Goal: Task Accomplishment & Management: Use online tool/utility

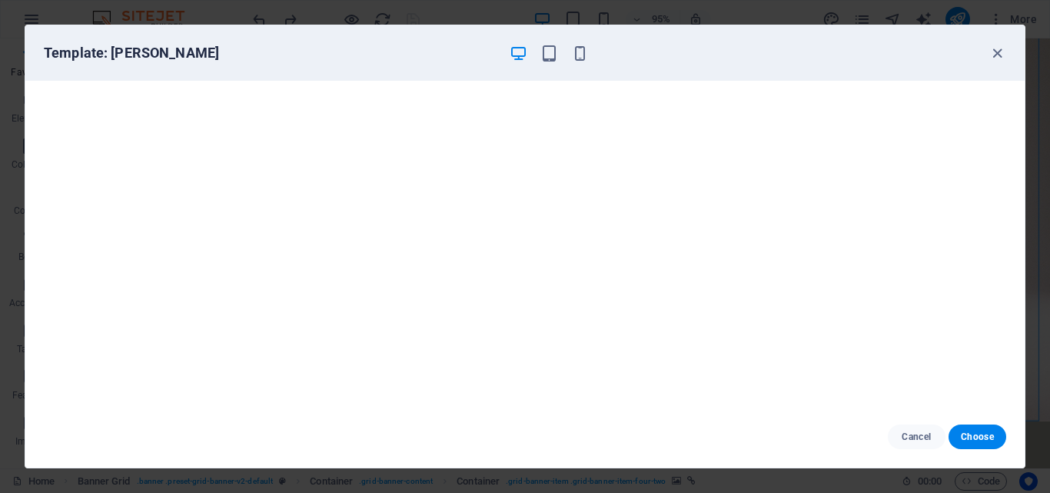
scroll to position [13754, 0]
click at [998, 57] on icon "button" at bounding box center [997, 54] width 18 height 18
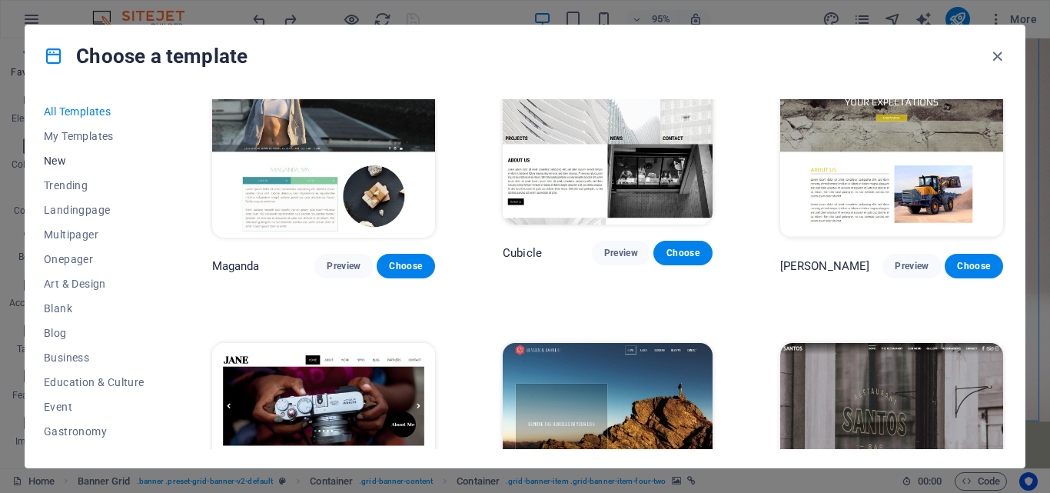
click at [93, 153] on button "New" at bounding box center [94, 160] width 101 height 25
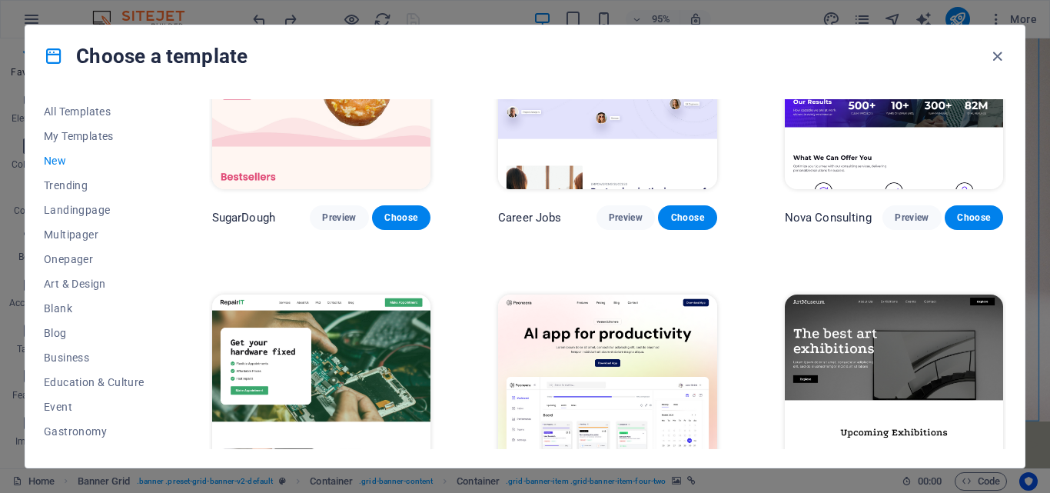
scroll to position [0, 0]
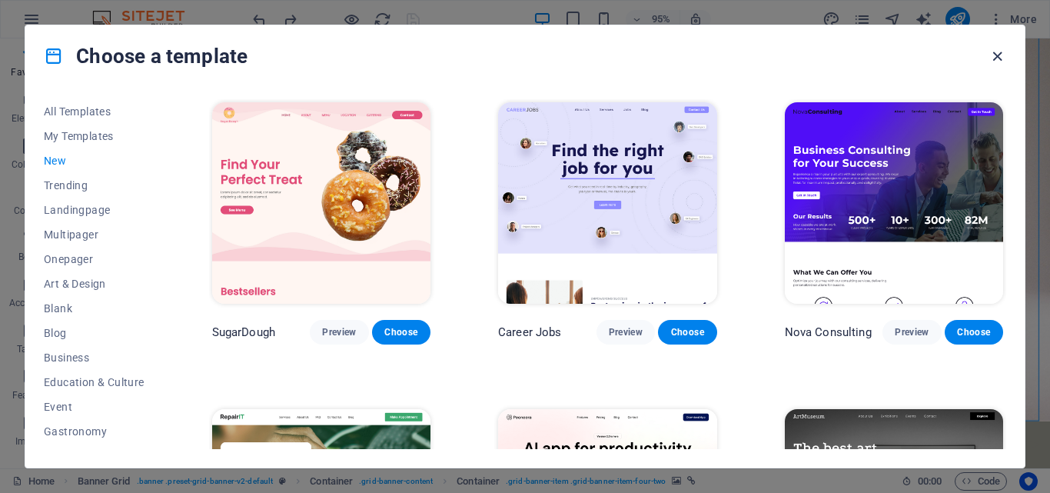
drag, startPoint x: 995, startPoint y: 54, endPoint x: 597, endPoint y: 6, distance: 400.9
click at [995, 54] on icon "button" at bounding box center [997, 57] width 18 height 18
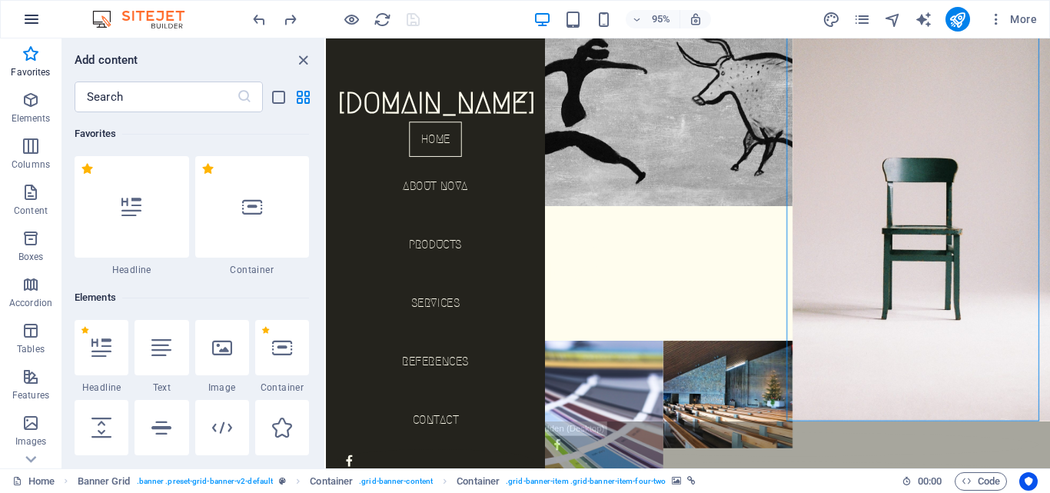
click at [25, 14] on icon "button" at bounding box center [31, 19] width 18 height 18
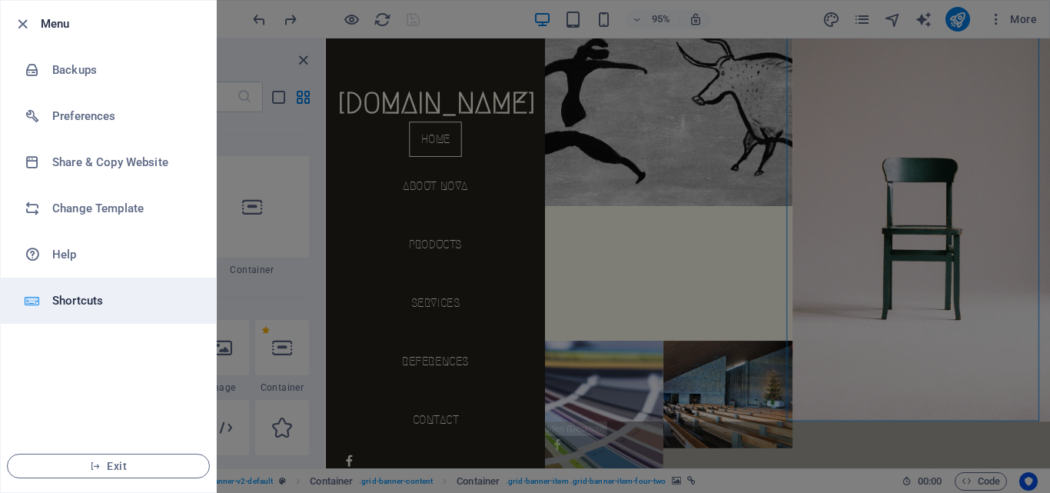
click at [66, 300] on h6 "Shortcuts" at bounding box center [123, 300] width 142 height 18
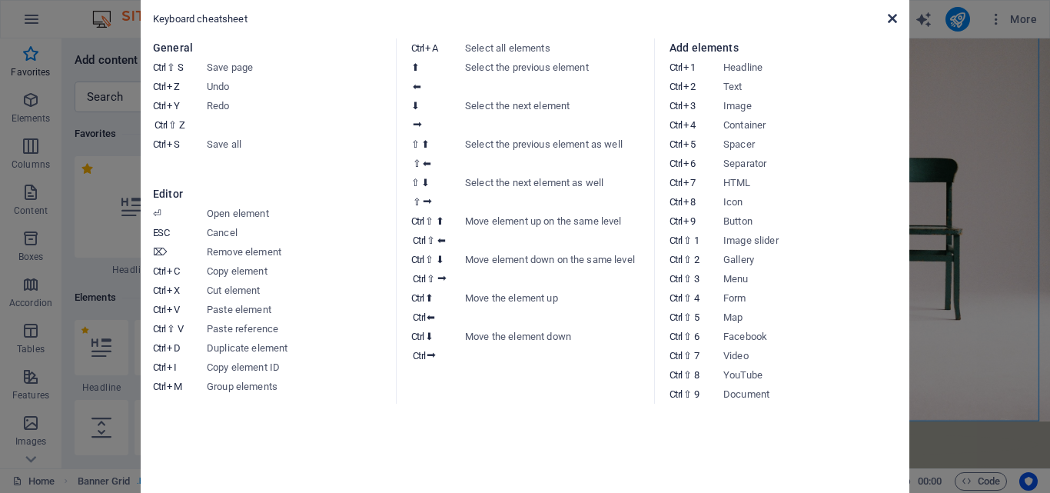
click at [892, 18] on icon at bounding box center [891, 18] width 9 height 12
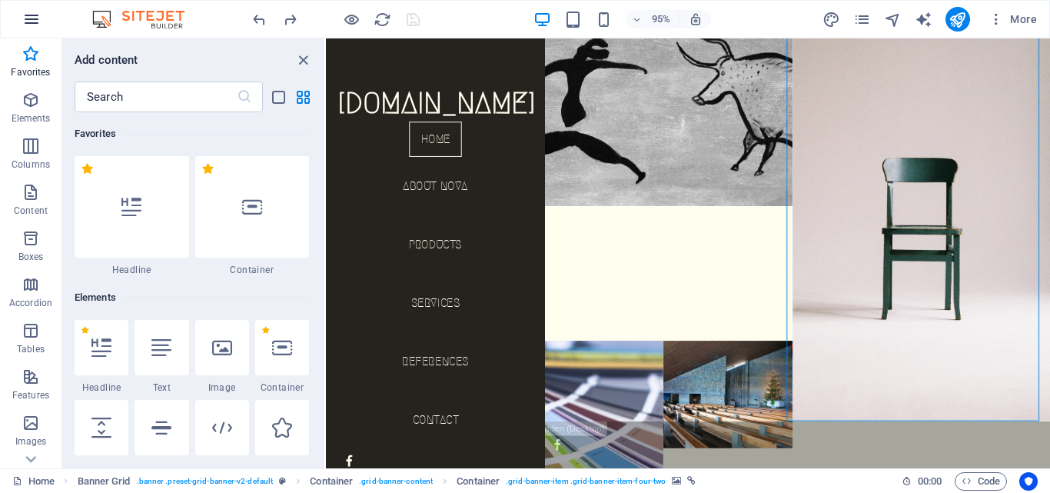
click at [43, 18] on button "button" at bounding box center [31, 19] width 37 height 37
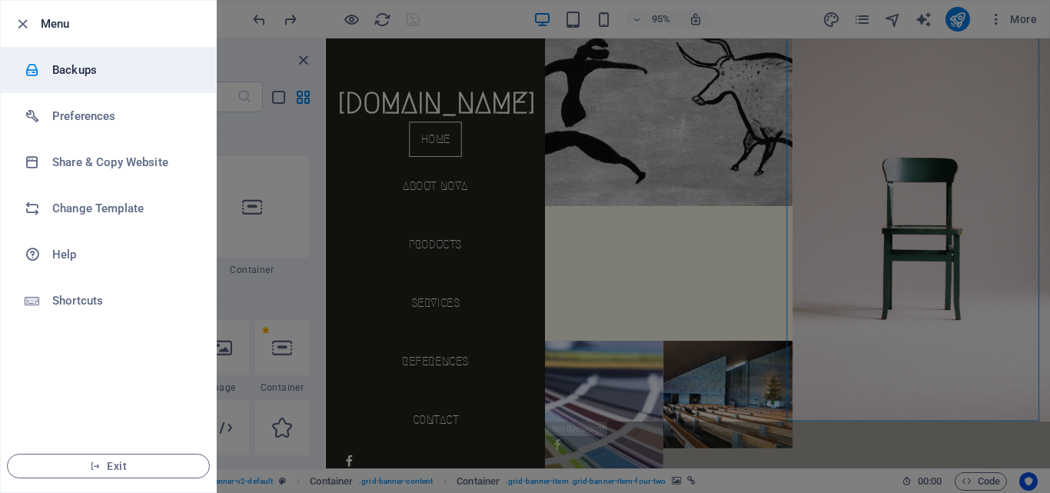
click at [101, 66] on h6 "Backups" at bounding box center [123, 70] width 142 height 18
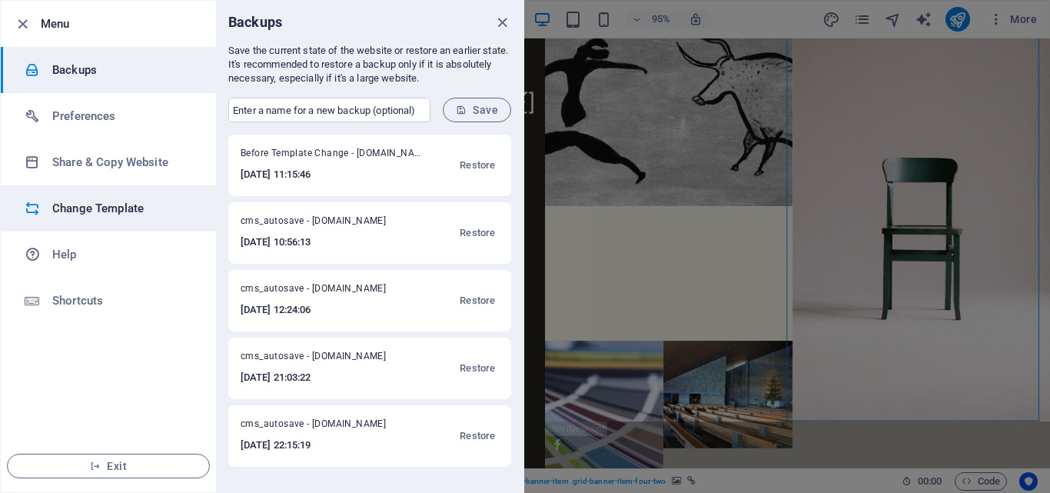
click at [83, 208] on h6 "Change Template" at bounding box center [123, 208] width 142 height 18
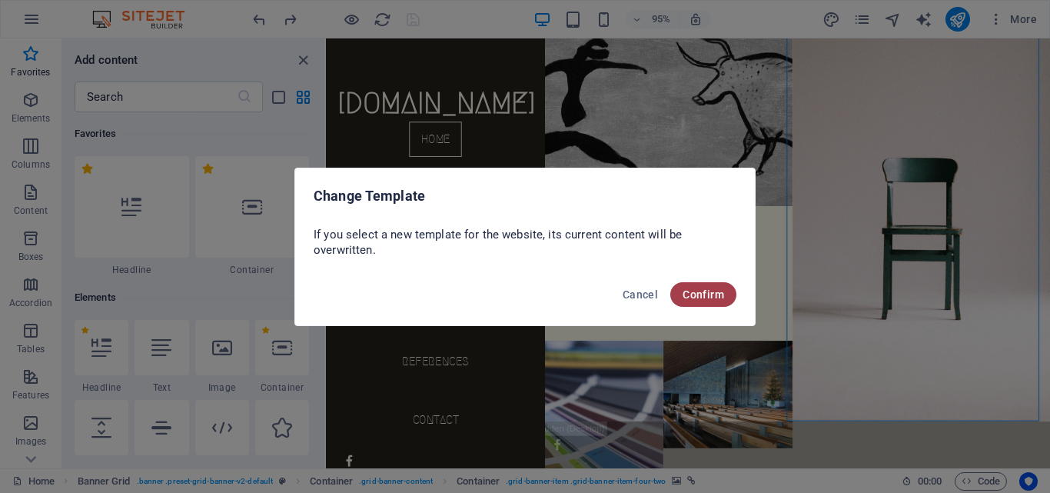
click at [692, 294] on span "Confirm" at bounding box center [702, 294] width 41 height 12
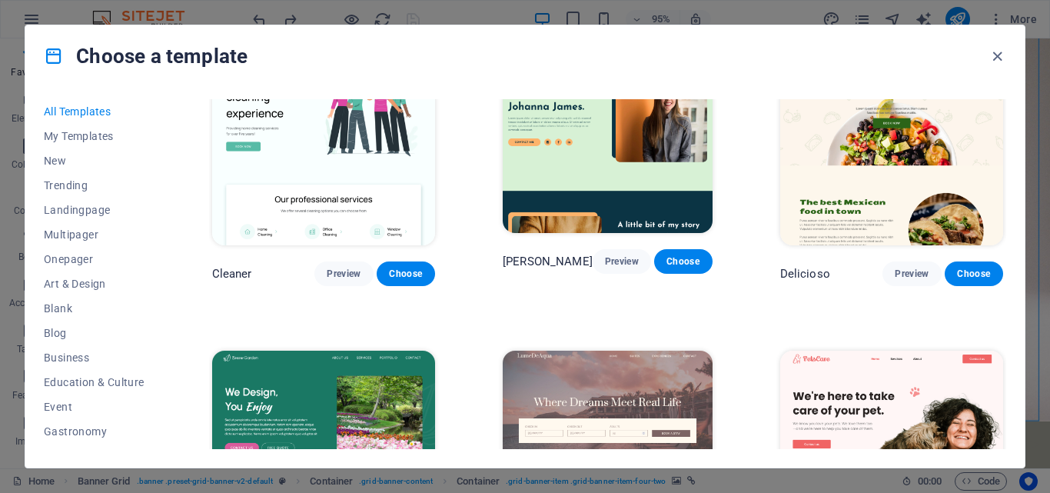
scroll to position [2382, 0]
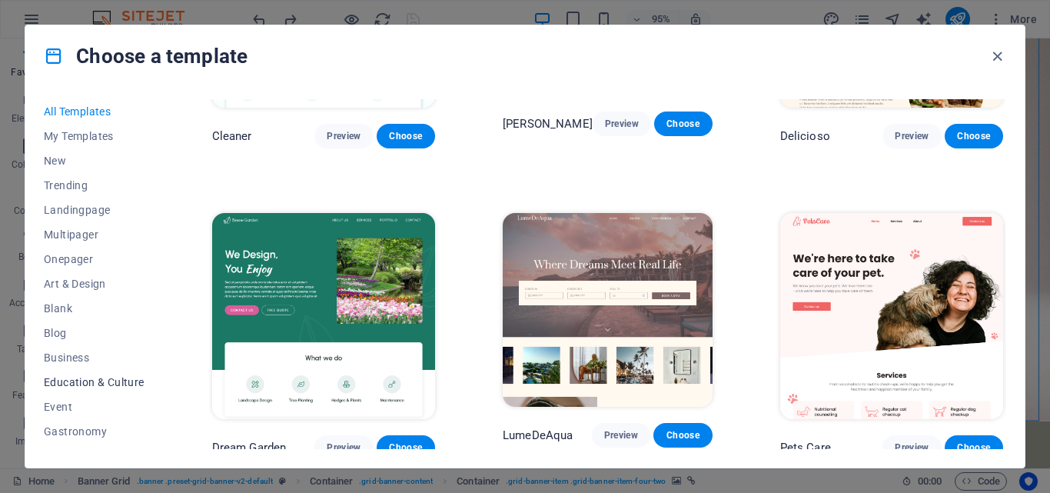
click at [121, 383] on span "Education & Culture" at bounding box center [94, 382] width 101 height 12
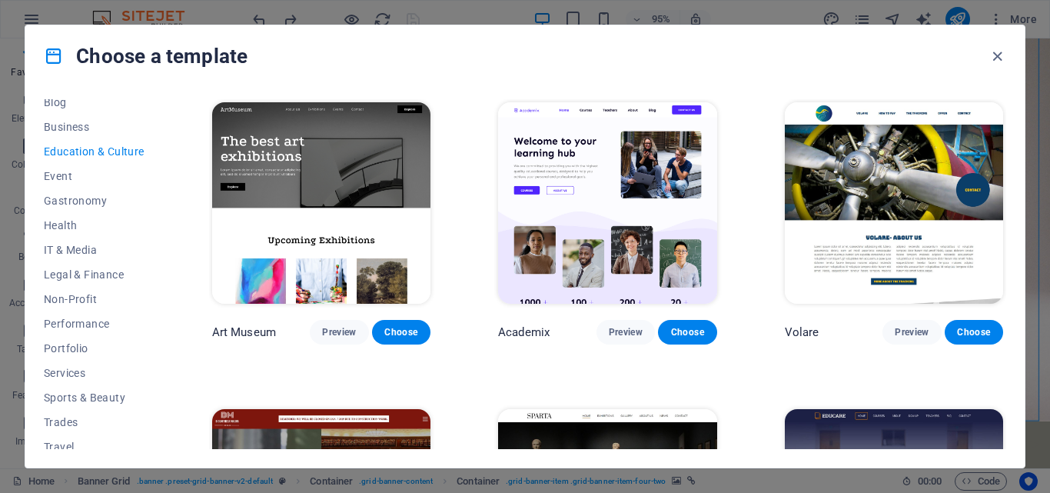
scroll to position [265, 0]
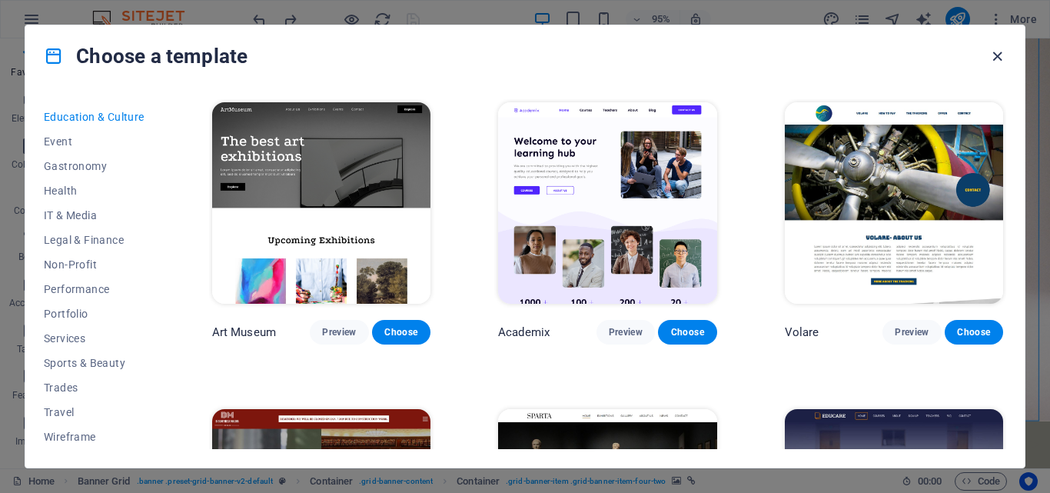
click at [996, 59] on icon "button" at bounding box center [997, 57] width 18 height 18
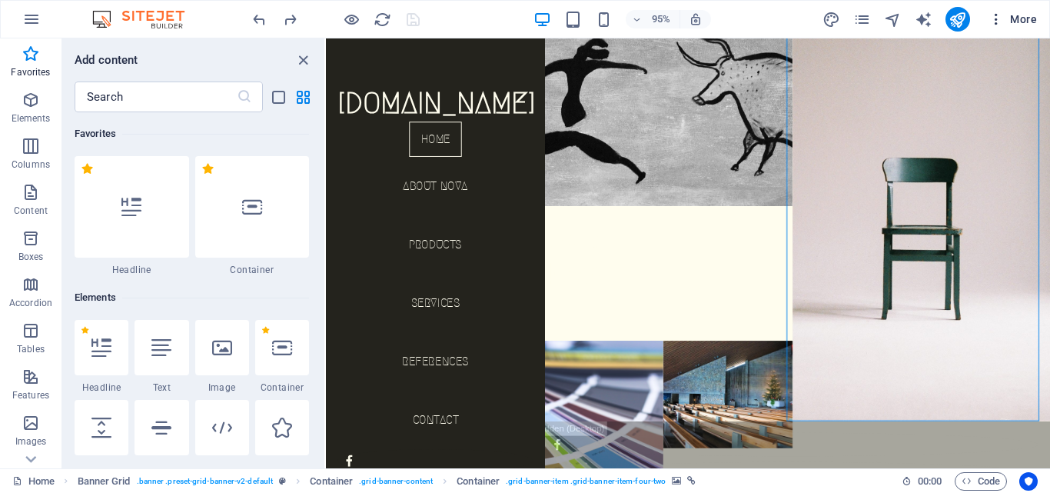
click at [992, 21] on icon "button" at bounding box center [995, 19] width 15 height 15
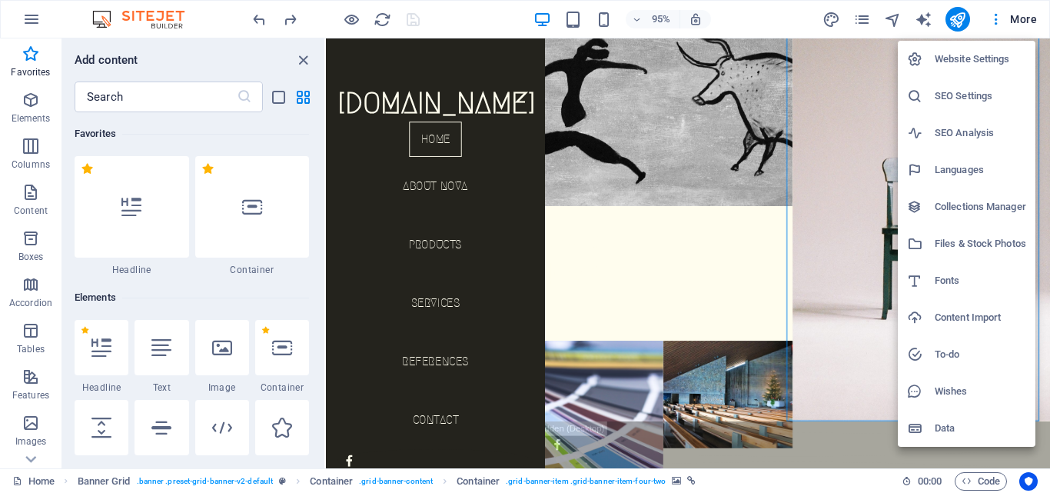
click at [996, 19] on div at bounding box center [525, 246] width 1050 height 493
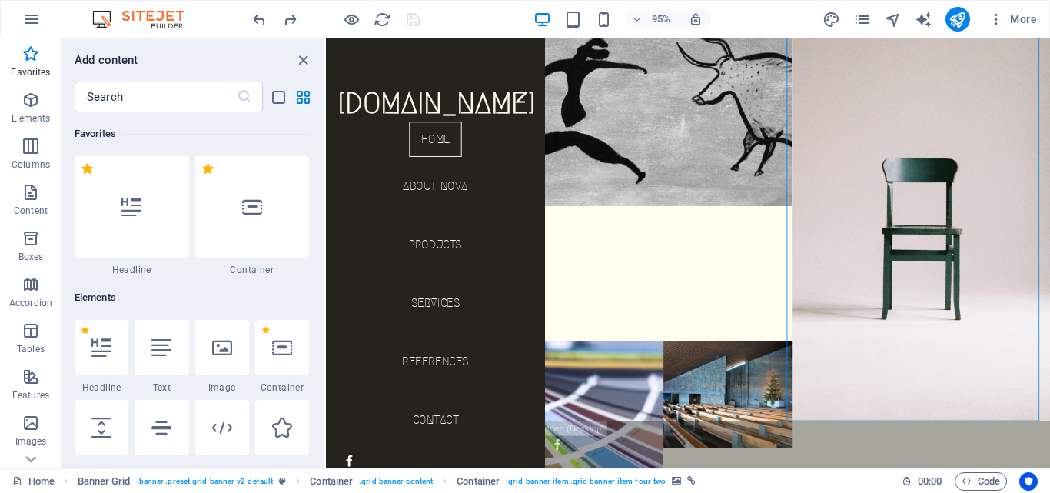
click at [1021, 21] on span "More" at bounding box center [1012, 19] width 48 height 15
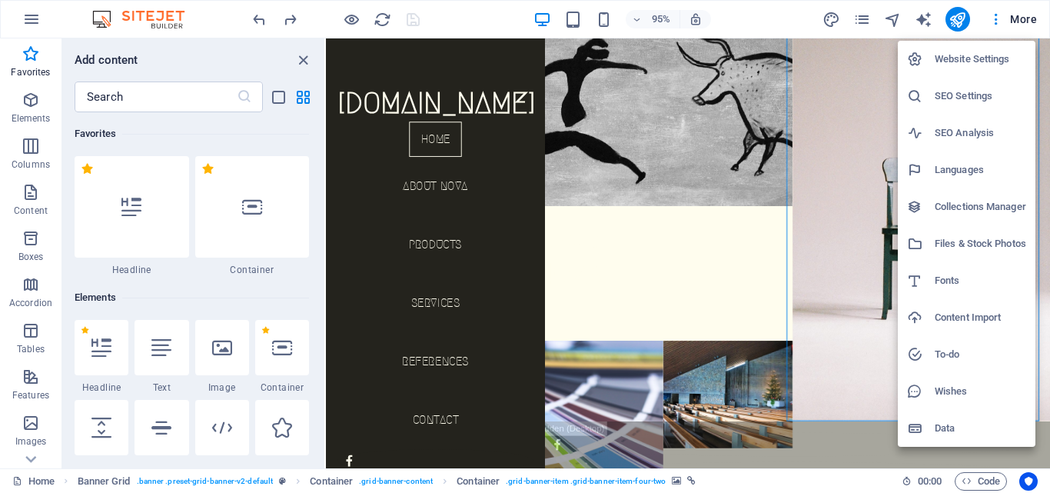
click at [990, 22] on div at bounding box center [525, 246] width 1050 height 493
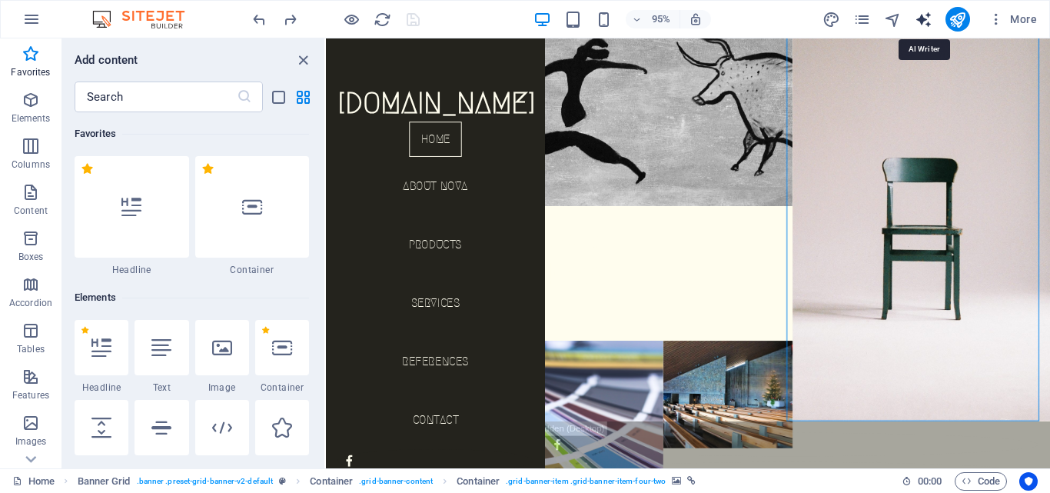
click at [928, 20] on icon "text_generator" at bounding box center [923, 20] width 18 height 18
select select "English"
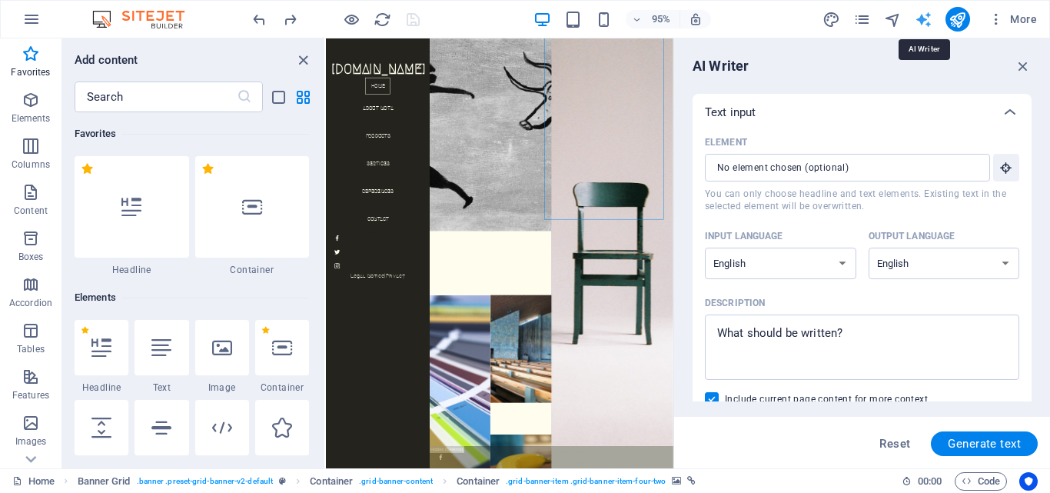
scroll to position [0, 0]
click at [1023, 69] on icon "button" at bounding box center [1022, 66] width 17 height 17
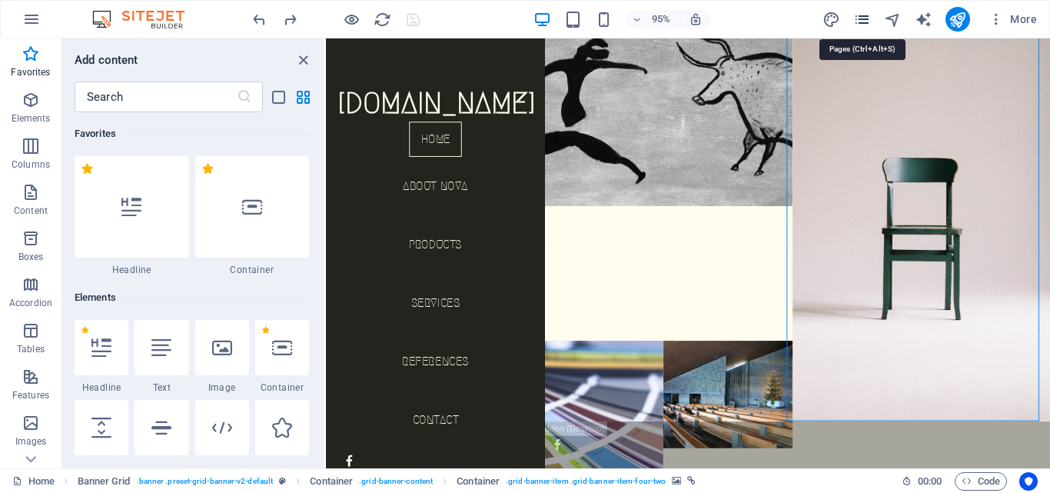
click at [861, 24] on icon "pages" at bounding box center [862, 20] width 18 height 18
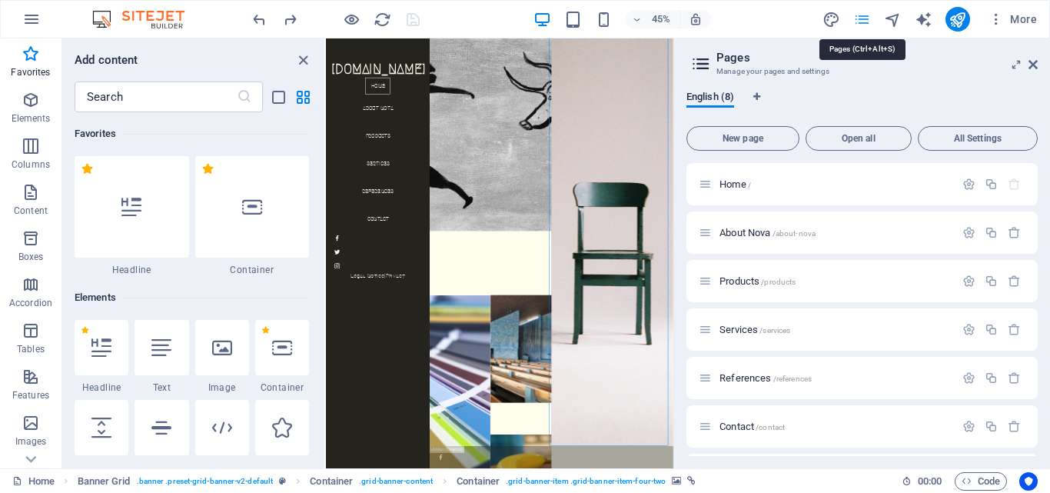
click at [861, 24] on icon "pages" at bounding box center [862, 20] width 18 height 18
click at [36, 14] on icon "button" at bounding box center [31, 19] width 18 height 18
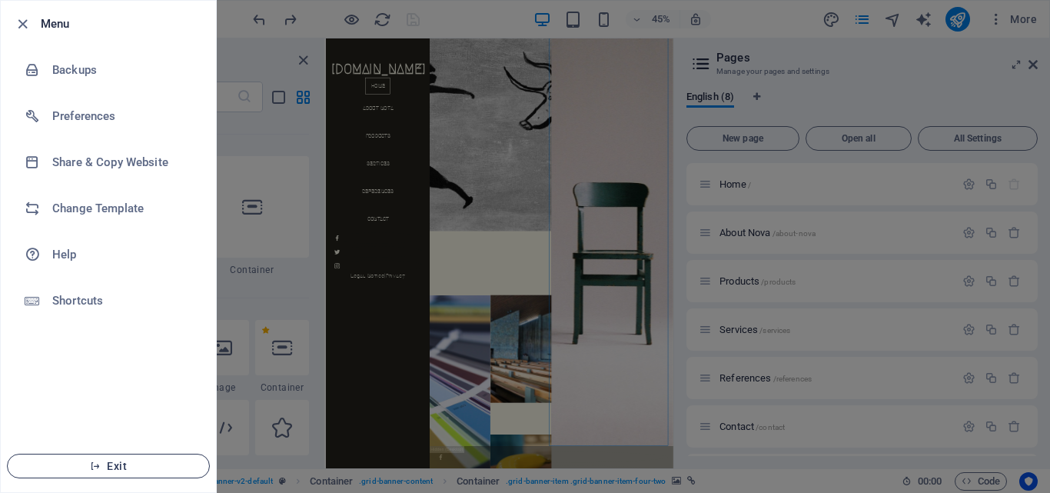
click at [126, 469] on span "Exit" at bounding box center [108, 465] width 177 height 12
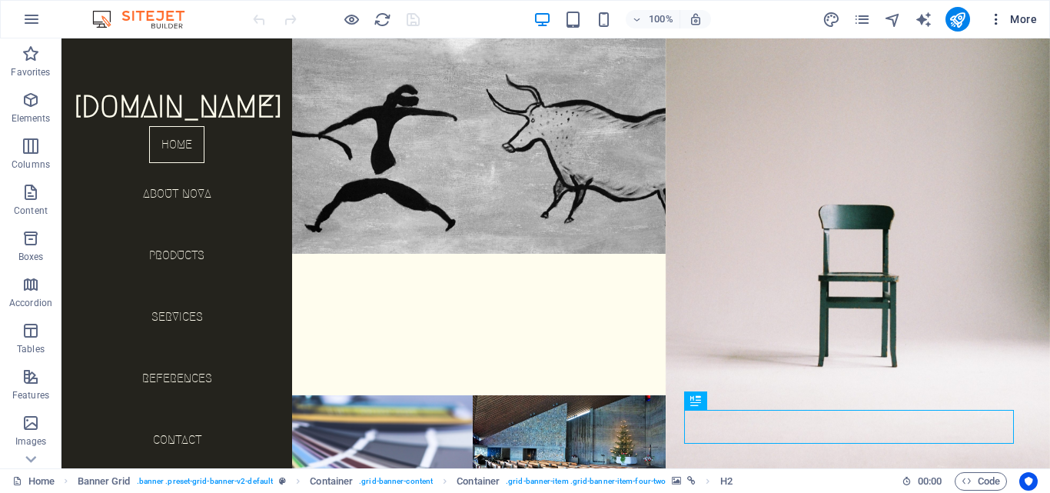
click at [994, 20] on icon "button" at bounding box center [995, 19] width 15 height 15
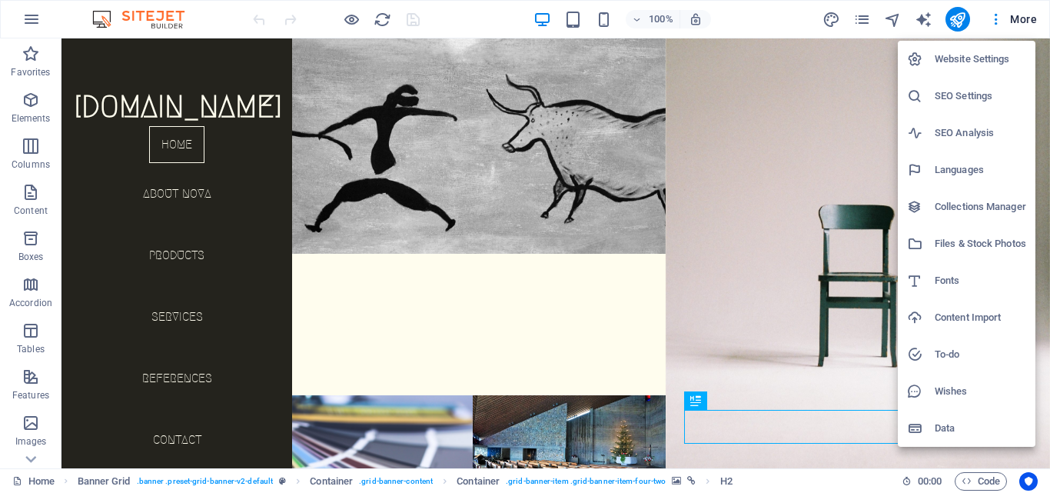
click at [999, 14] on div at bounding box center [525, 246] width 1050 height 493
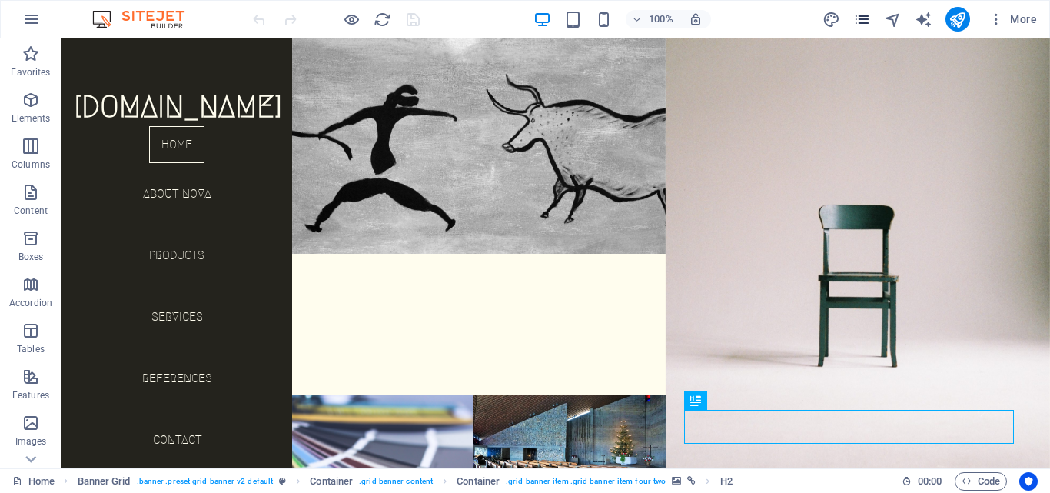
click at [866, 15] on icon "pages" at bounding box center [862, 20] width 18 height 18
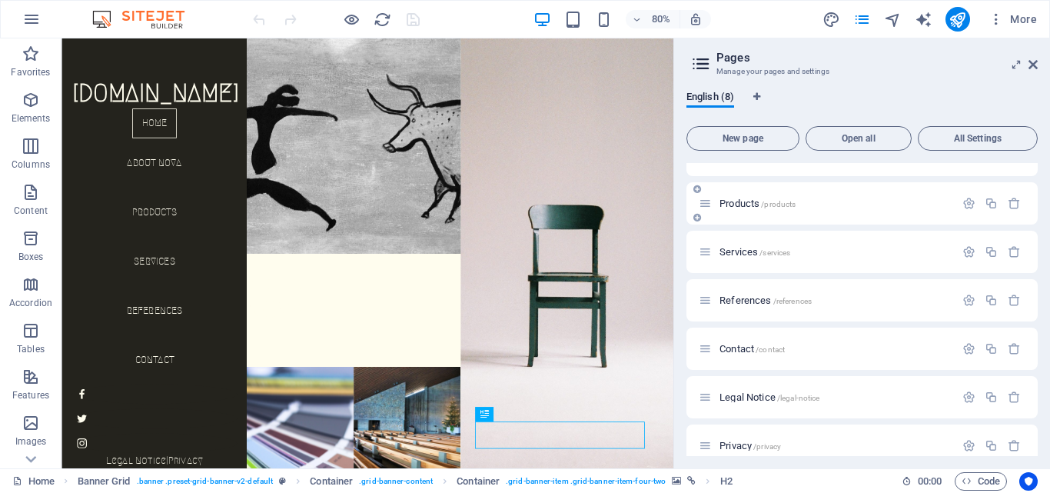
scroll to position [95, 0]
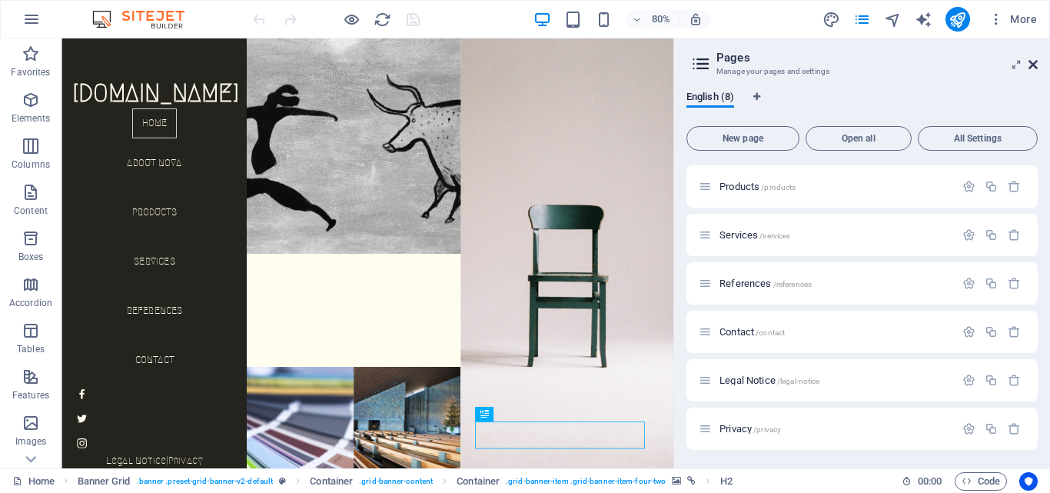
click at [1033, 66] on icon at bounding box center [1032, 64] width 9 height 12
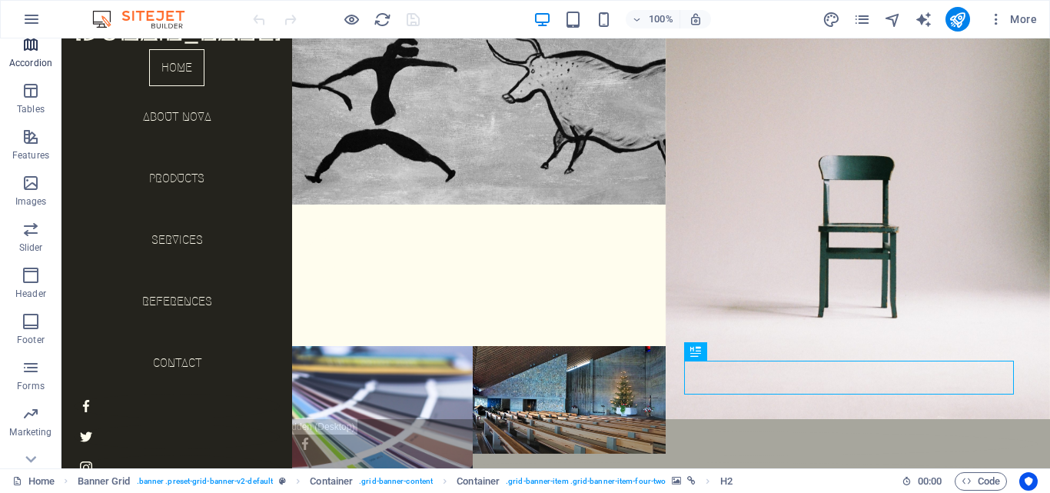
scroll to position [262, 0]
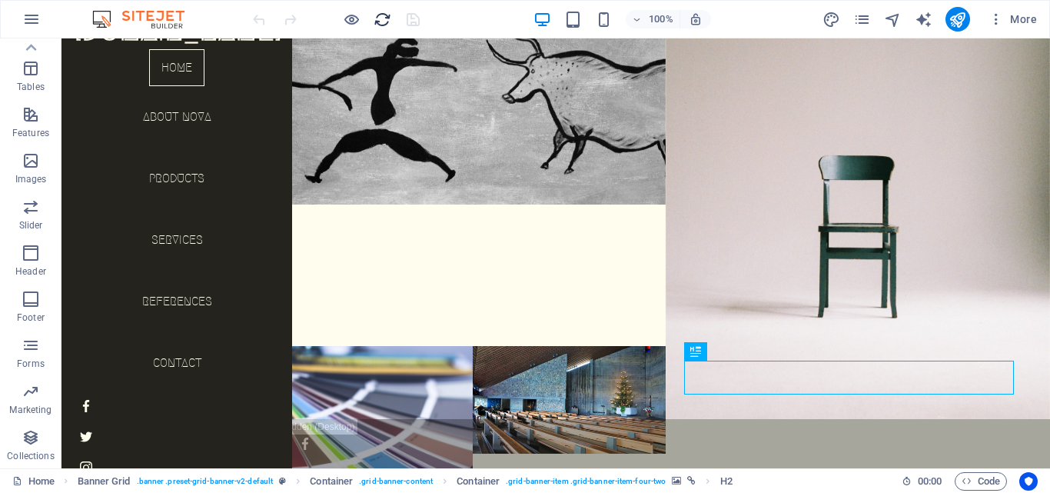
click at [383, 16] on icon "reload" at bounding box center [382, 20] width 18 height 18
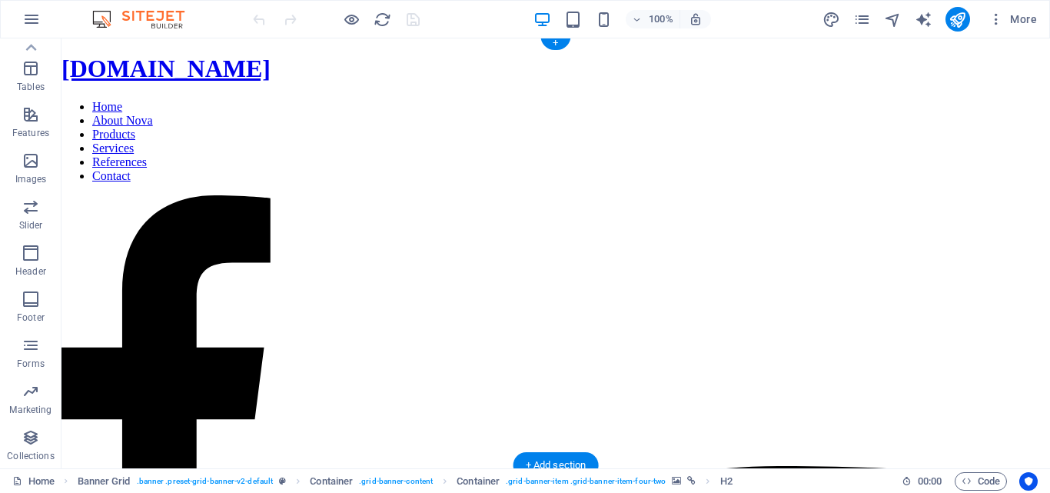
scroll to position [49, 0]
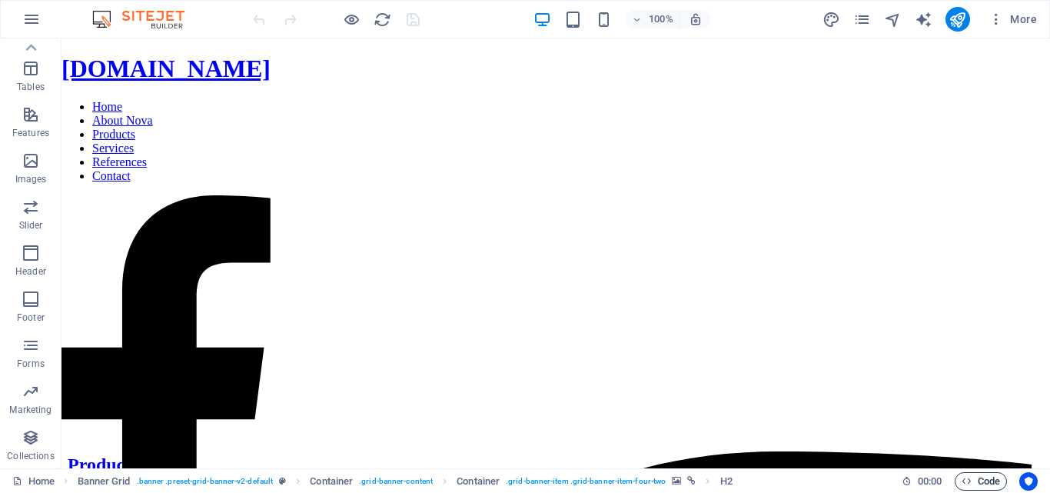
click at [970, 474] on span "Code" at bounding box center [980, 481] width 38 height 18
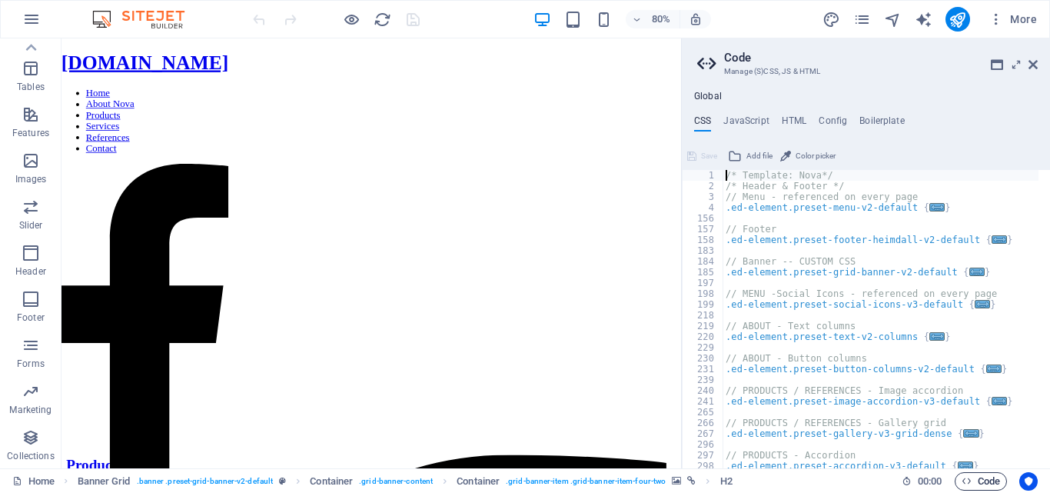
click at [970, 474] on span "Code" at bounding box center [980, 481] width 38 height 18
click at [1035, 69] on icon at bounding box center [1032, 64] width 9 height 12
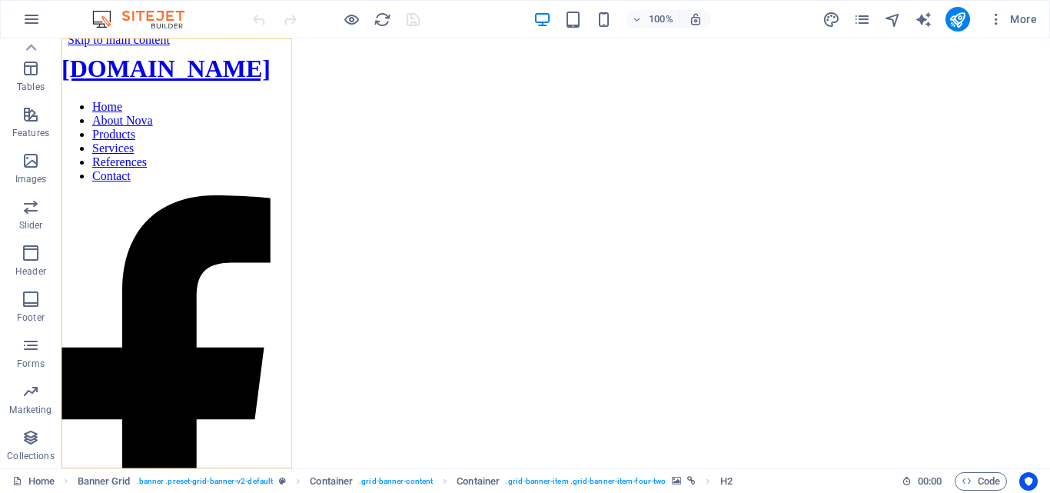
scroll to position [0, 0]
click at [17, 311] on p "Footer" at bounding box center [31, 317] width 28 height 12
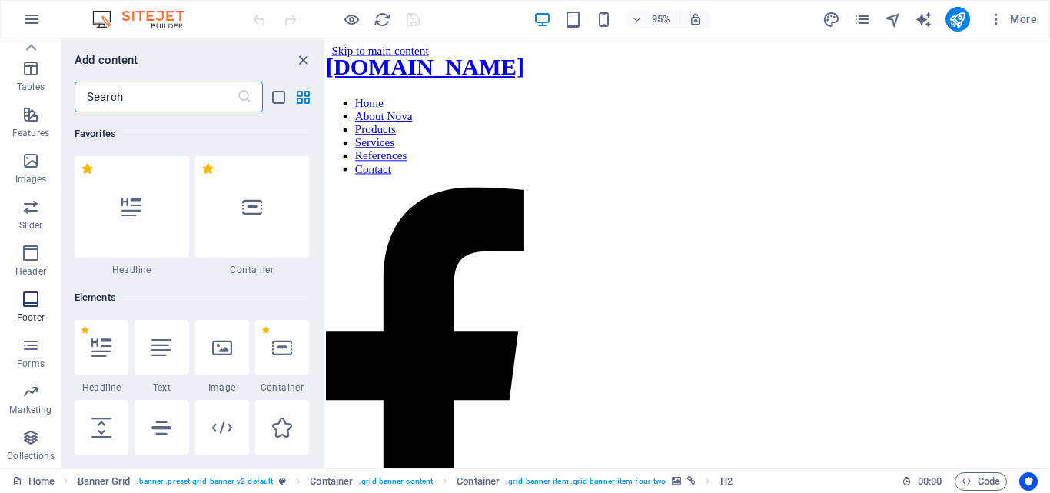
scroll to position [10173, 0]
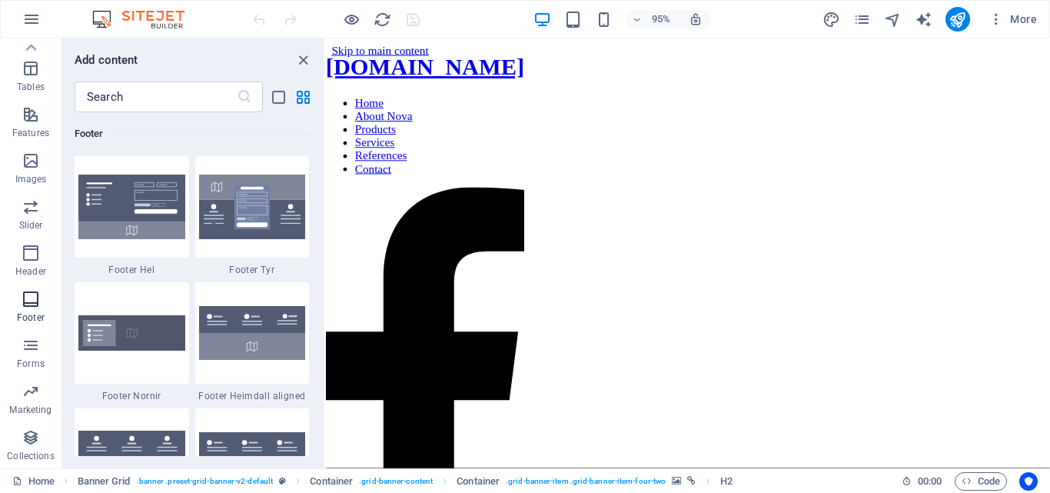
click at [17, 311] on p "Footer" at bounding box center [31, 317] width 28 height 12
click at [306, 55] on icon "close panel" at bounding box center [303, 60] width 18 height 18
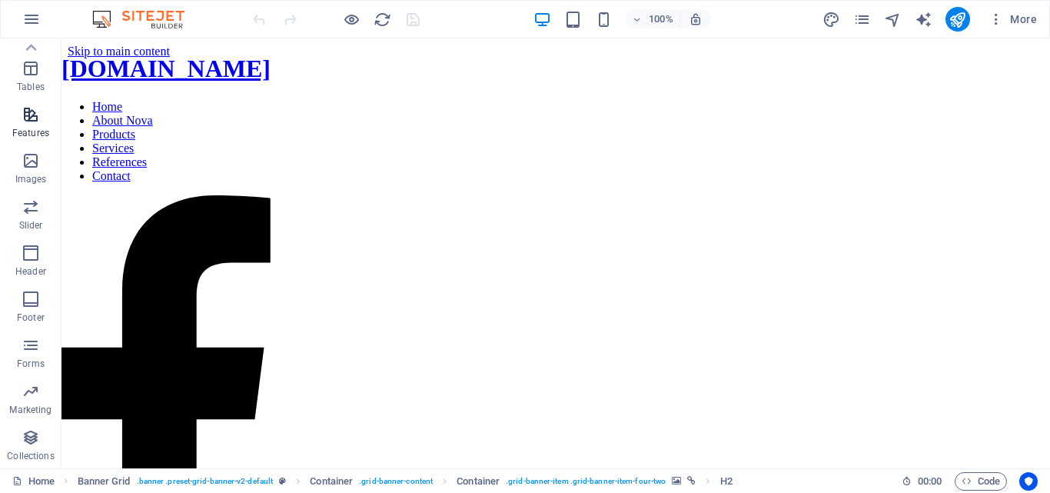
click at [24, 112] on icon "button" at bounding box center [31, 114] width 18 height 18
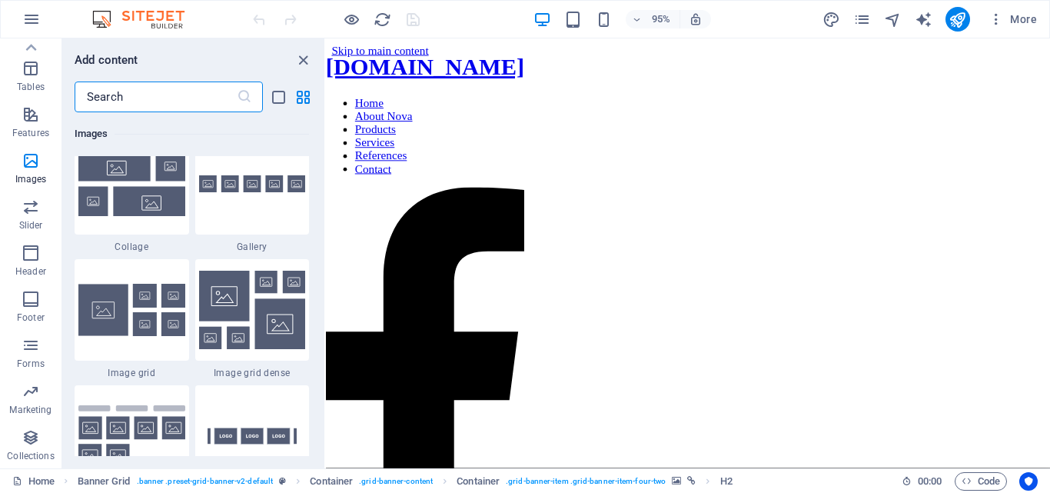
scroll to position [7987, 0]
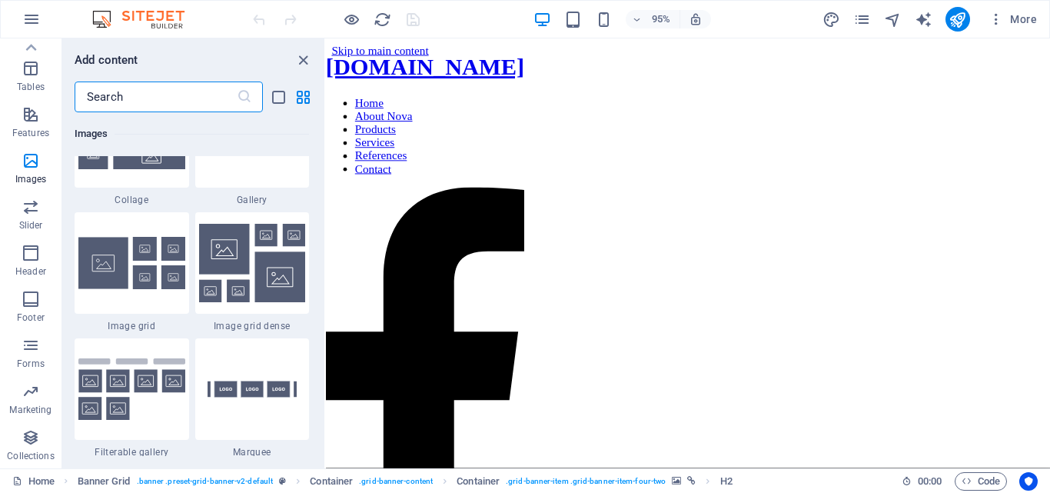
click at [214, 87] on input "text" at bounding box center [156, 96] width 162 height 31
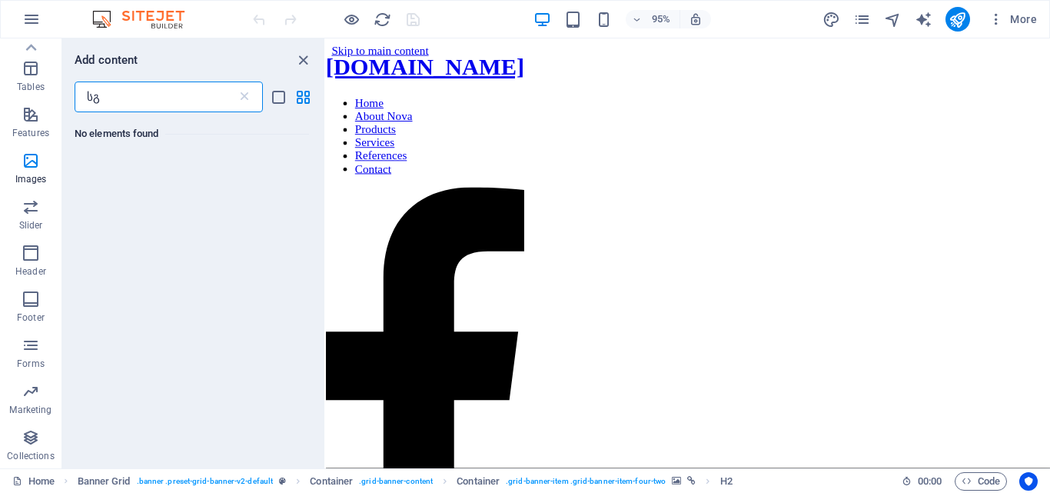
scroll to position [0, 0]
type input "ს"
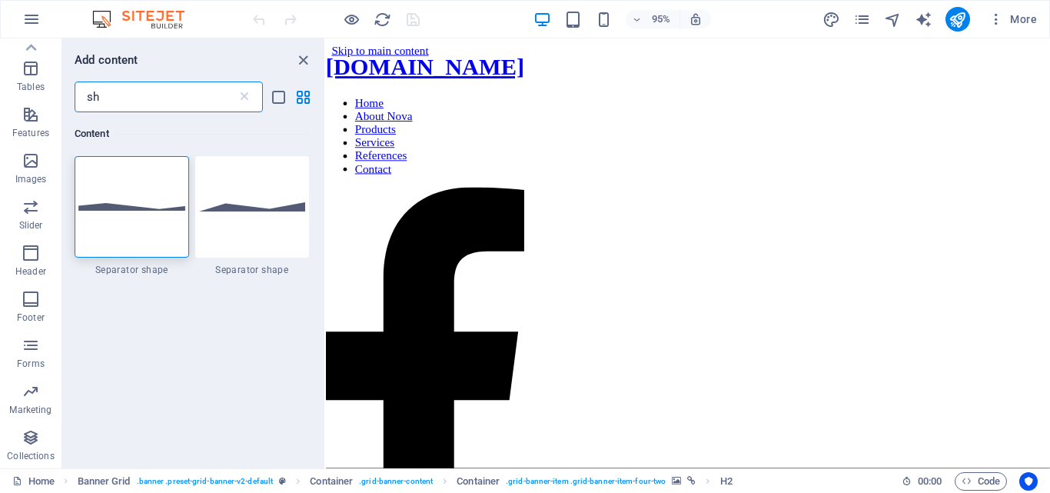
type input "s"
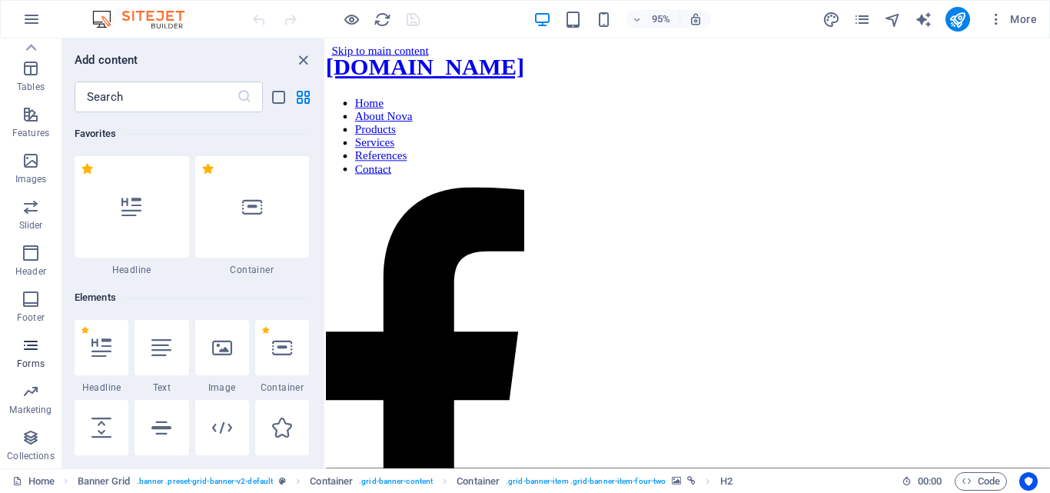
click at [45, 345] on span "Forms" at bounding box center [30, 354] width 61 height 37
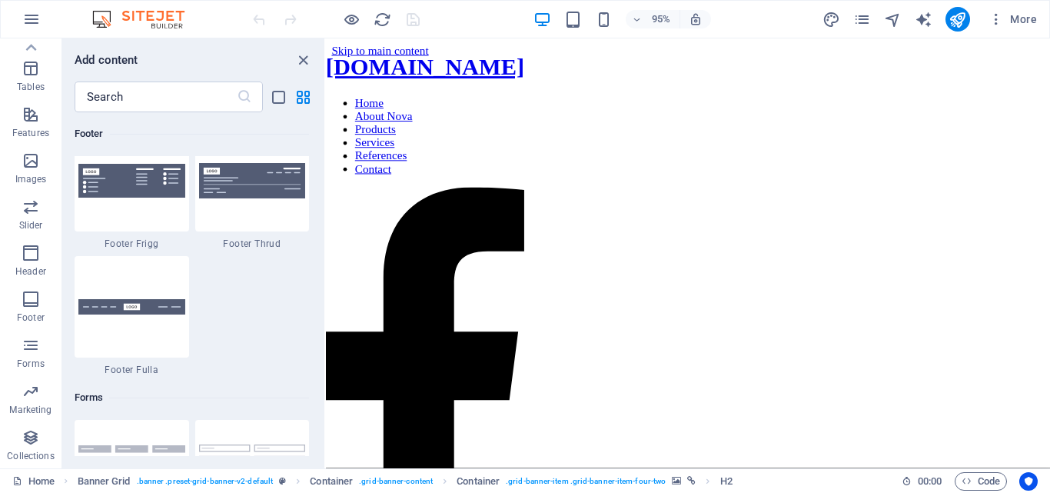
scroll to position [11218, 0]
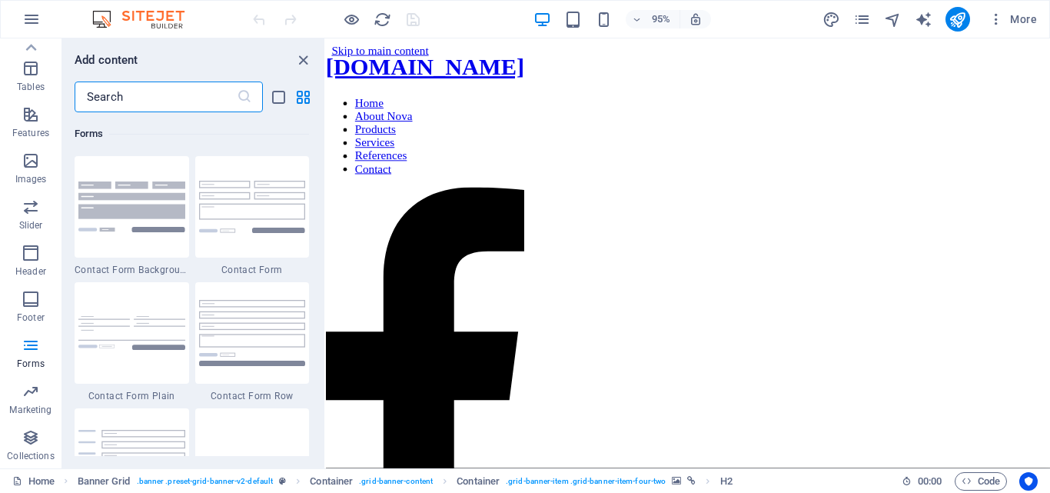
click at [174, 106] on input "text" at bounding box center [156, 96] width 162 height 31
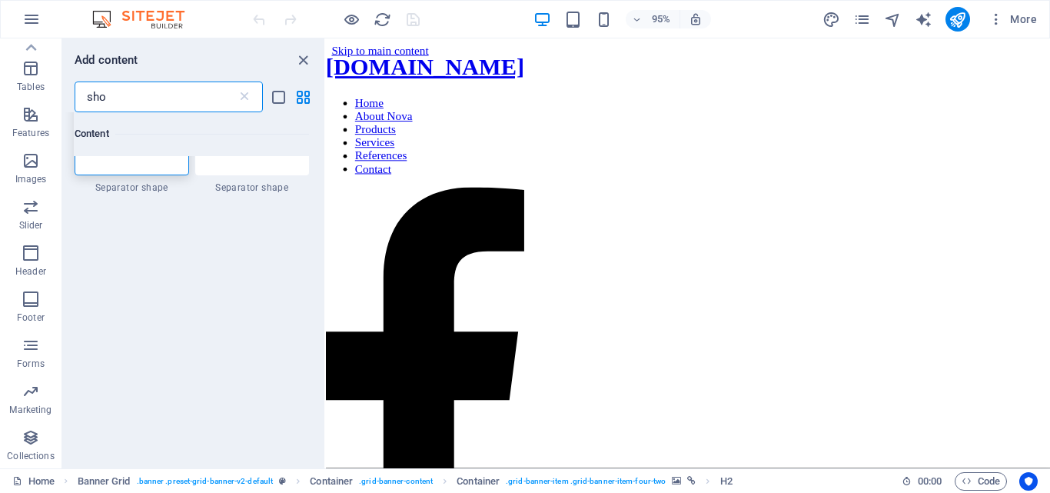
scroll to position [0, 0]
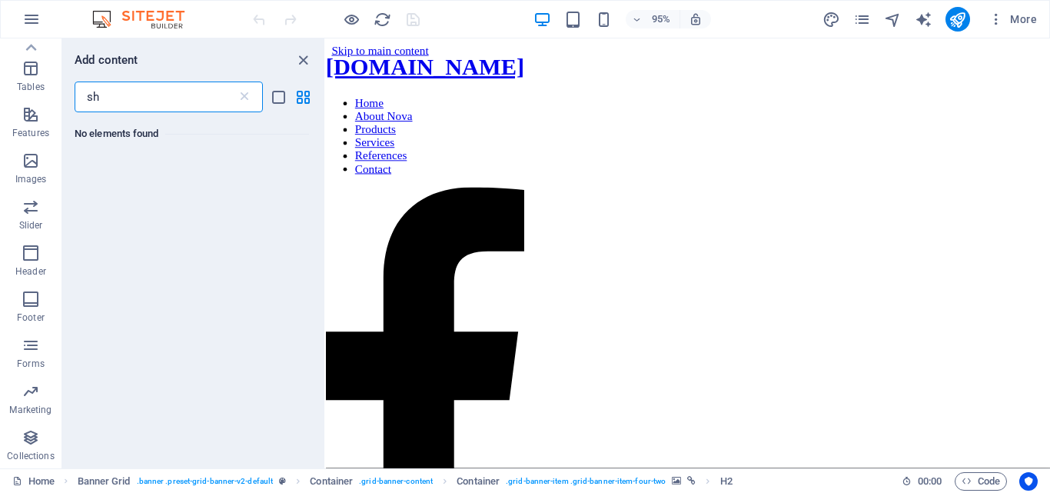
type input "s"
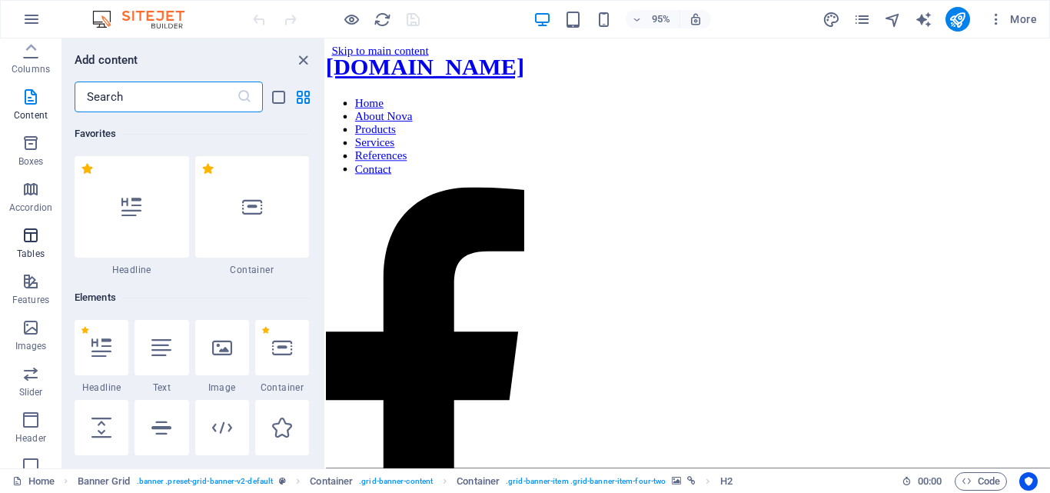
scroll to position [32, 0]
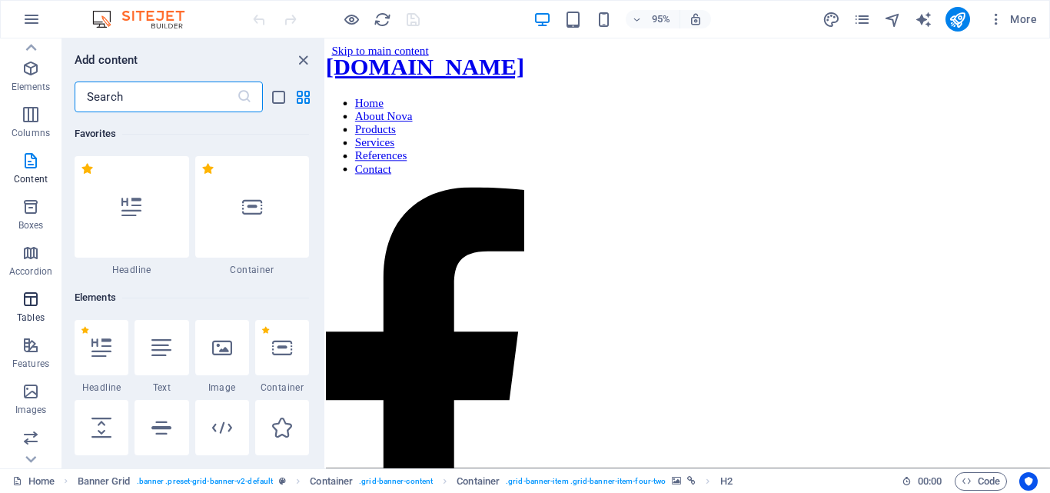
click at [21, 308] on span "Tables" at bounding box center [30, 308] width 61 height 37
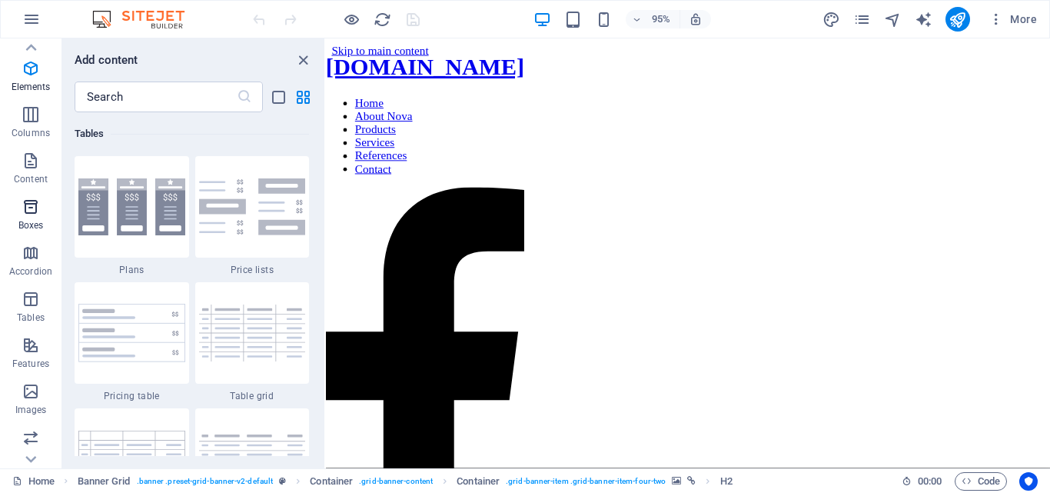
click at [32, 224] on p "Boxes" at bounding box center [30, 225] width 25 height 12
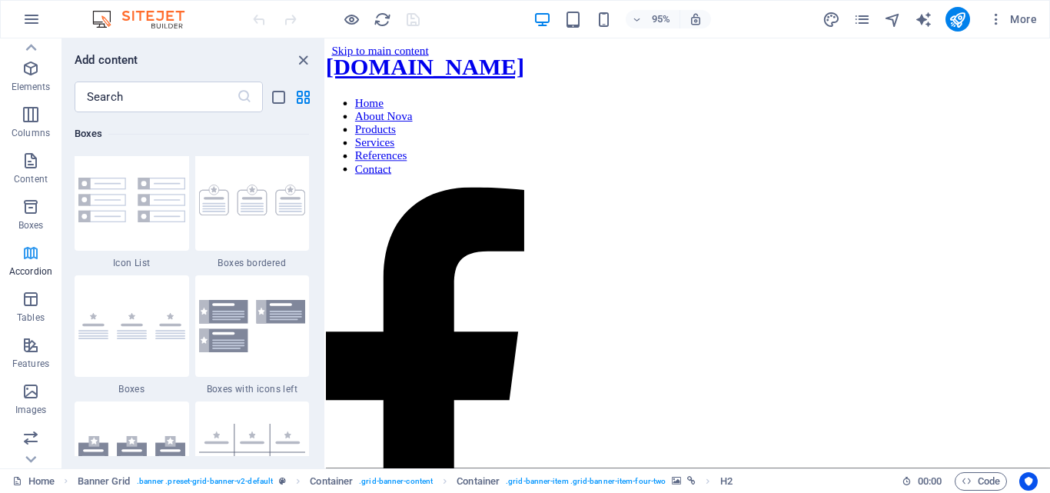
scroll to position [4238, 0]
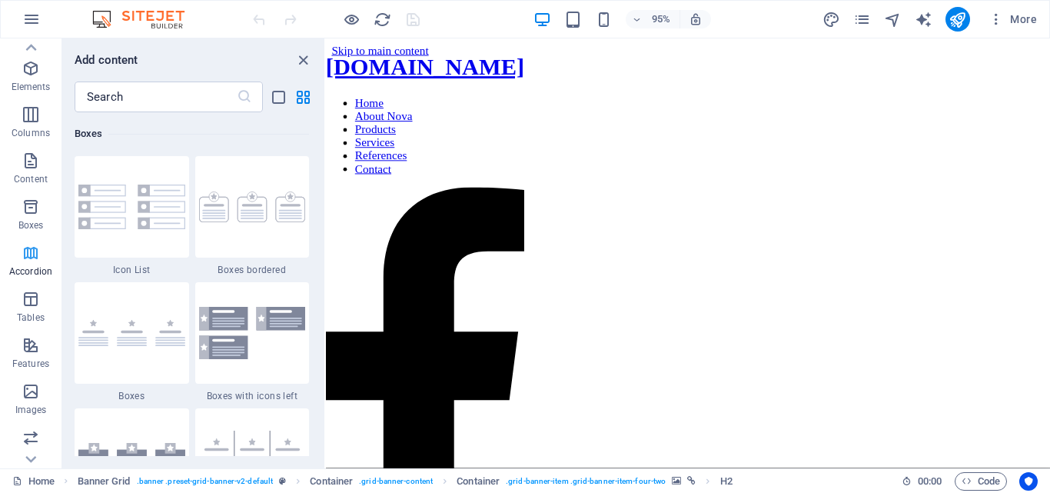
click at [31, 266] on p "Accordion" at bounding box center [30, 271] width 43 height 12
click at [29, 302] on icon "button" at bounding box center [31, 299] width 18 height 18
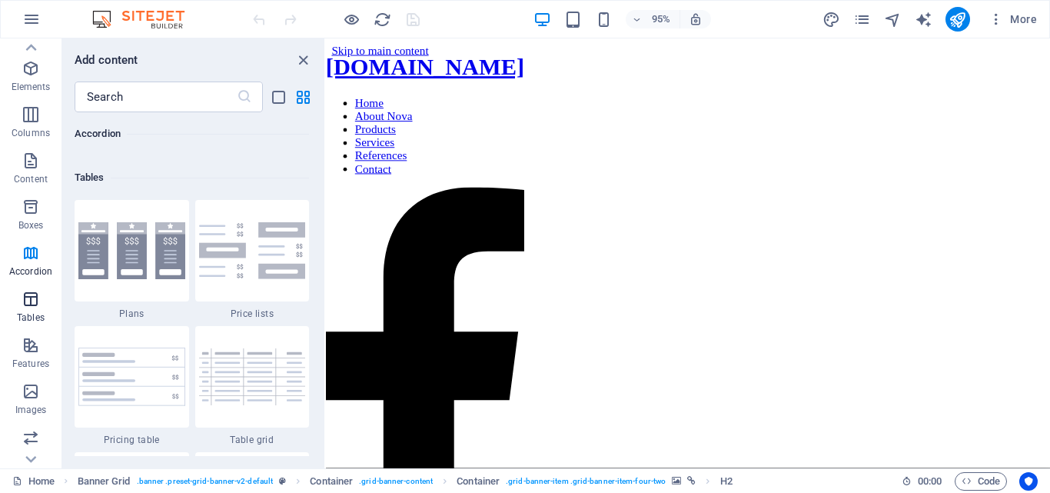
scroll to position [5322, 0]
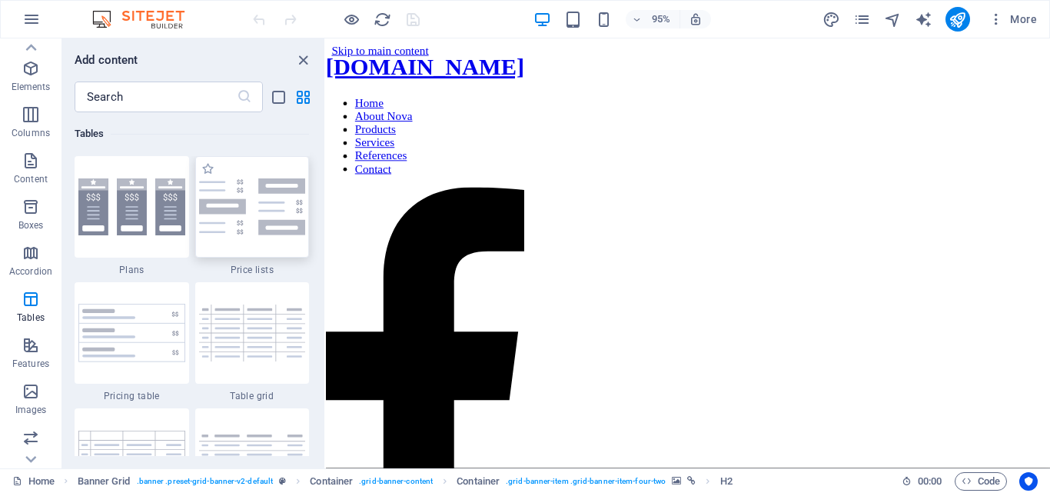
click at [222, 214] on img at bounding box center [252, 206] width 107 height 57
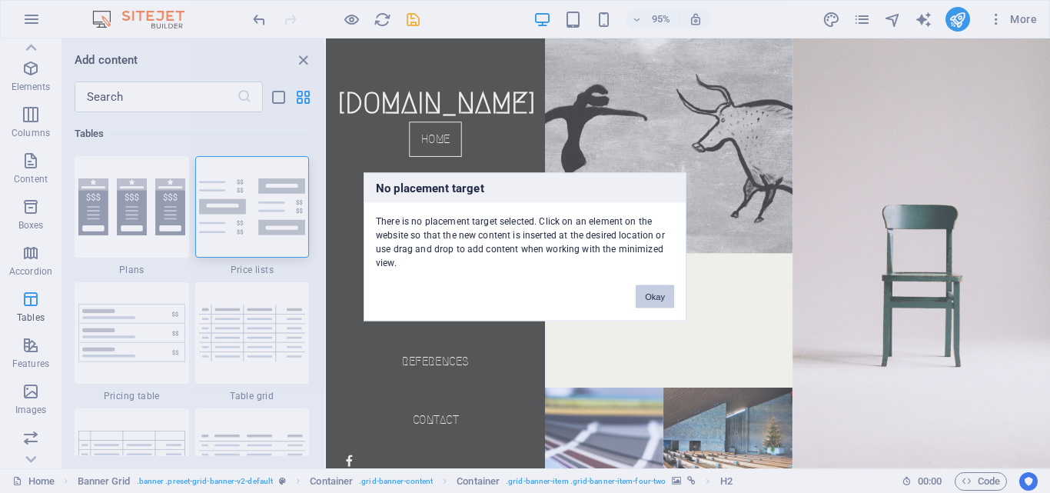
click at [664, 298] on button "Okay" at bounding box center [654, 295] width 38 height 23
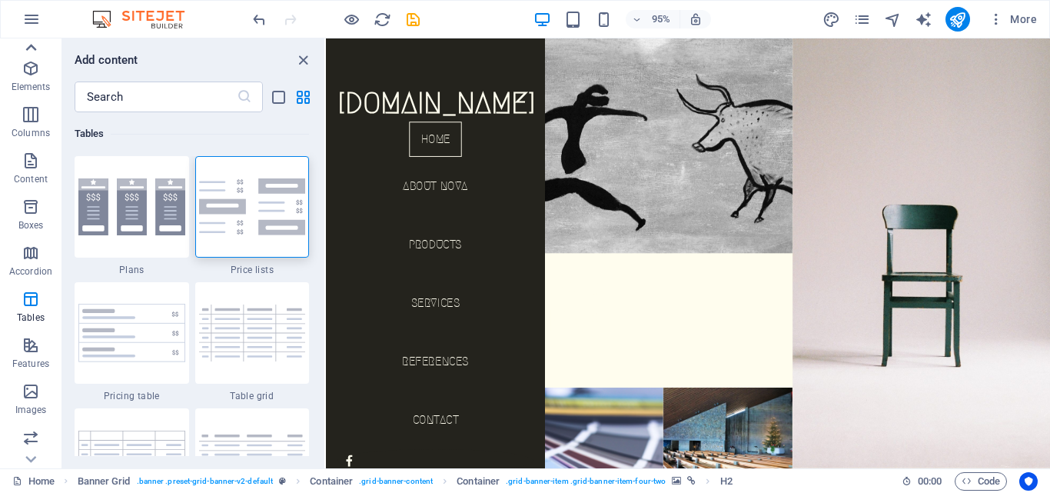
click at [22, 55] on icon at bounding box center [31, 48] width 22 height 22
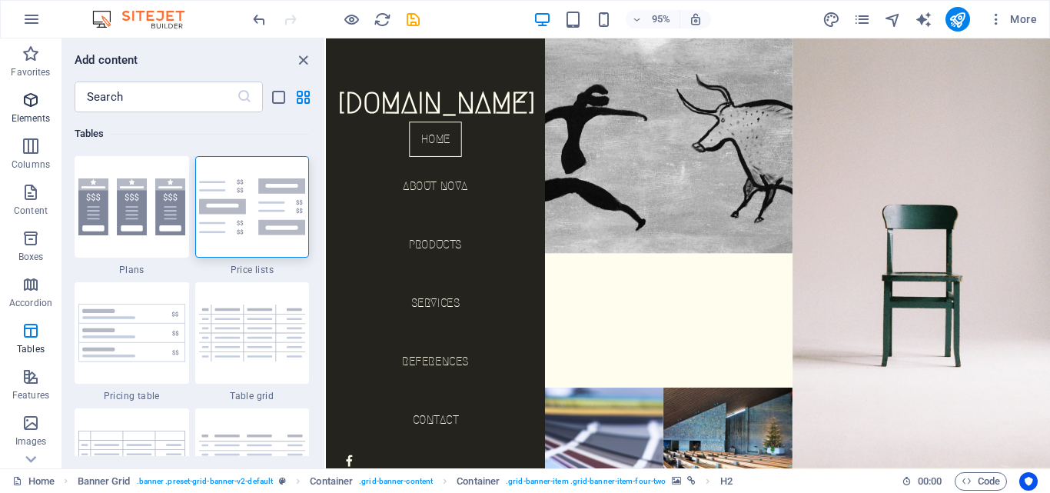
click at [28, 88] on button "Elements" at bounding box center [30, 108] width 61 height 46
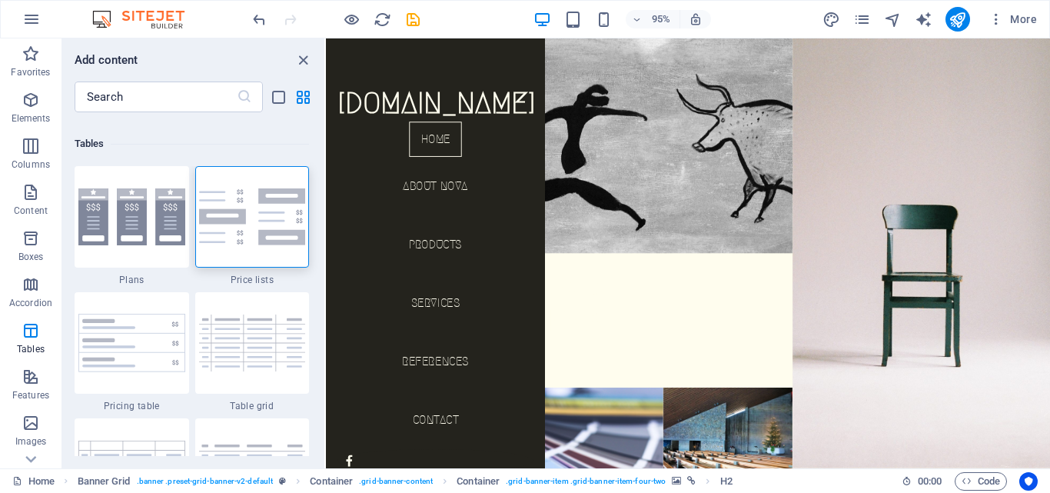
scroll to position [5389, 0]
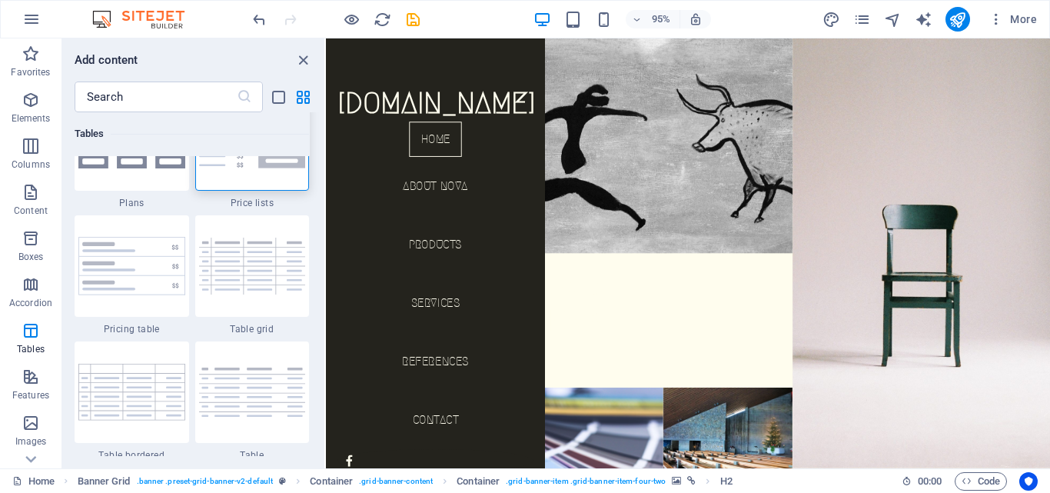
click at [234, 181] on div at bounding box center [252, 139] width 114 height 101
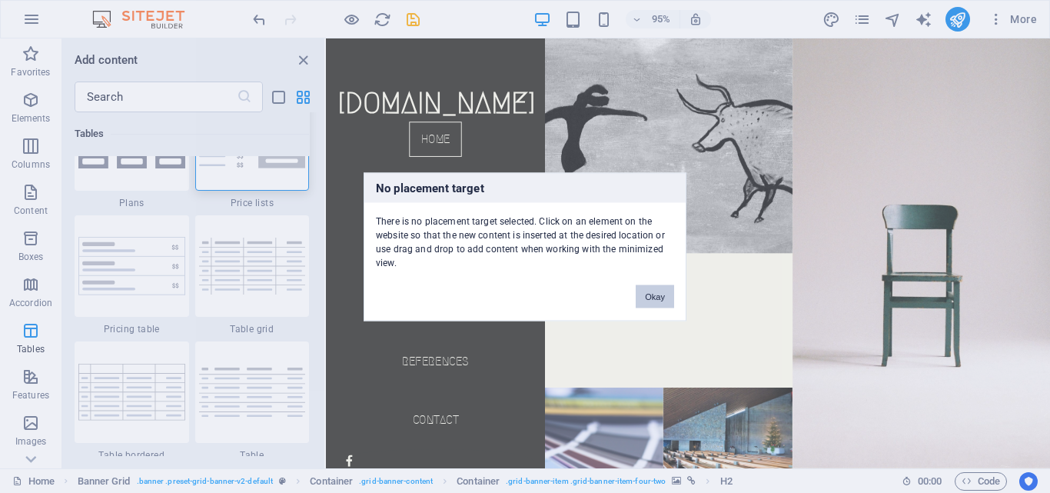
click at [657, 293] on button "Okay" at bounding box center [654, 295] width 38 height 23
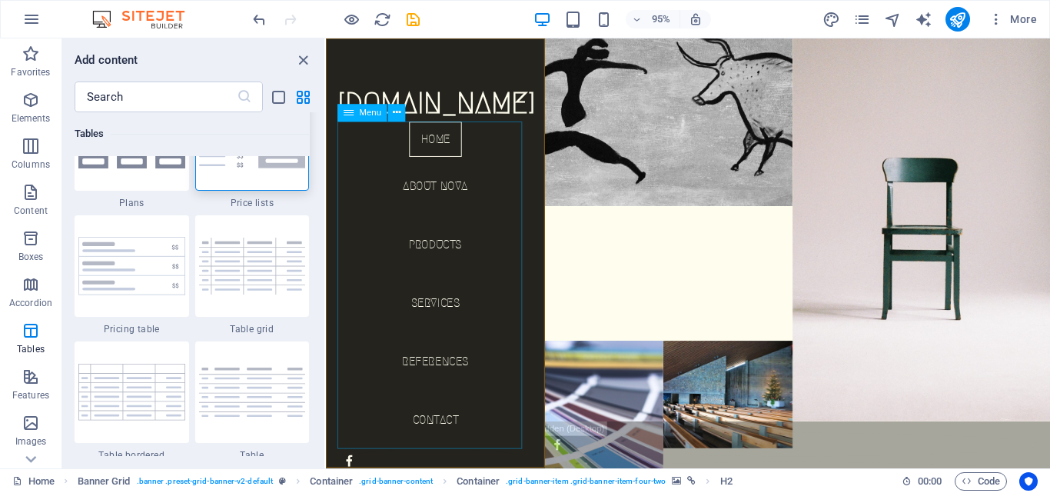
scroll to position [72, 0]
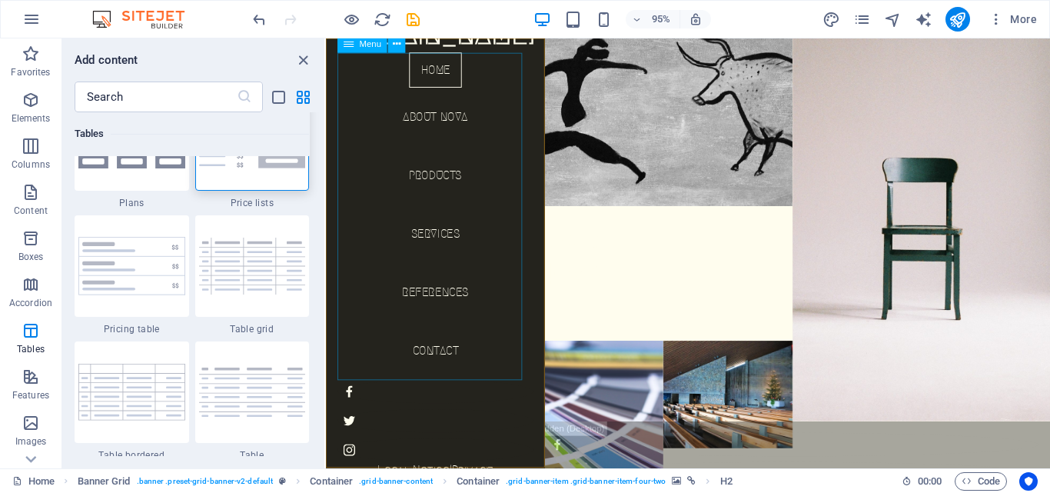
drag, startPoint x: 439, startPoint y: 158, endPoint x: 439, endPoint y: 168, distance: 9.2
click at [439, 159] on nav "Home About Nova Products Services References Contact" at bounding box center [441, 226] width 206 height 344
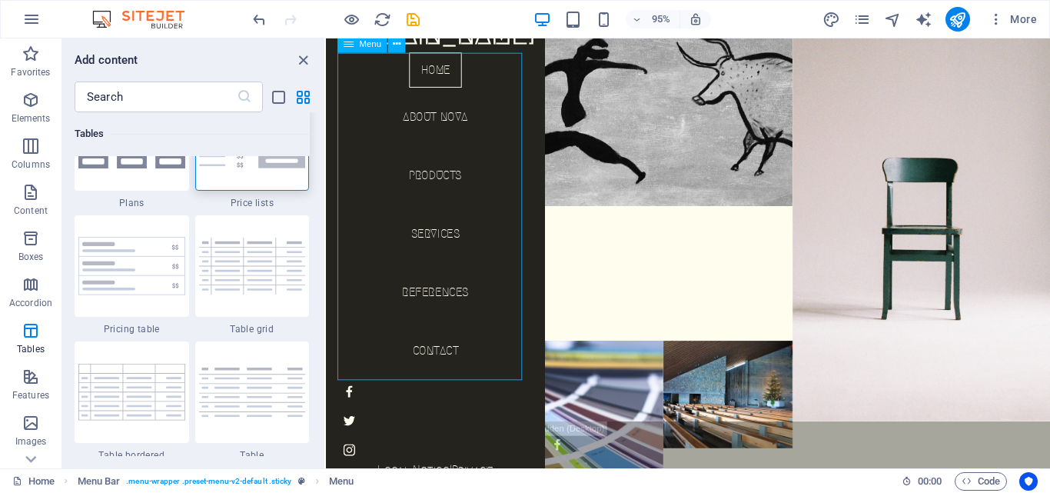
click at [443, 181] on nav "Home About Nova Products Services References Contact" at bounding box center [441, 226] width 206 height 344
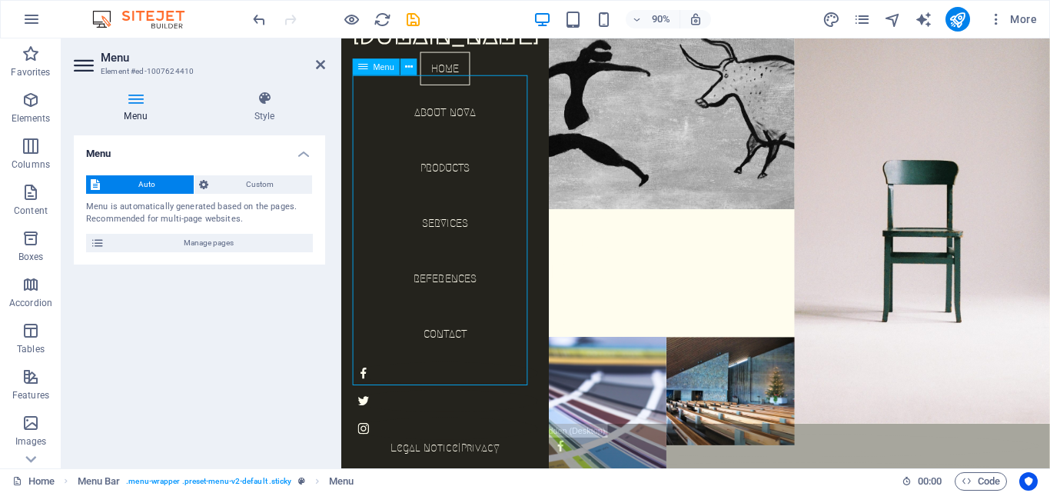
scroll to position [47, 0]
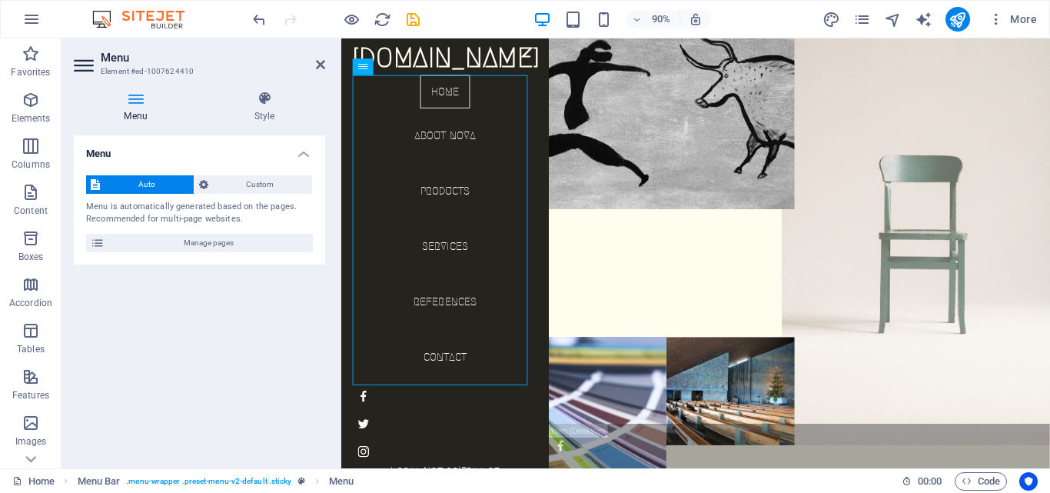
click at [967, 377] on figure at bounding box center [986, 227] width 312 height 525
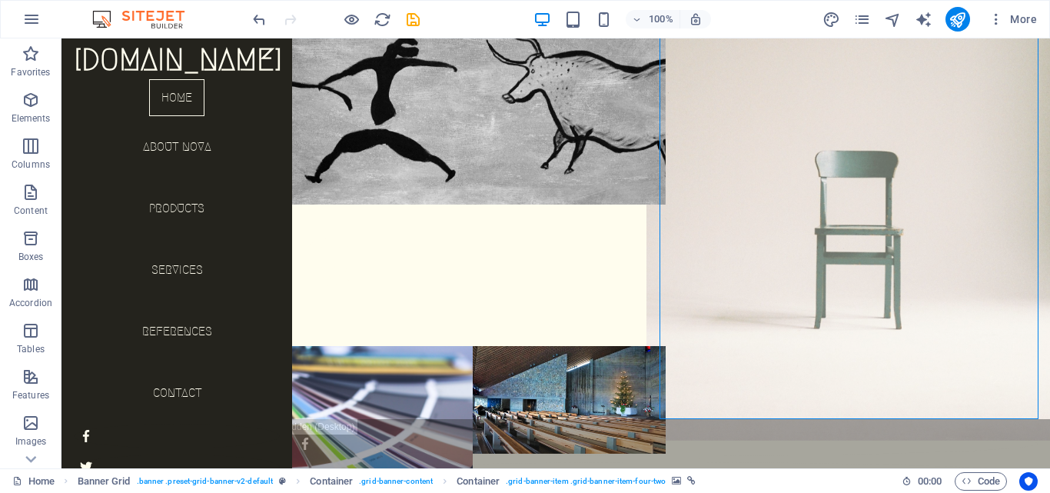
click at [893, 319] on figure at bounding box center [856, 204] width 423 height 473
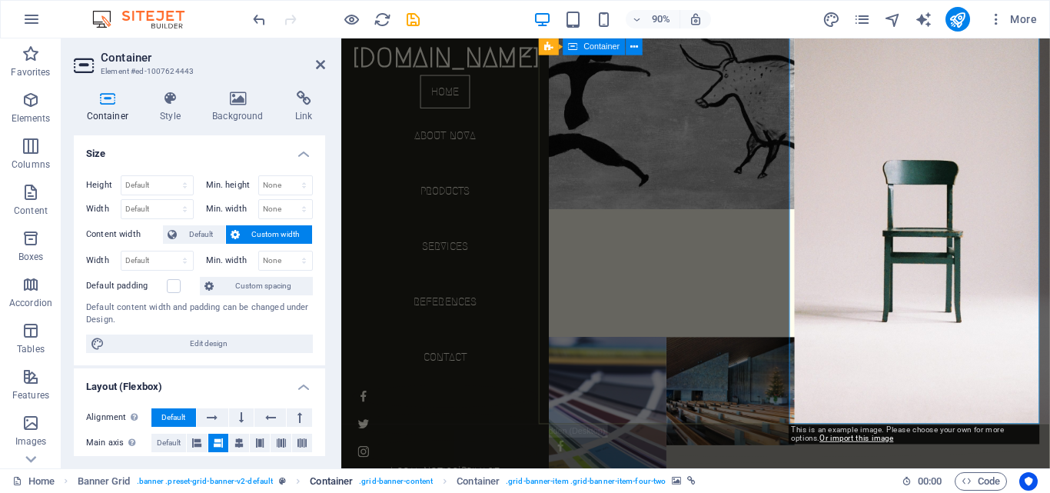
click at [356, 476] on link "Container . grid-banner-content" at bounding box center [371, 481] width 123 height 18
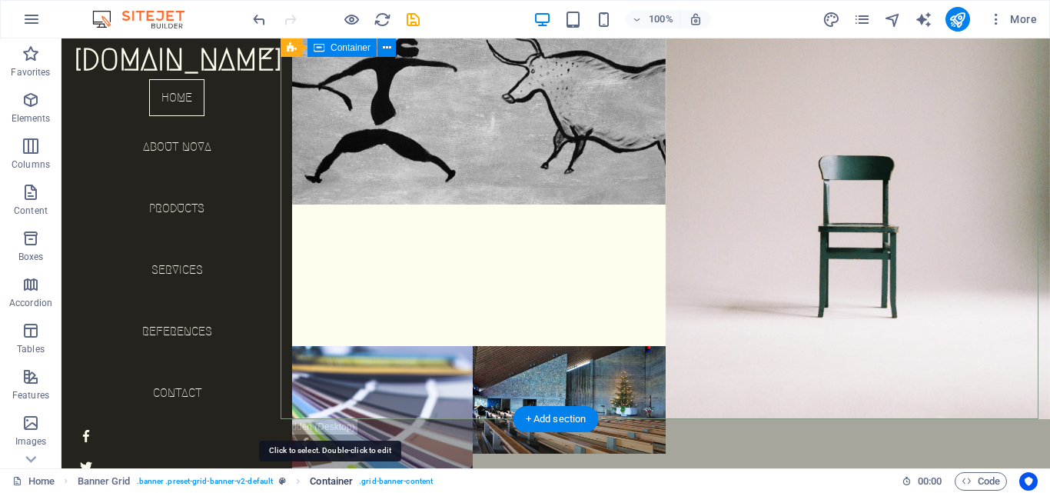
click at [320, 476] on span "Container" at bounding box center [331, 481] width 43 height 18
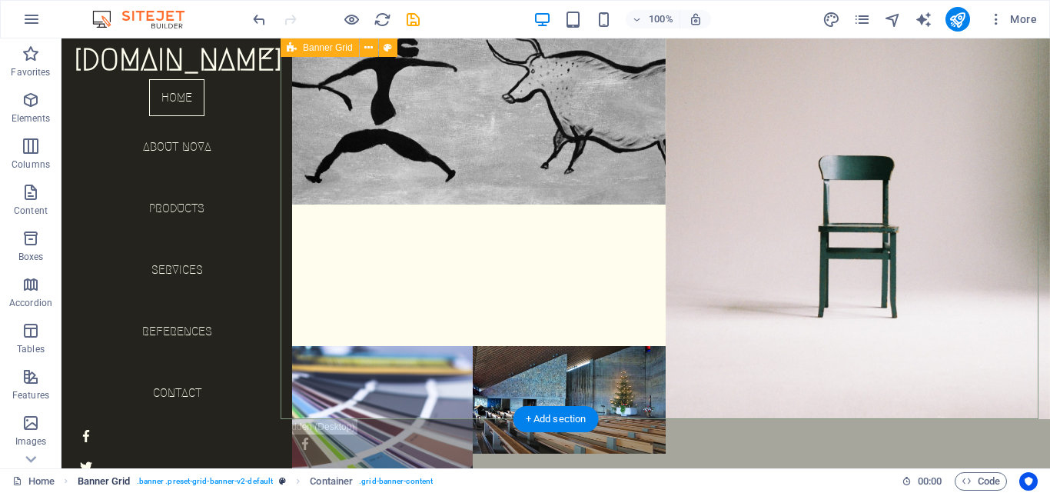
click at [165, 487] on span ". banner .preset-grid-banner-v2-default" at bounding box center [205, 481] width 137 height 18
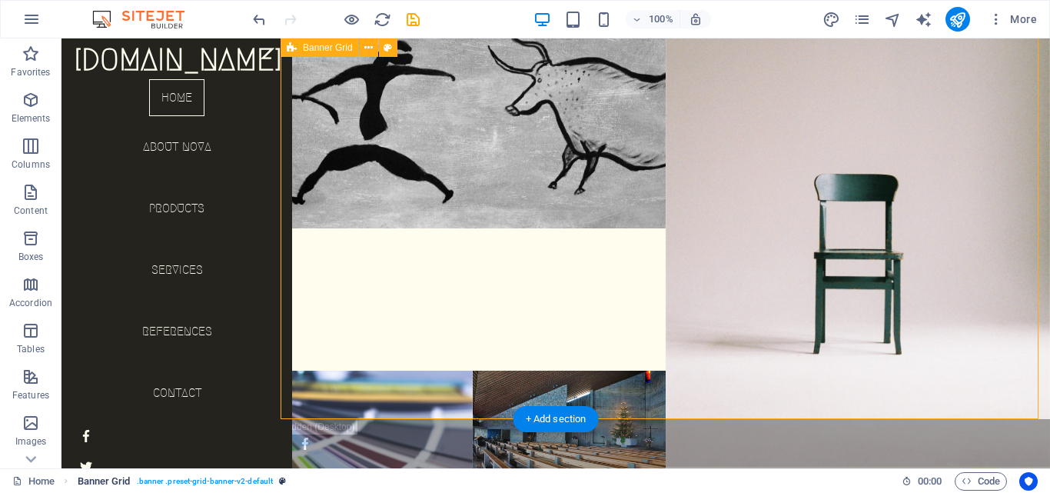
select select "vh"
select select "banner"
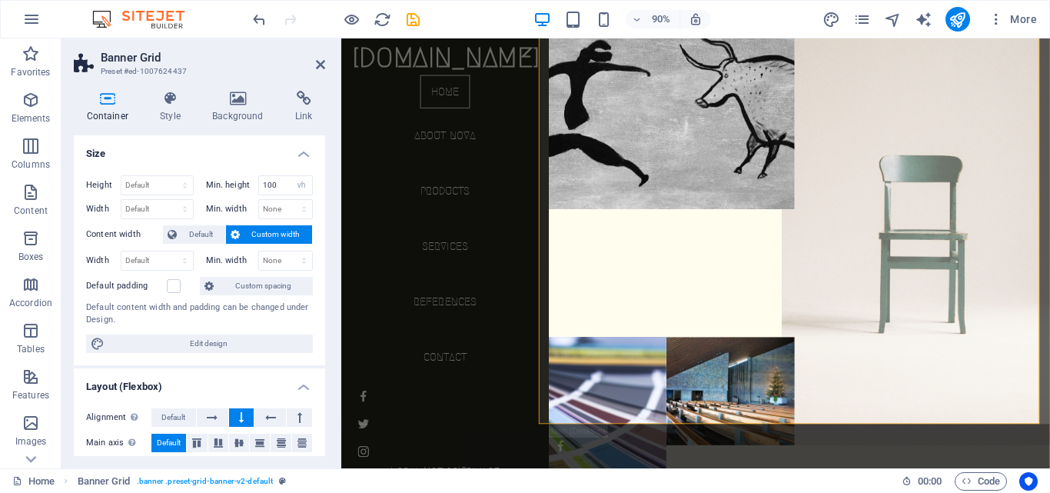
click at [976, 217] on figure at bounding box center [986, 227] width 312 height 525
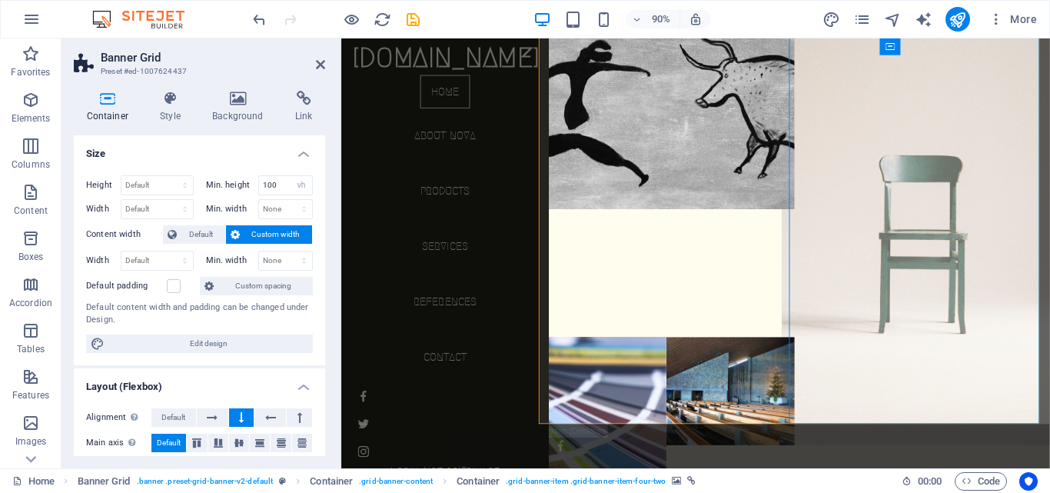
click at [976, 217] on figure at bounding box center [986, 227] width 312 height 525
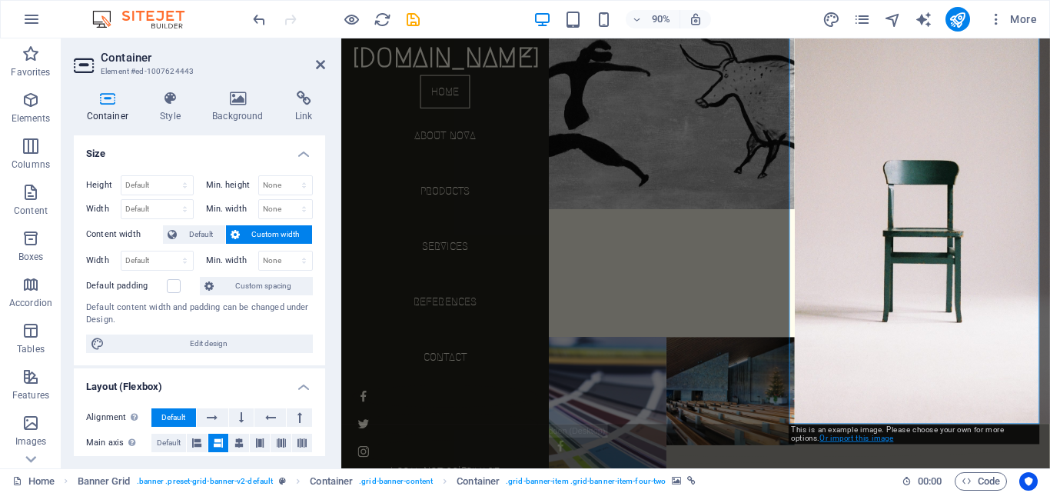
click at [824, 440] on link "Or import this image" at bounding box center [856, 437] width 74 height 9
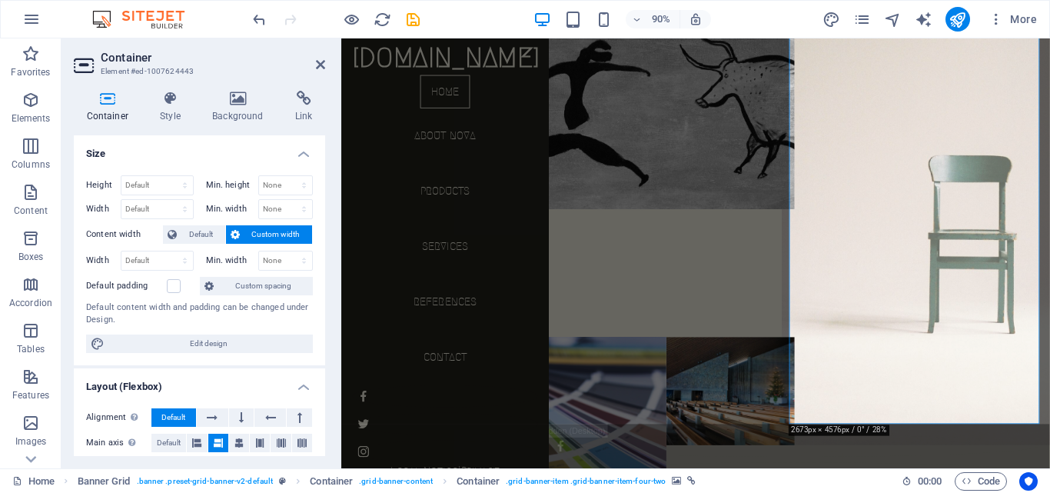
click at [931, 358] on figure at bounding box center [986, 227] width 312 height 525
click at [931, 363] on figure at bounding box center [986, 227] width 312 height 525
drag, startPoint x: 931, startPoint y: 362, endPoint x: 937, endPoint y: 350, distance: 12.7
click at [934, 362] on figure at bounding box center [986, 227] width 312 height 525
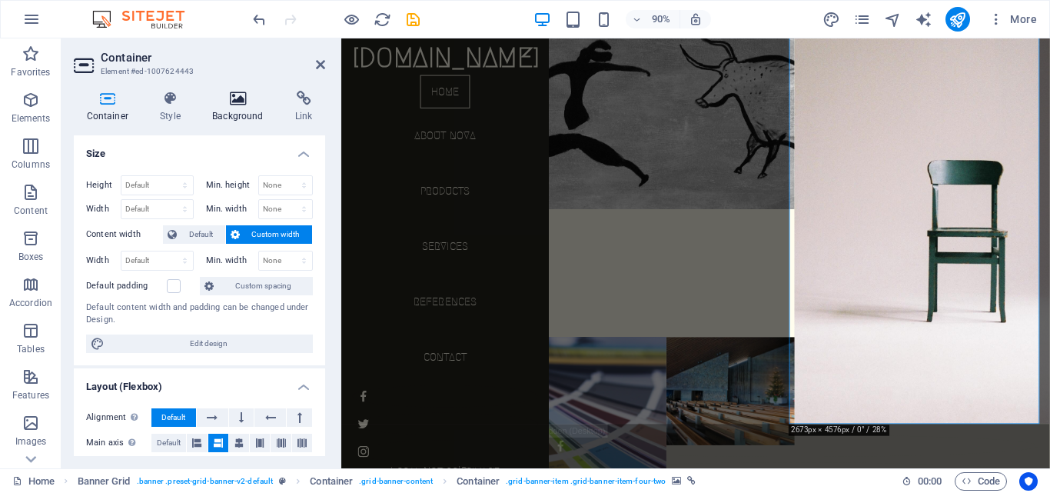
click at [234, 105] on icon at bounding box center [238, 98] width 77 height 15
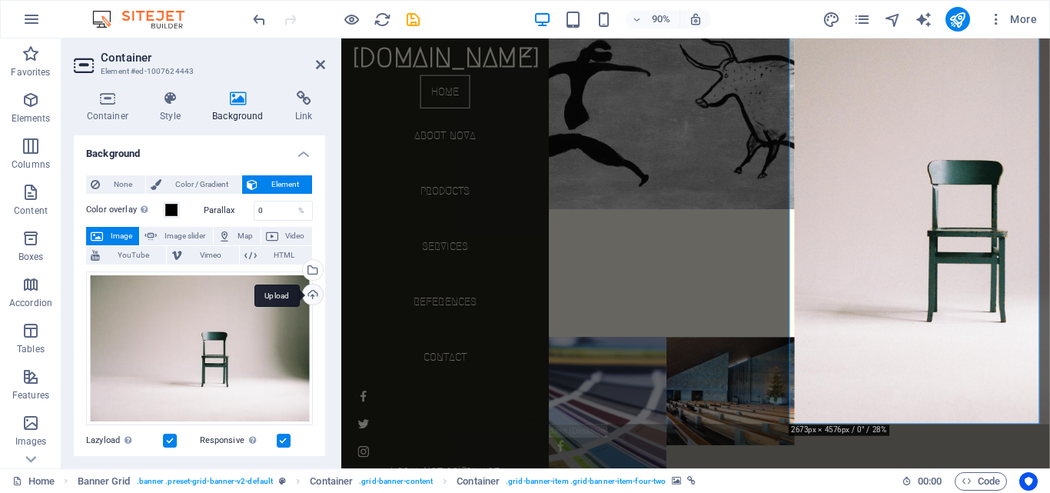
click at [313, 297] on div "Upload" at bounding box center [311, 295] width 23 height 23
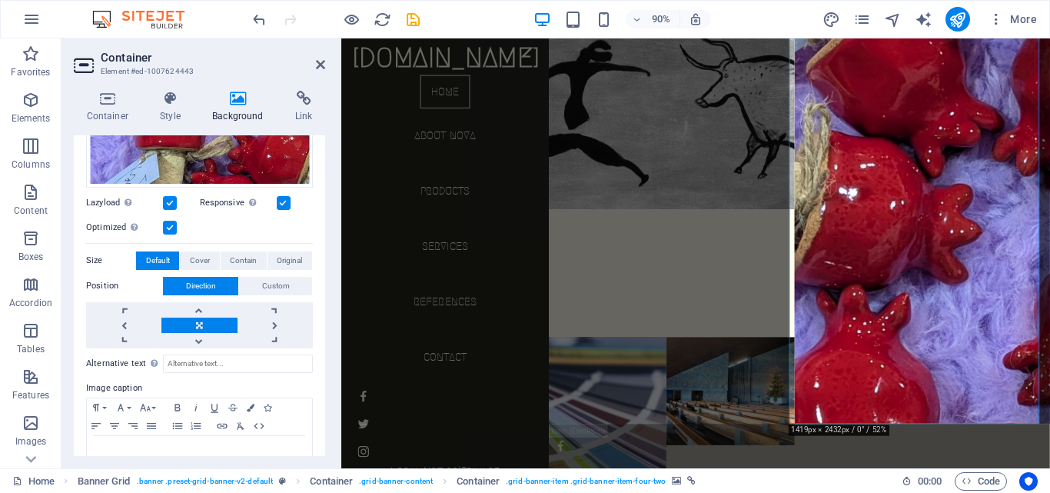
scroll to position [384, 0]
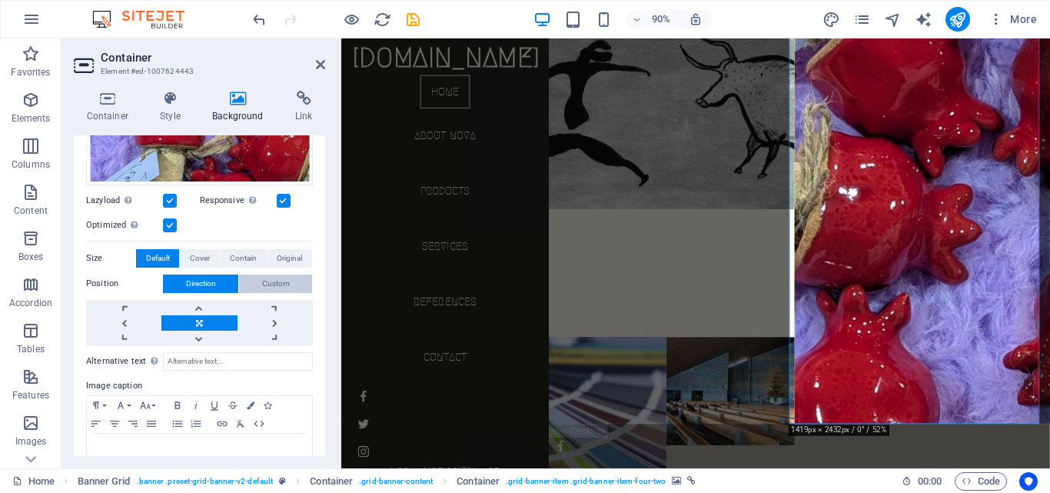
click at [253, 274] on button "Custom" at bounding box center [275, 283] width 73 height 18
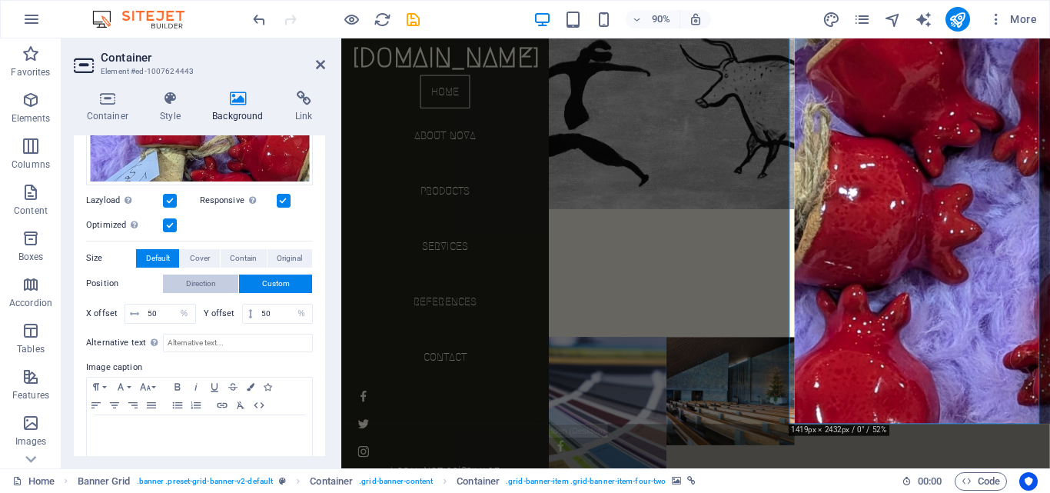
click at [192, 274] on span "Direction" at bounding box center [201, 283] width 30 height 18
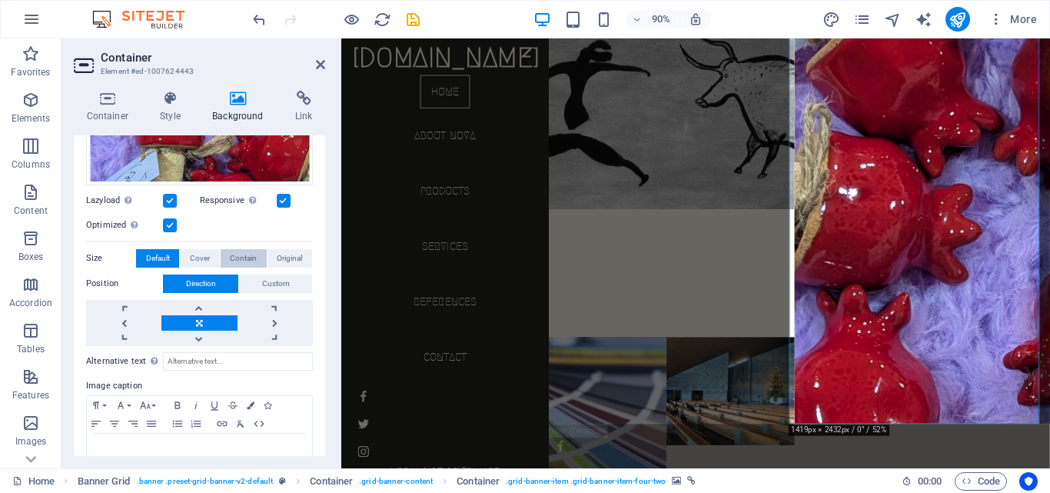
click at [221, 255] on button "Contain" at bounding box center [244, 258] width 46 height 18
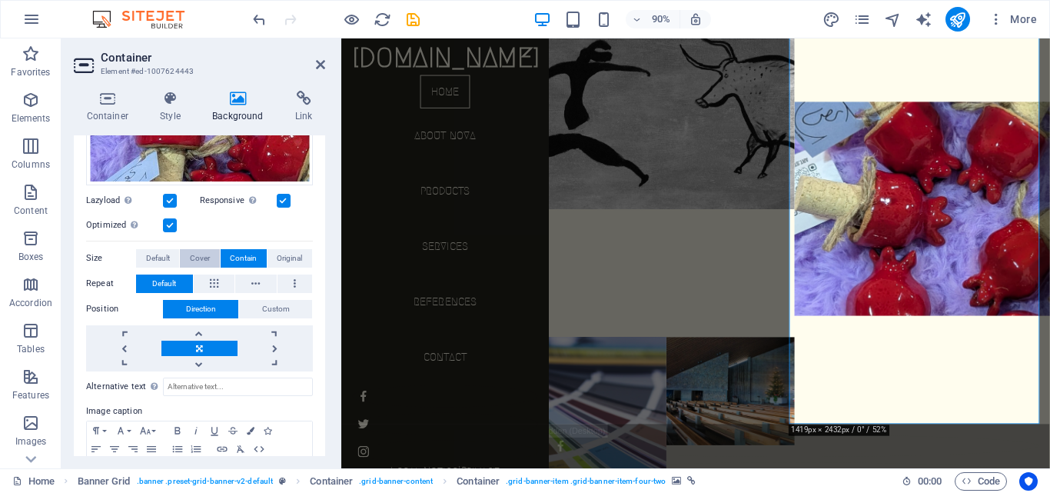
click at [182, 250] on button "Cover" at bounding box center [199, 258] width 39 height 18
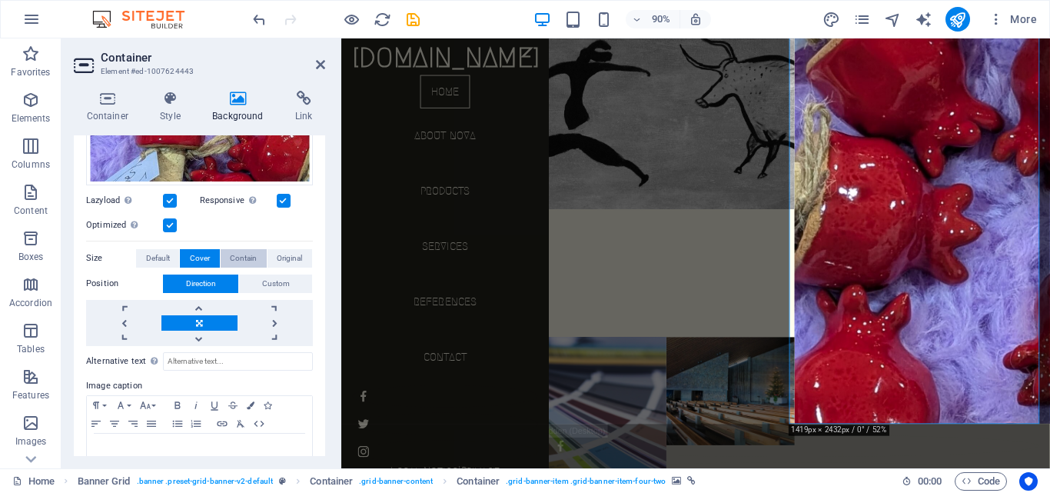
click at [237, 263] on span "Contain" at bounding box center [243, 258] width 27 height 18
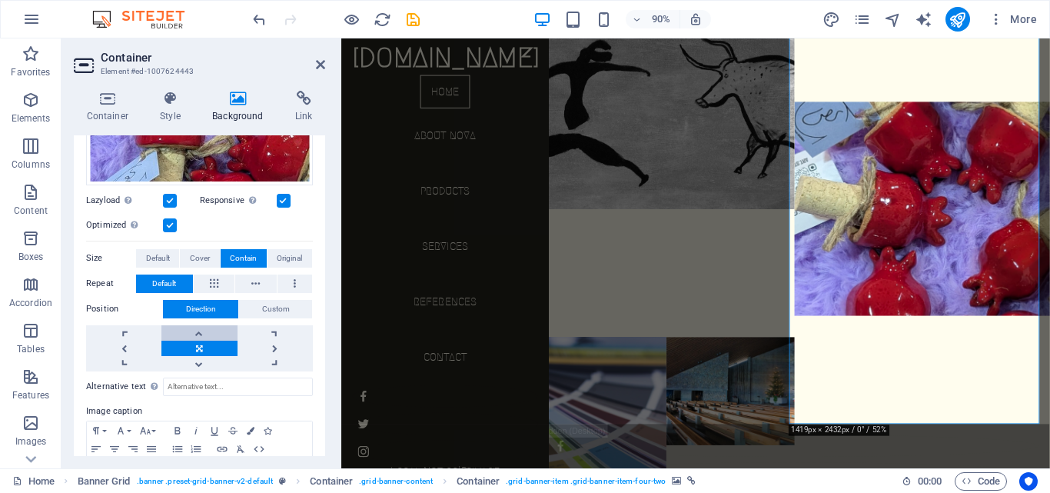
click at [211, 332] on link at bounding box center [198, 332] width 75 height 15
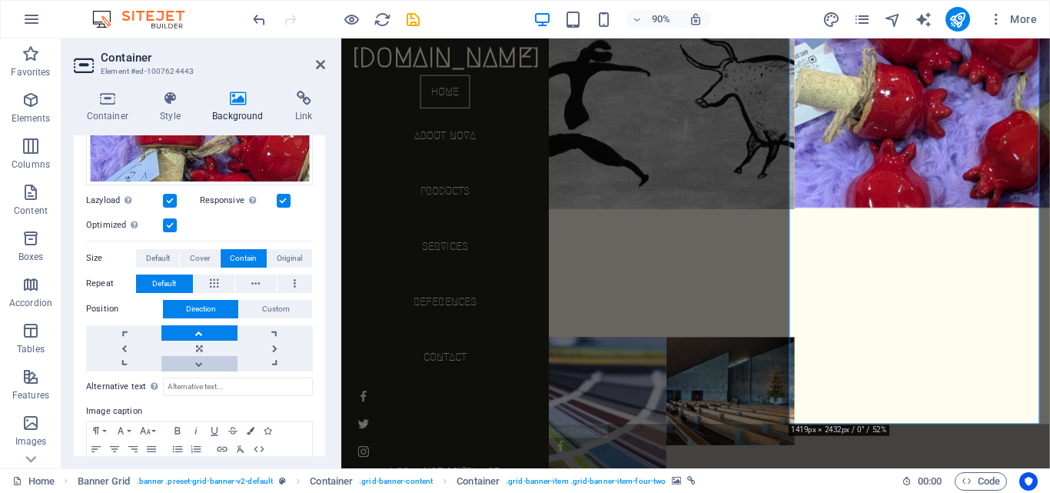
click at [209, 358] on link at bounding box center [198, 363] width 75 height 15
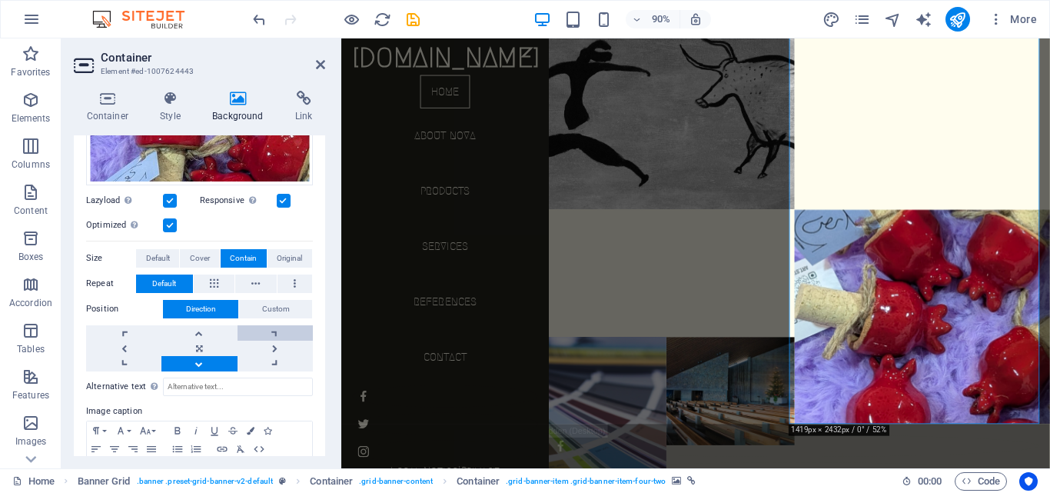
click at [264, 328] on link at bounding box center [274, 332] width 75 height 15
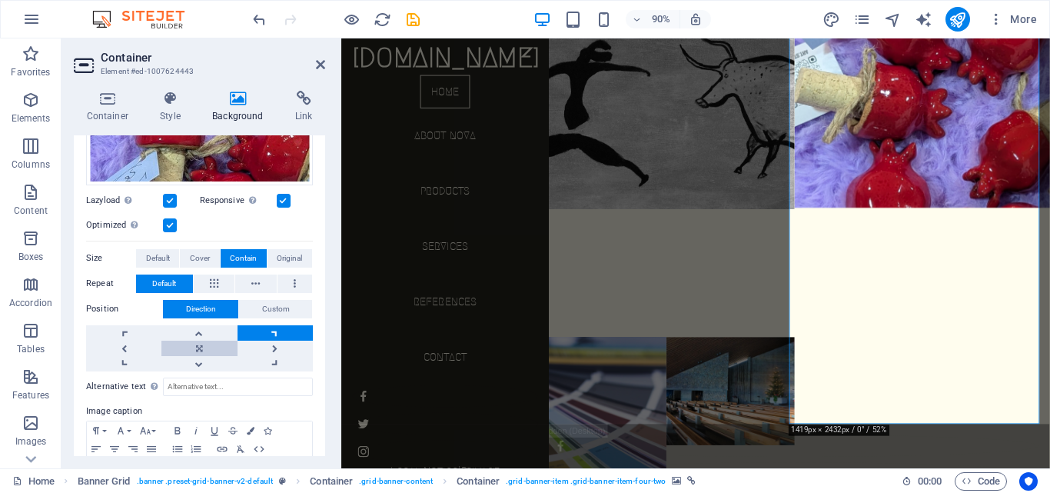
click at [195, 345] on link at bounding box center [198, 347] width 75 height 15
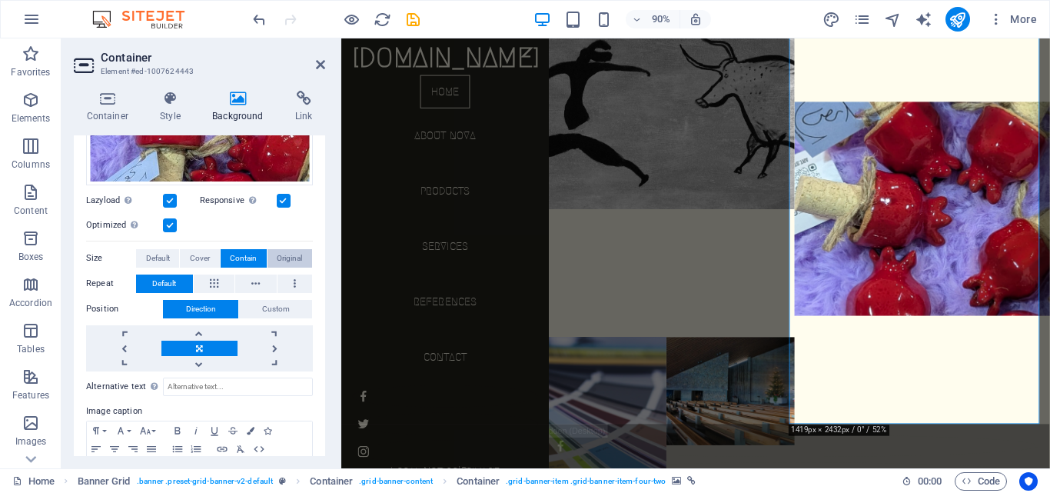
click at [277, 254] on span "Original" at bounding box center [289, 258] width 25 height 18
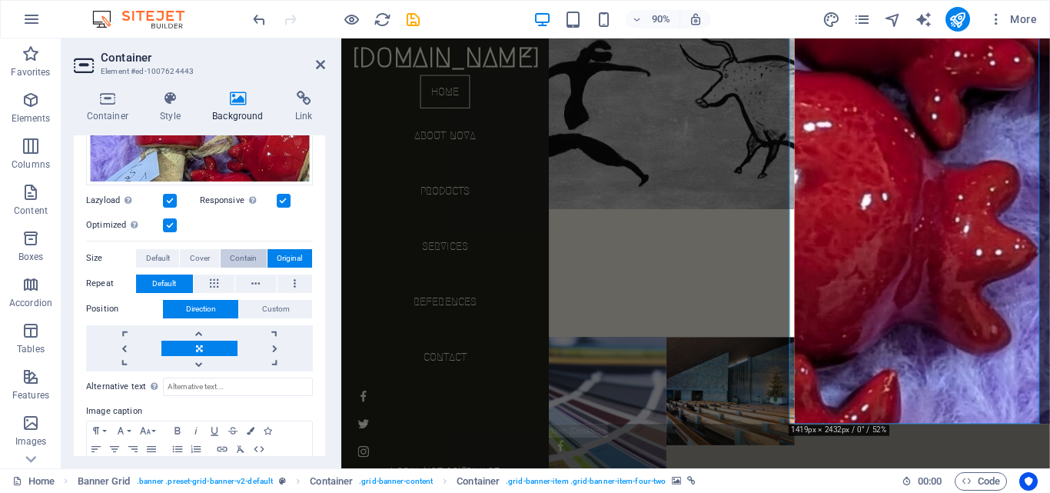
click at [236, 259] on span "Contain" at bounding box center [243, 258] width 27 height 18
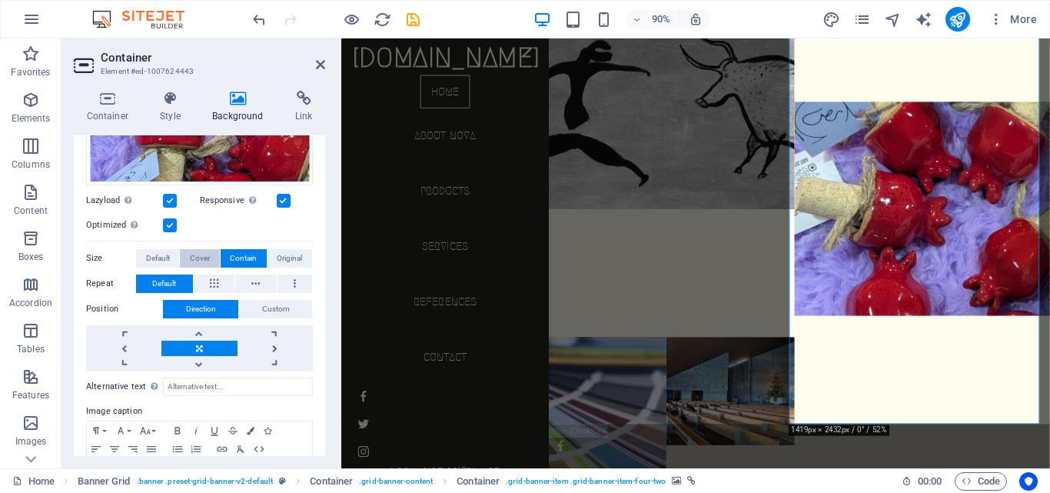
click at [194, 259] on span "Cover" at bounding box center [200, 258] width 20 height 18
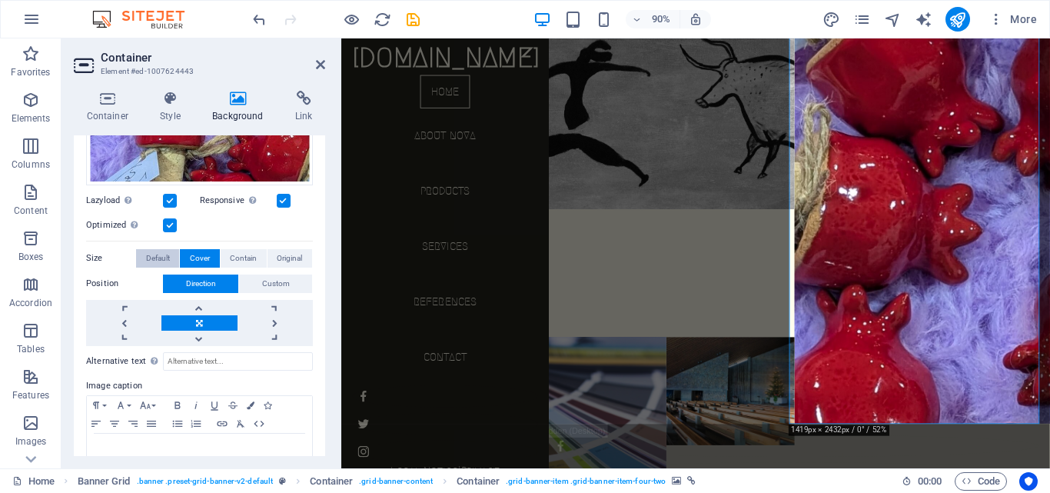
click at [148, 259] on span "Default" at bounding box center [158, 258] width 24 height 18
click at [221, 257] on button "Contain" at bounding box center [244, 258] width 46 height 18
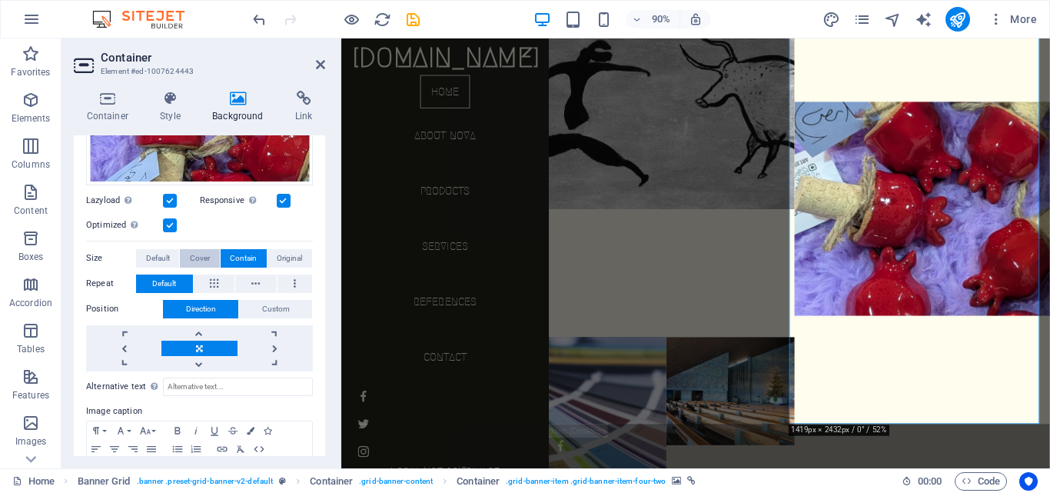
click at [196, 252] on span "Cover" at bounding box center [200, 258] width 20 height 18
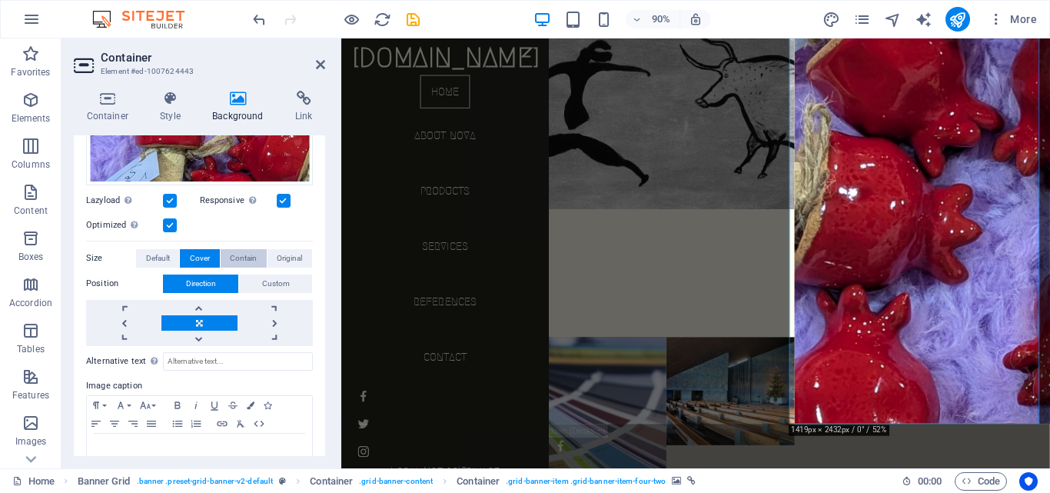
click at [223, 256] on button "Contain" at bounding box center [244, 258] width 46 height 18
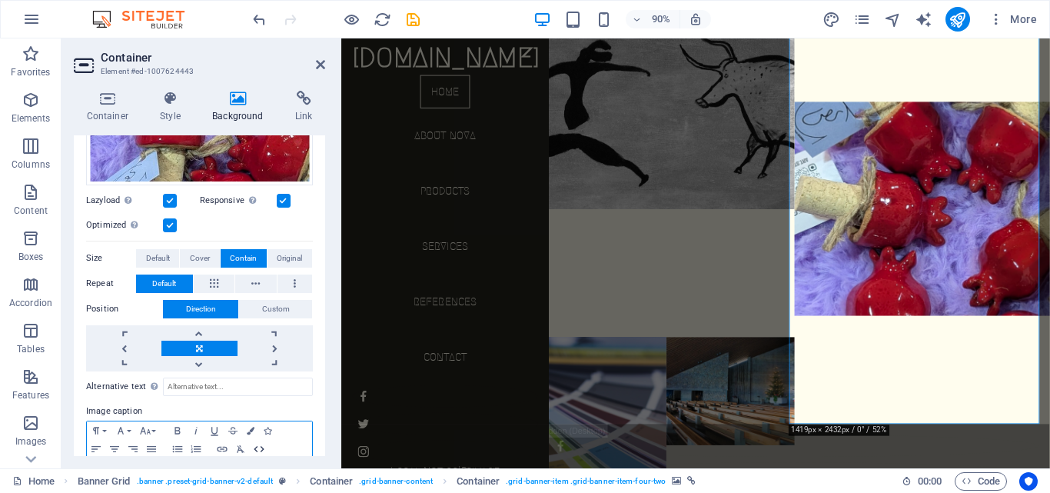
click at [253, 444] on icon "button" at bounding box center [259, 449] width 18 height 12
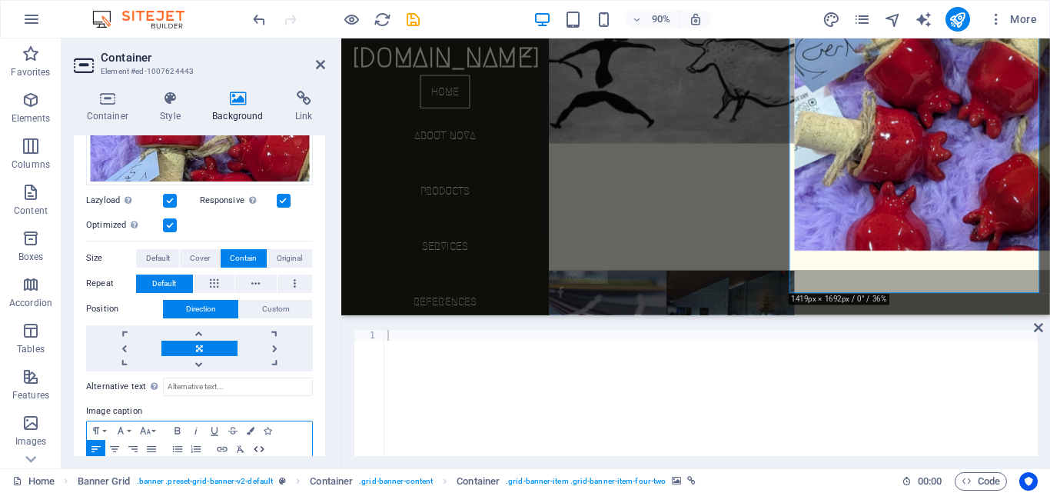
click at [261, 447] on icon "button" at bounding box center [259, 449] width 10 height 6
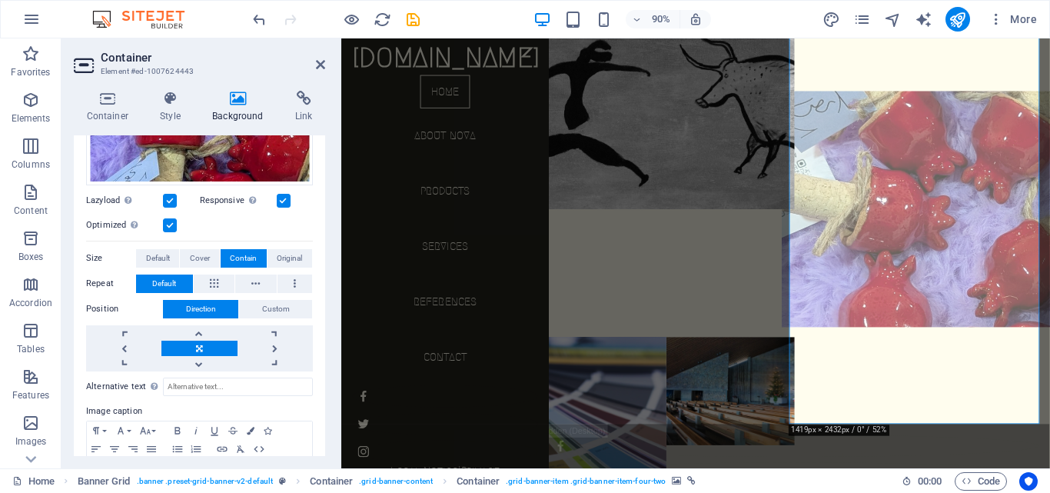
click at [958, 214] on figure at bounding box center [986, 227] width 312 height 525
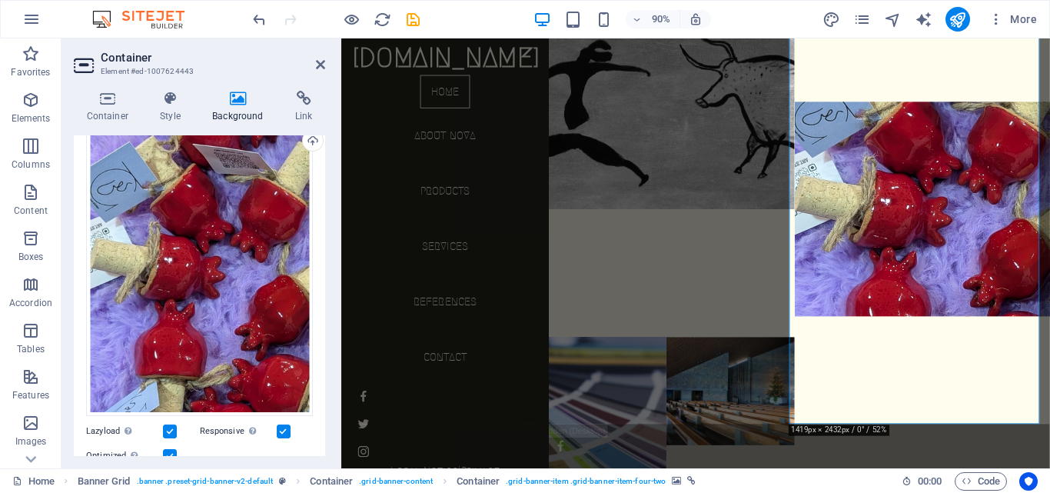
scroll to position [0, 0]
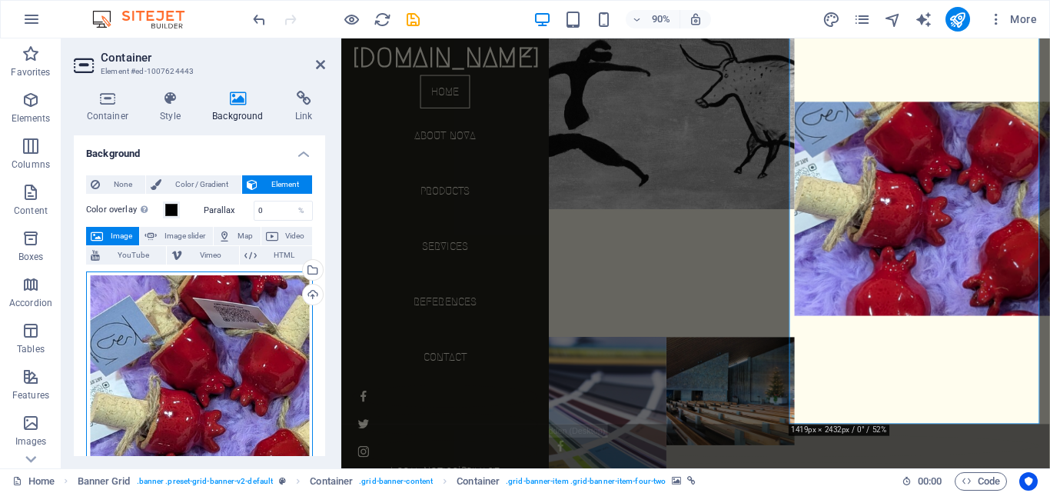
click at [217, 347] on div "Drag files here, click to choose files or select files from Files or our free s…" at bounding box center [199, 420] width 227 height 298
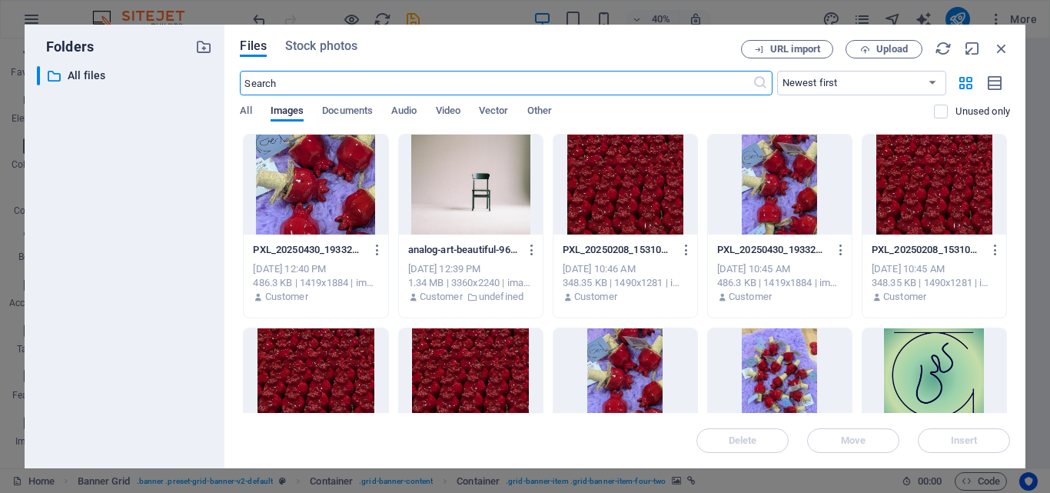
click at [761, 363] on div at bounding box center [780, 378] width 144 height 100
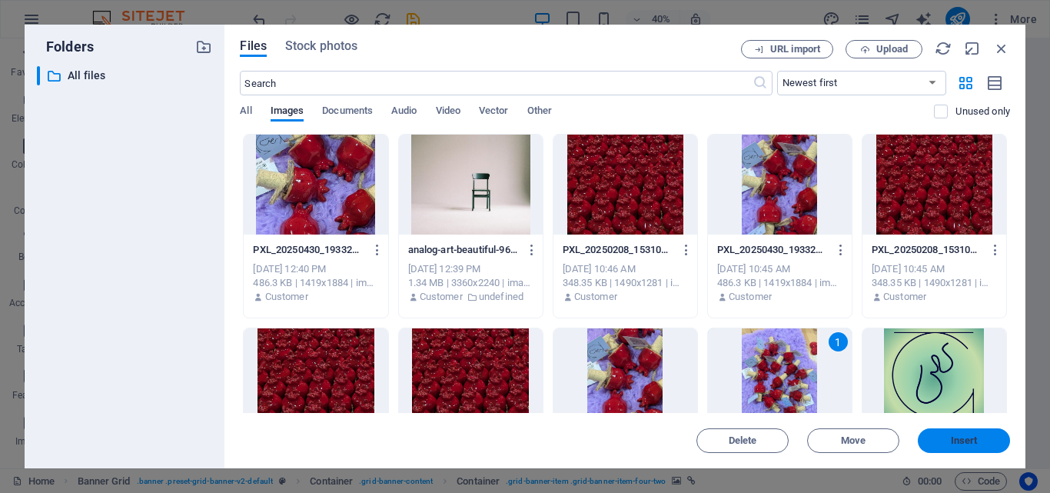
click at [947, 436] on span "Insert" at bounding box center [964, 440] width 80 height 9
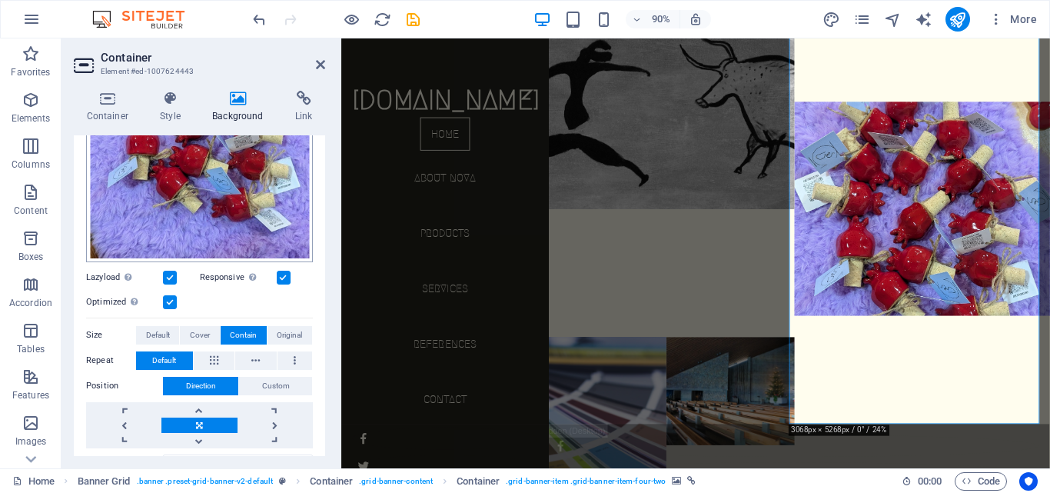
scroll to position [384, 0]
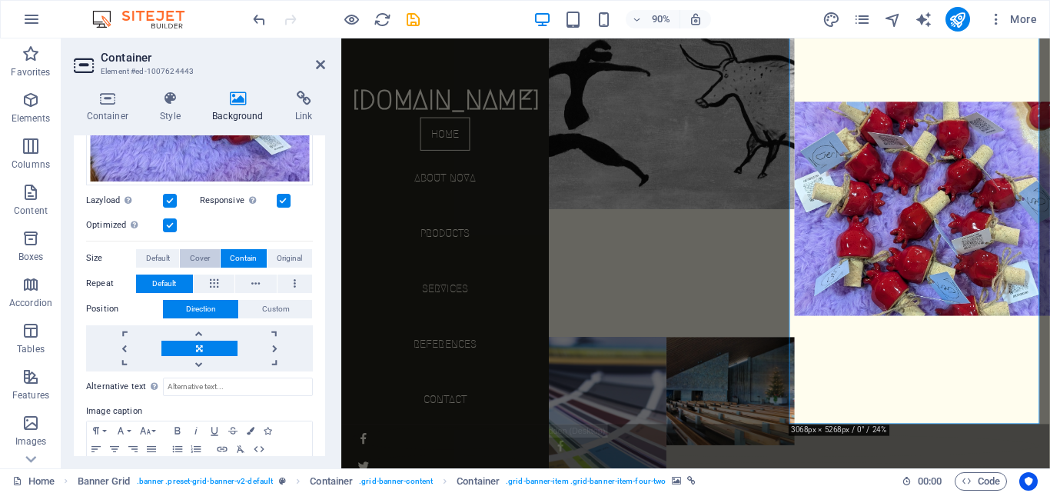
click at [201, 249] on span "Cover" at bounding box center [200, 258] width 20 height 18
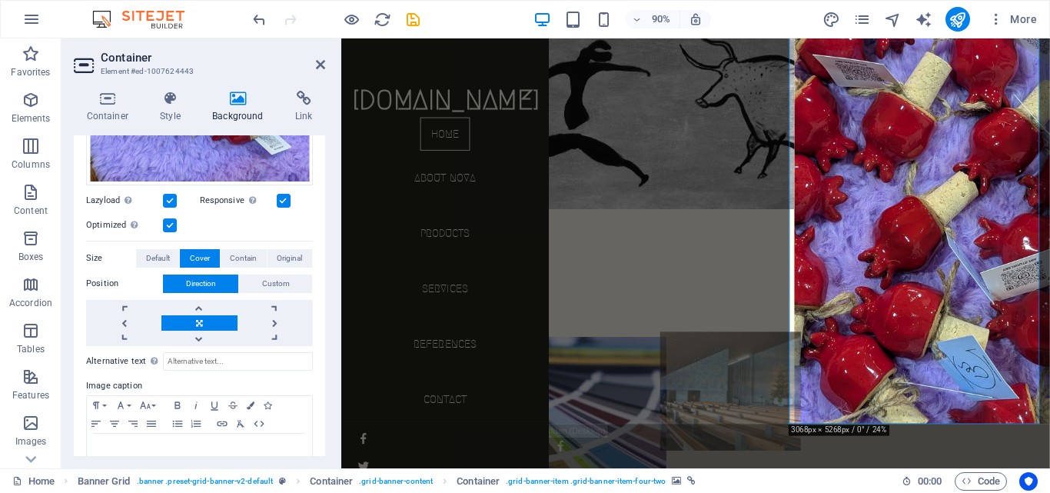
click at [765, 364] on figure at bounding box center [773, 430] width 156 height 132
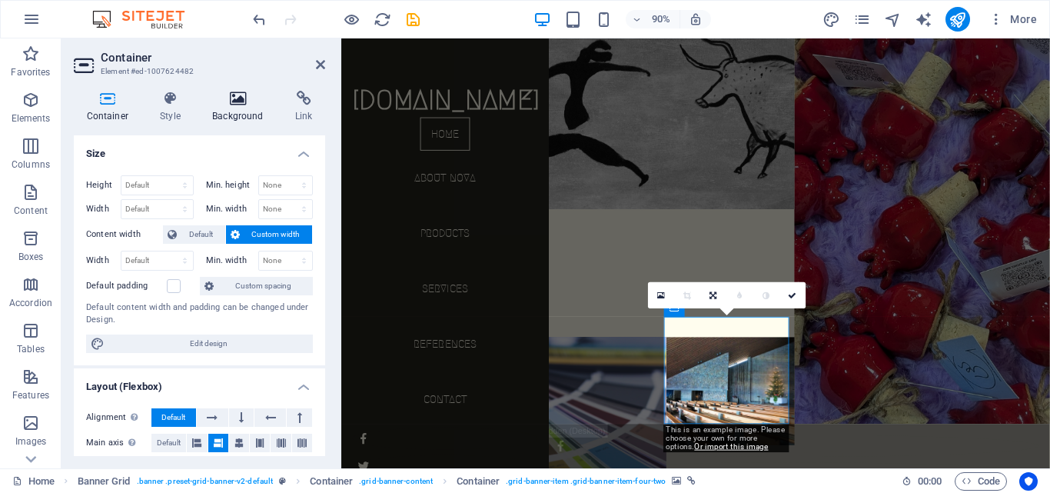
click at [239, 98] on icon at bounding box center [238, 98] width 77 height 15
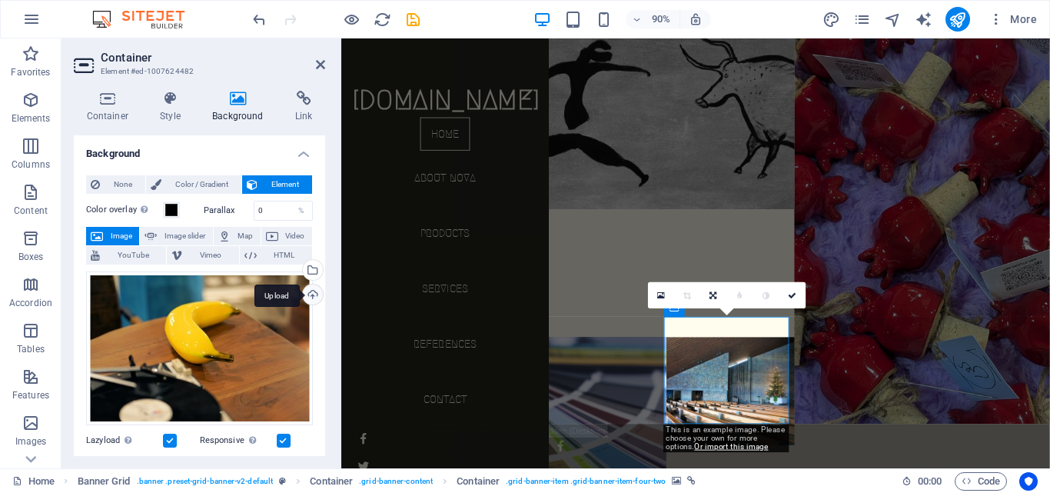
click at [306, 290] on div "Upload" at bounding box center [311, 295] width 23 height 23
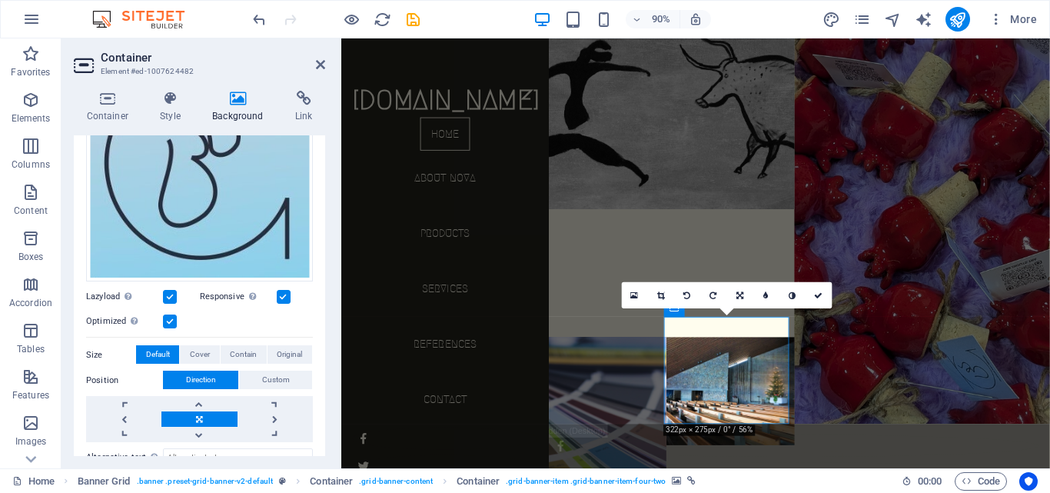
scroll to position [360, 0]
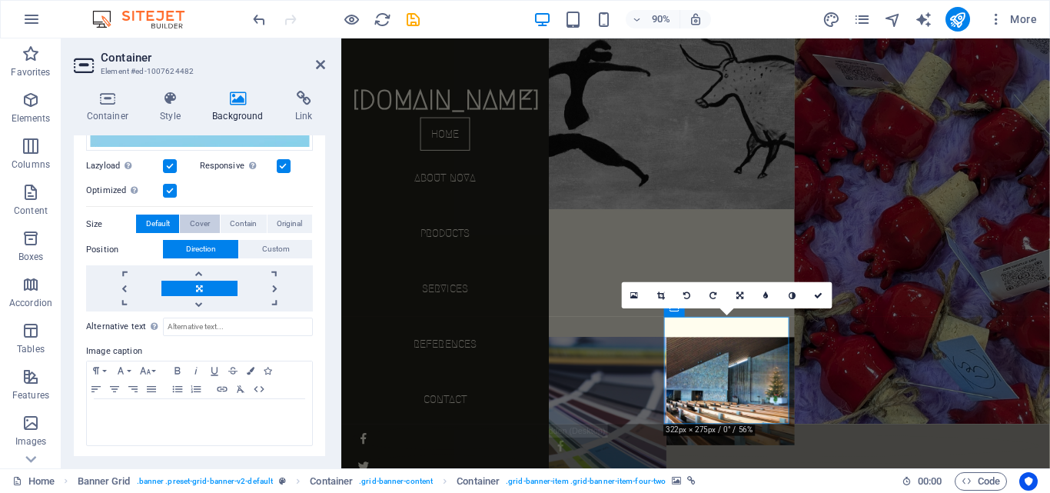
click at [202, 223] on span "Cover" at bounding box center [200, 223] width 20 height 18
click at [225, 217] on button "Contain" at bounding box center [244, 223] width 46 height 18
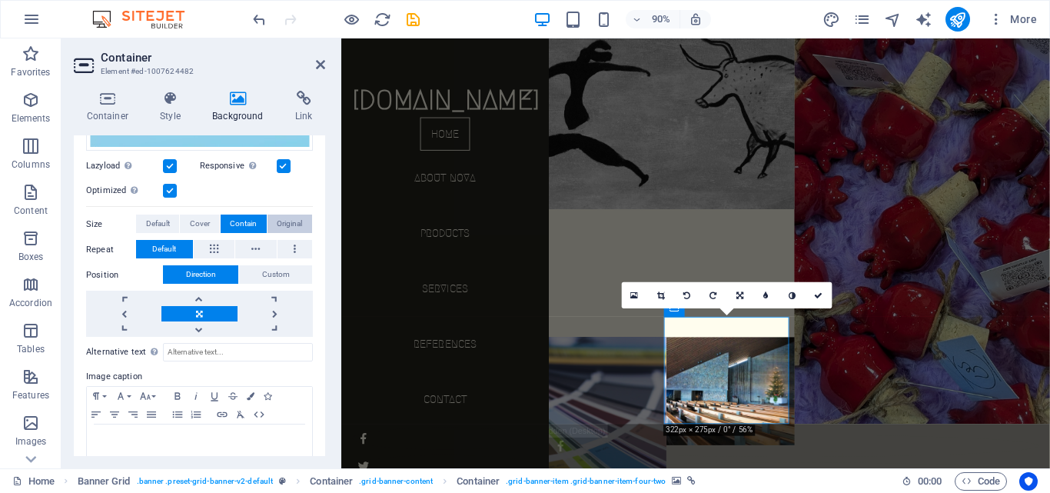
click at [272, 216] on button "Original" at bounding box center [289, 223] width 45 height 18
click at [226, 224] on button "Contain" at bounding box center [244, 223] width 46 height 18
click at [146, 217] on span "Default" at bounding box center [158, 223] width 24 height 18
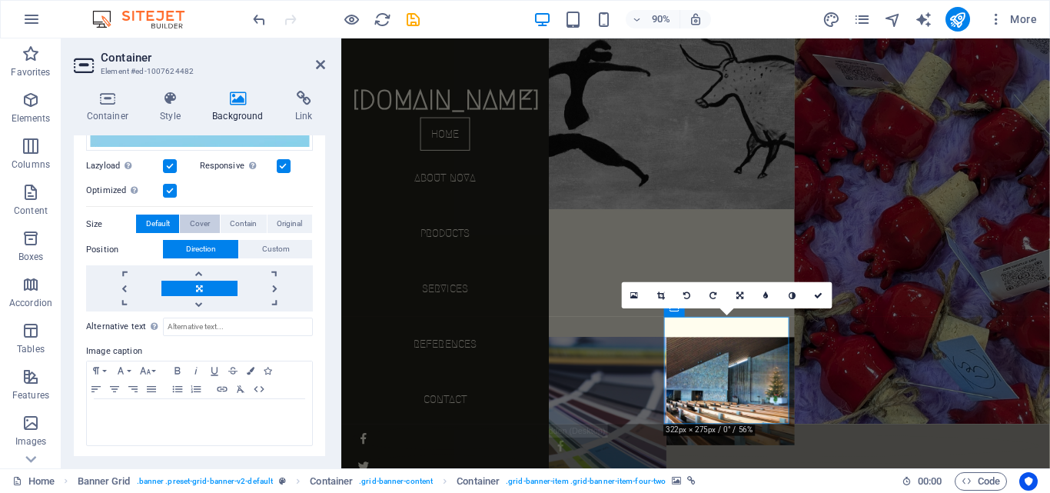
click at [196, 226] on span "Cover" at bounding box center [200, 223] width 20 height 18
click at [249, 224] on span "Contain" at bounding box center [243, 223] width 27 height 18
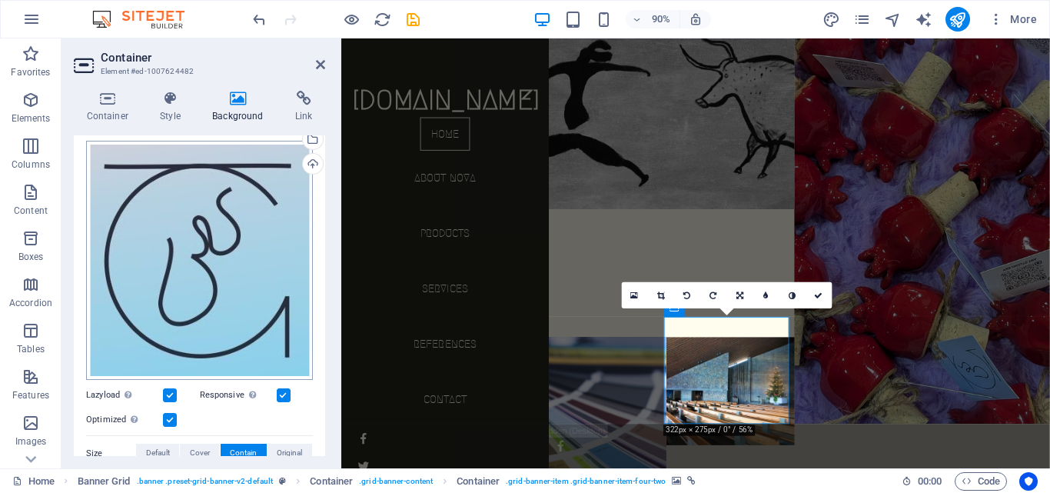
scroll to position [129, 0]
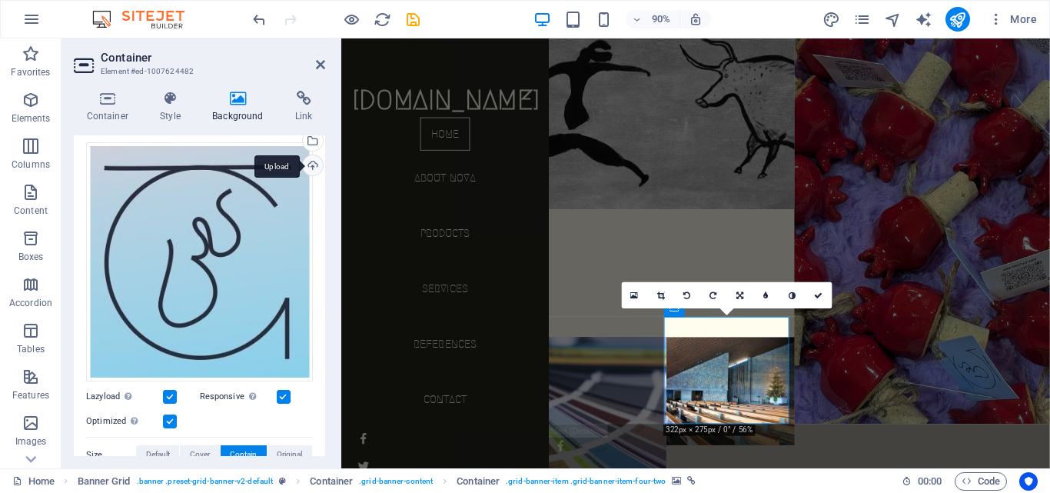
click at [309, 172] on div "Upload" at bounding box center [311, 166] width 23 height 23
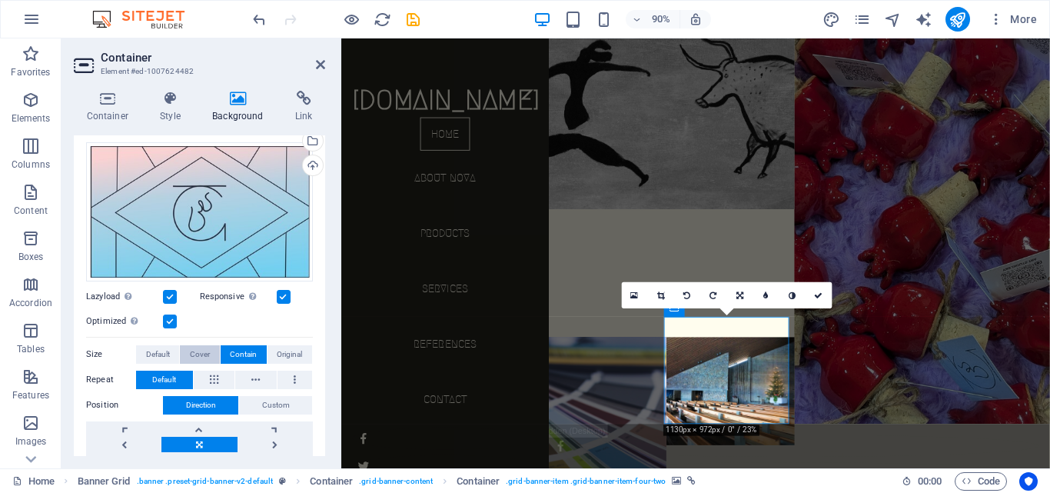
click at [204, 353] on span "Cover" at bounding box center [200, 354] width 20 height 18
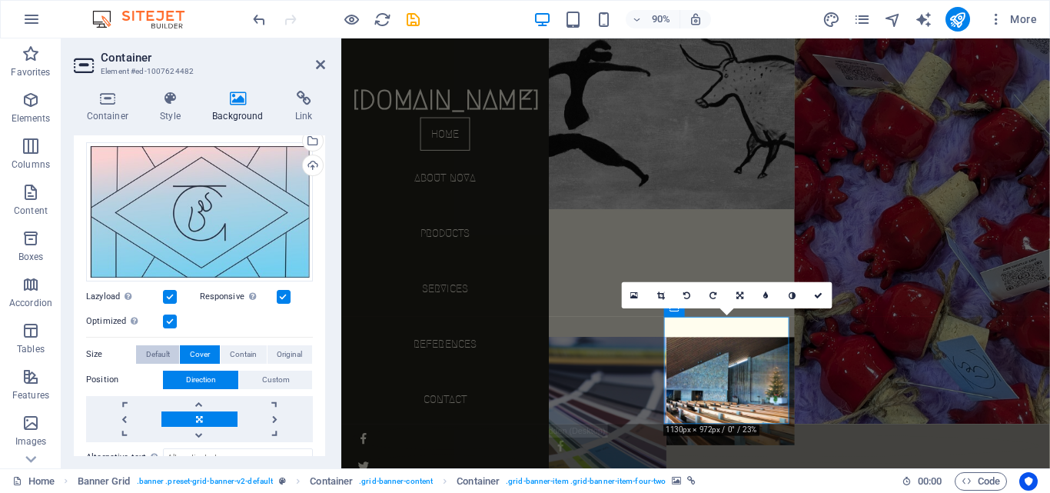
click at [162, 347] on span "Default" at bounding box center [158, 354] width 24 height 18
click at [210, 350] on button "Cover" at bounding box center [199, 354] width 39 height 18
click at [232, 352] on span "Contain" at bounding box center [243, 354] width 27 height 18
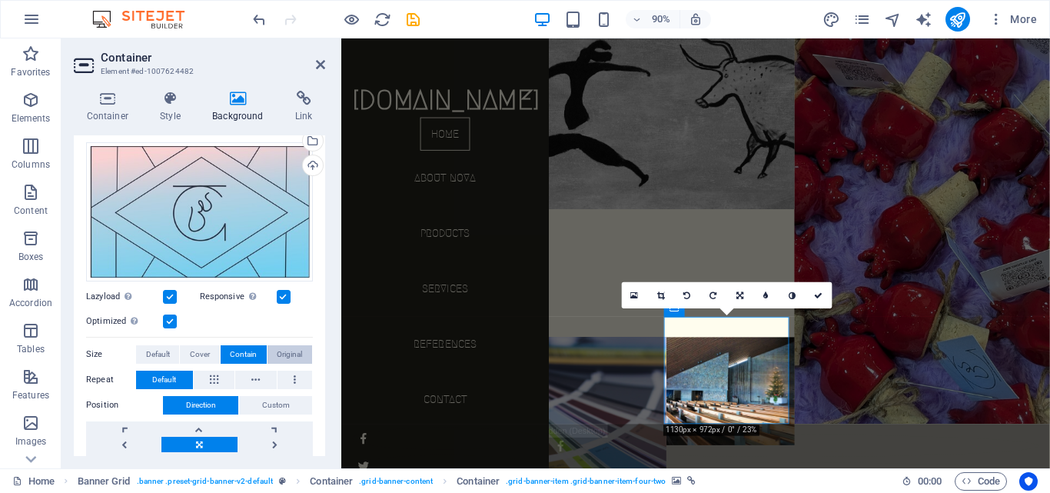
click at [293, 352] on span "Original" at bounding box center [289, 354] width 25 height 18
click at [256, 350] on button "Contain" at bounding box center [244, 354] width 46 height 18
click at [157, 352] on span "Default" at bounding box center [158, 354] width 24 height 18
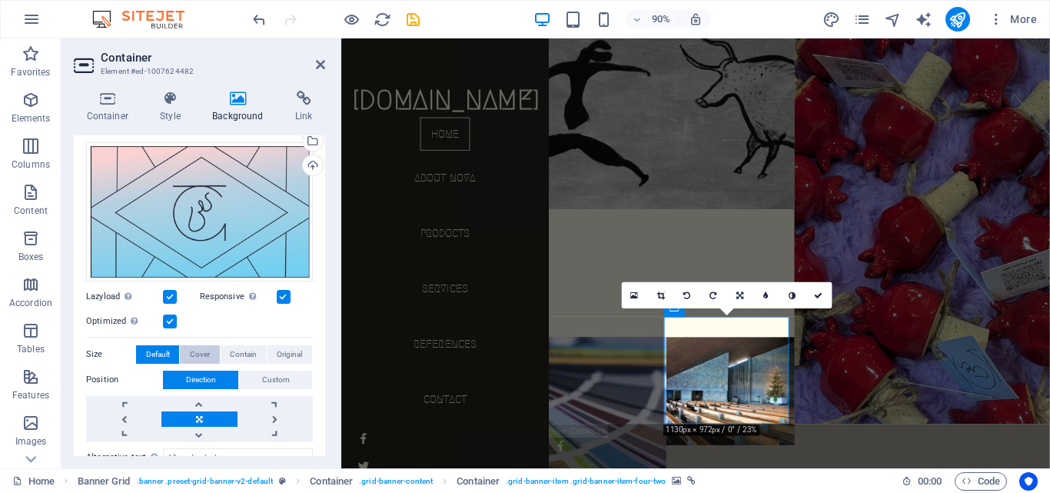
click at [196, 358] on span "Cover" at bounding box center [200, 354] width 20 height 18
click at [137, 347] on button "Default" at bounding box center [157, 354] width 43 height 18
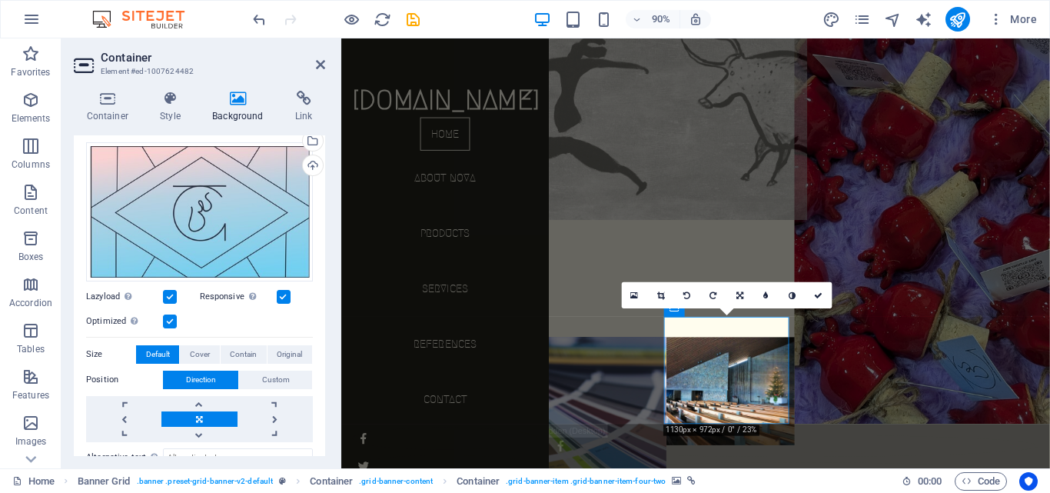
click at [602, 211] on figure at bounding box center [702, 108] width 312 height 263
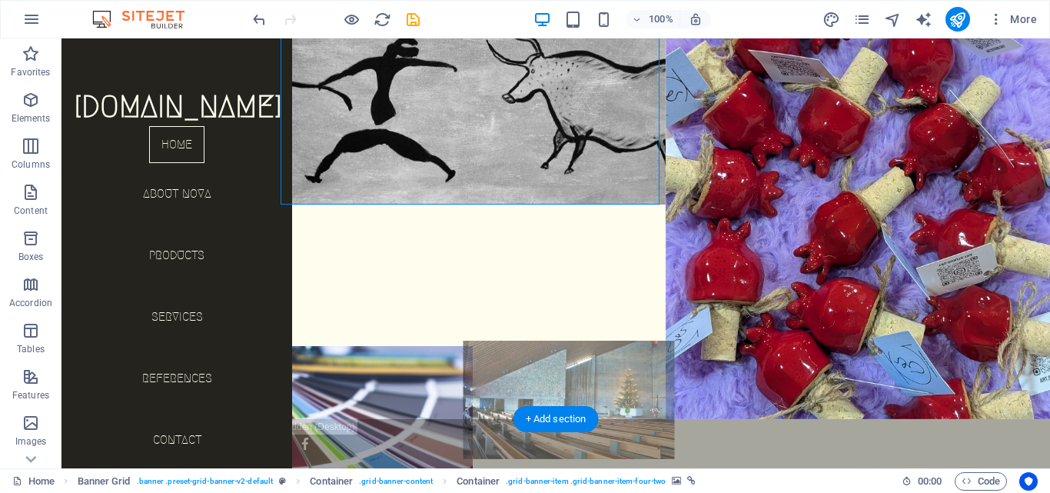
click at [626, 340] on figure at bounding box center [568, 399] width 211 height 118
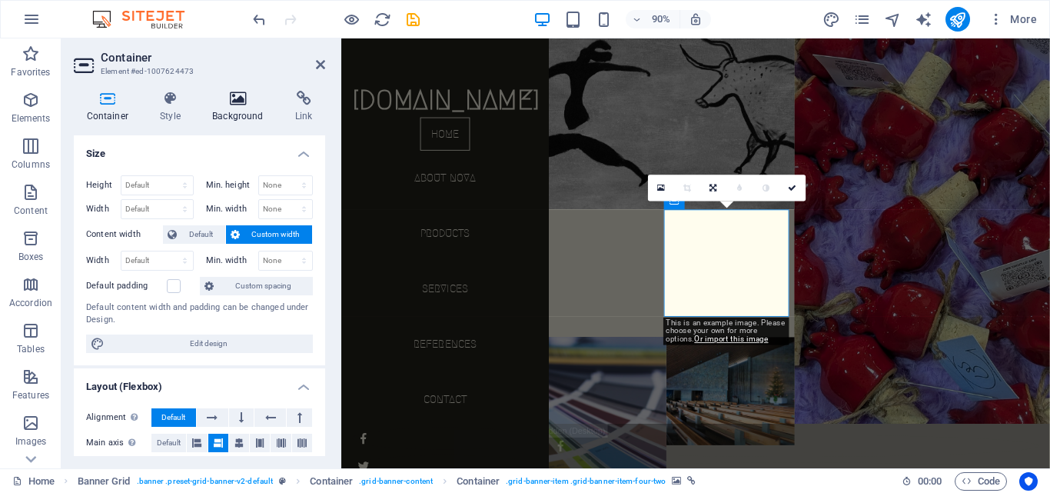
click at [225, 111] on h4 "Background" at bounding box center [241, 107] width 83 height 32
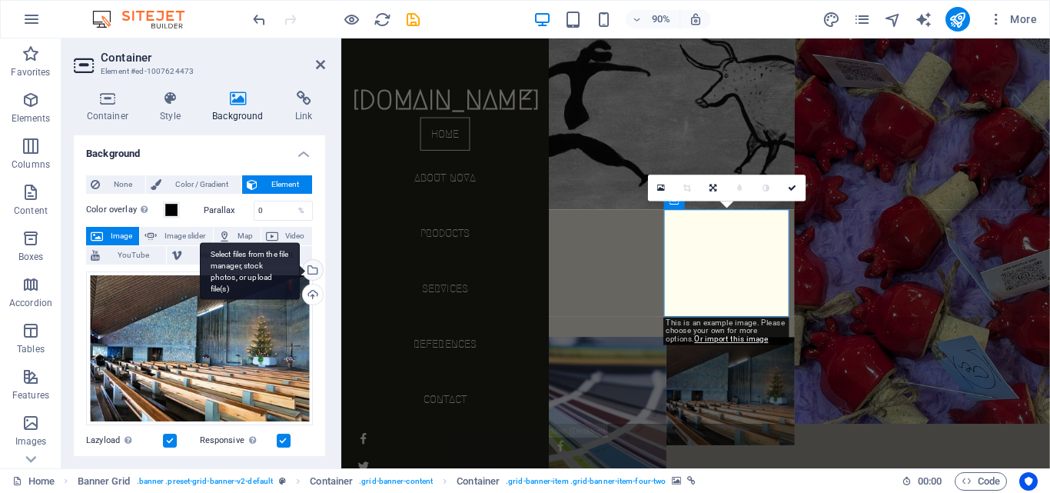
click at [312, 274] on div "Select files from the file manager, stock photos, or upload file(s)" at bounding box center [311, 271] width 23 height 23
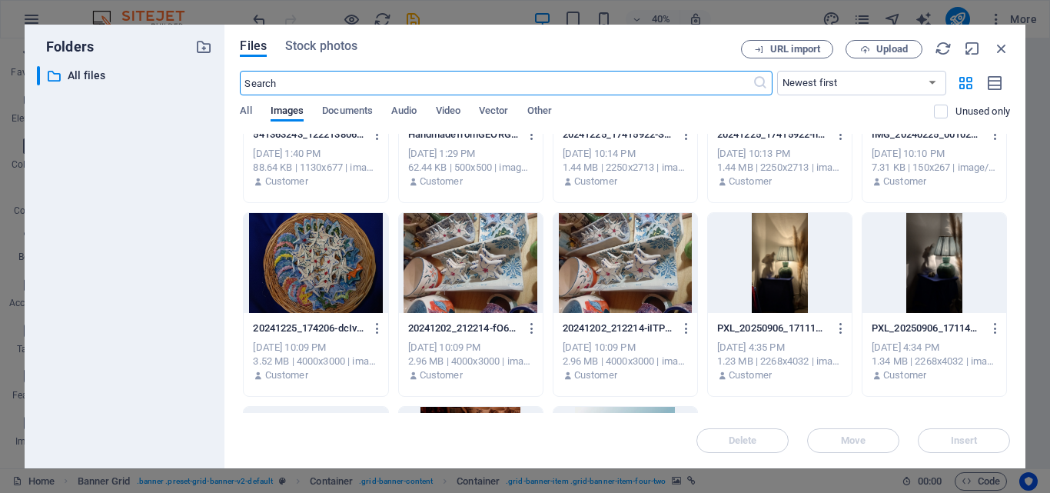
scroll to position [720, 0]
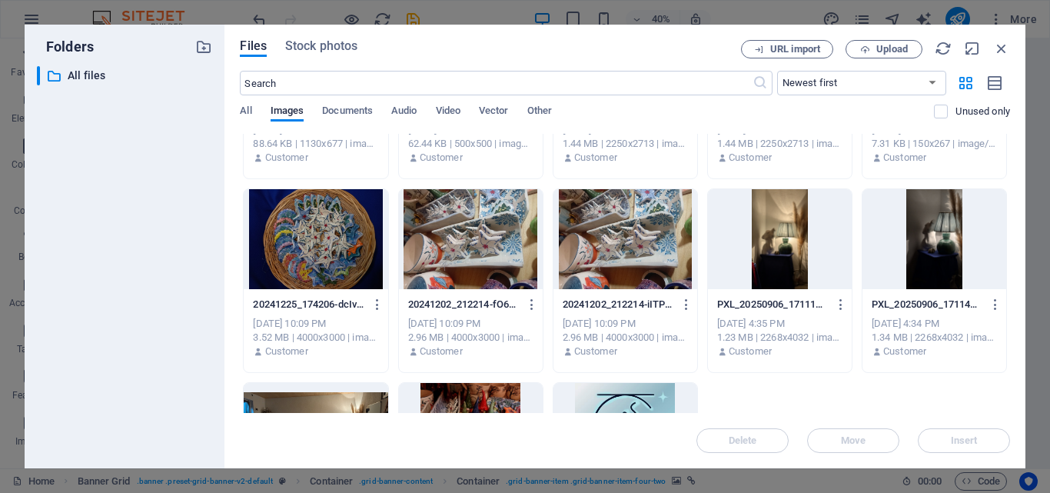
click at [344, 399] on div at bounding box center [316, 433] width 144 height 100
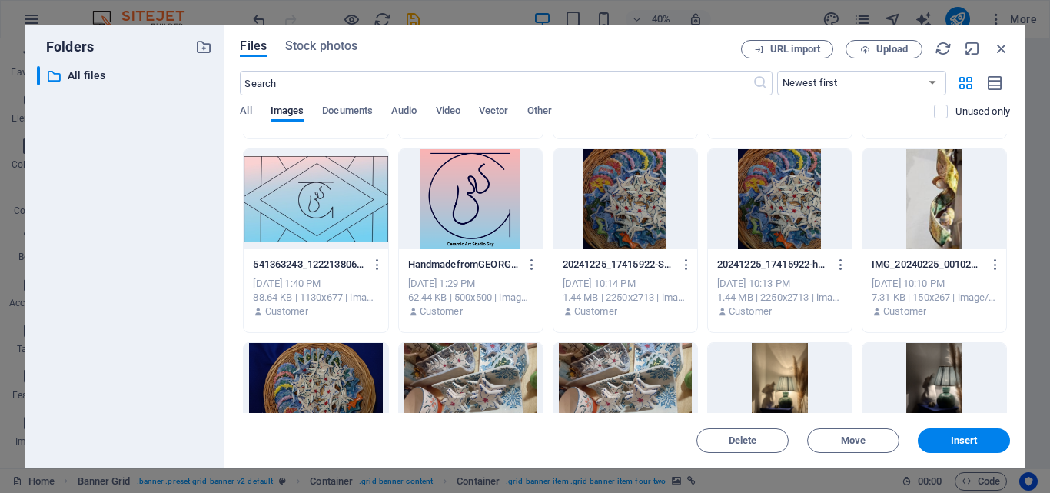
scroll to position [643, 0]
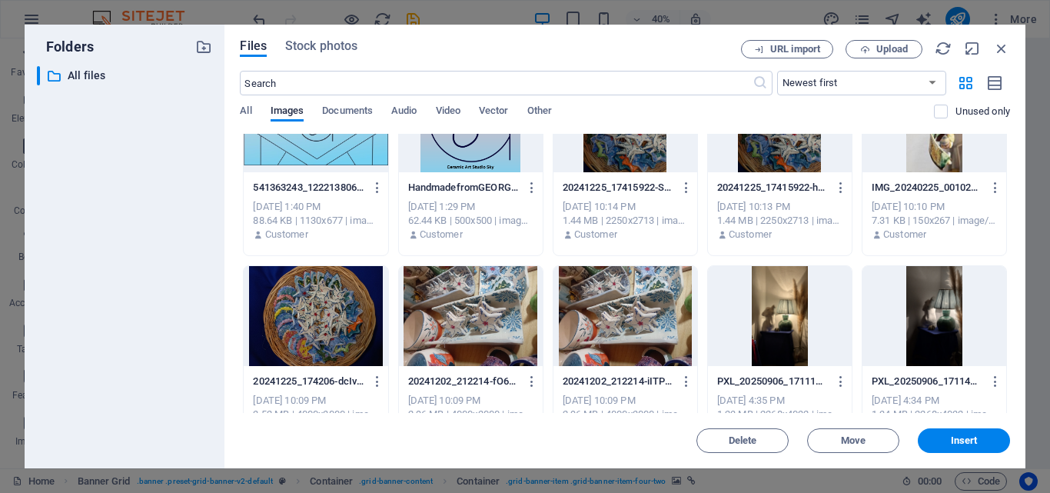
click at [793, 323] on div at bounding box center [780, 316] width 144 height 100
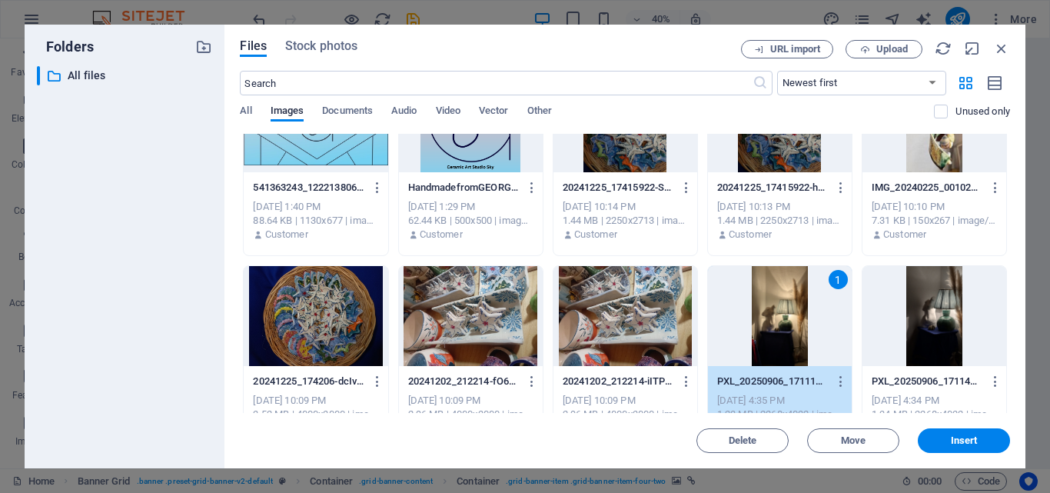
click at [931, 309] on div at bounding box center [934, 316] width 144 height 100
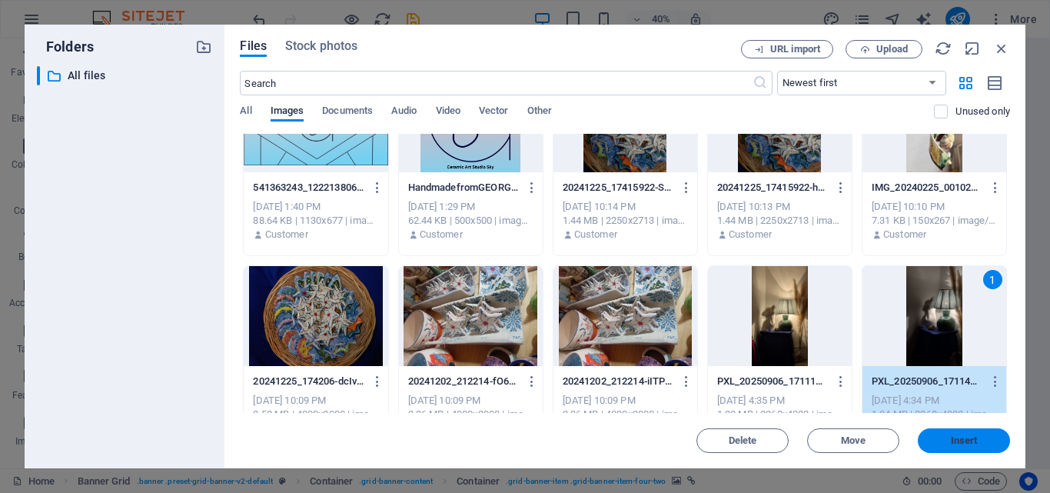
click at [937, 436] on span "Insert" at bounding box center [964, 440] width 80 height 9
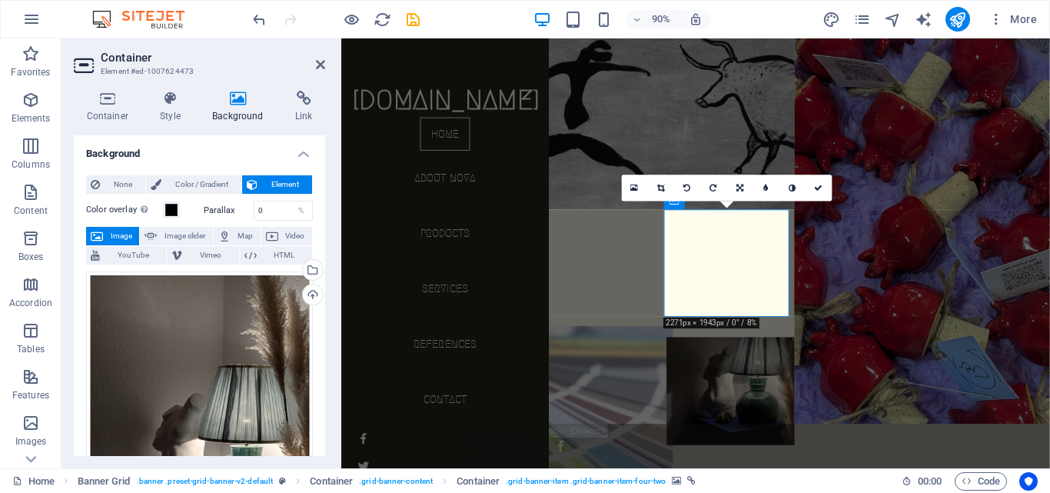
click at [622, 365] on figure at bounding box center [631, 489] width 156 height 263
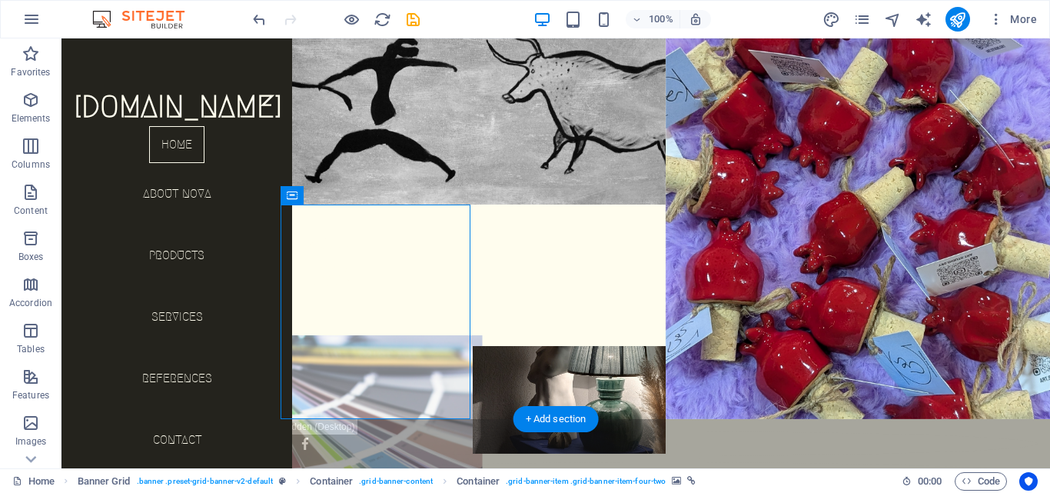
click at [367, 335] on figure at bounding box center [375, 453] width 211 height 237
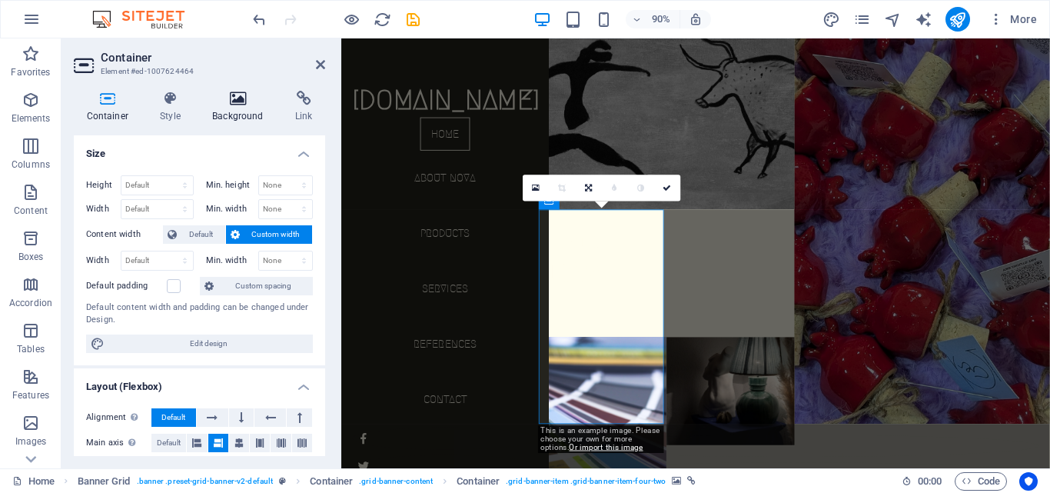
click at [240, 101] on icon at bounding box center [238, 98] width 77 height 15
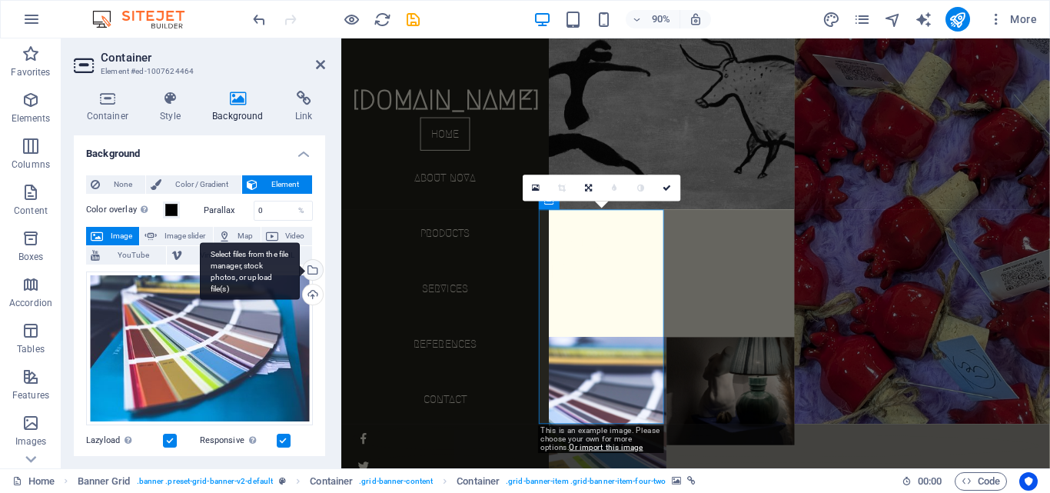
click at [300, 270] on div "Select files from the file manager, stock photos, or upload file(s)" at bounding box center [250, 271] width 100 height 58
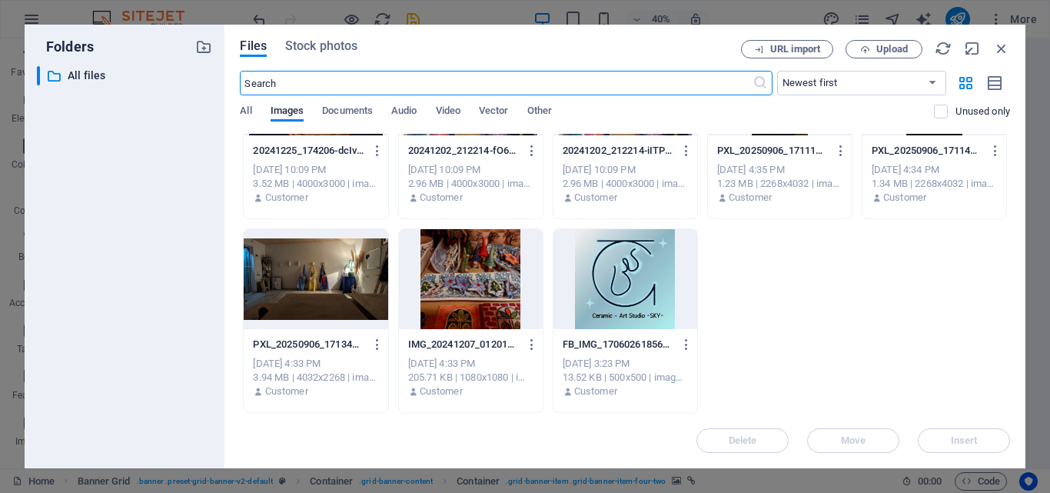
scroll to position [720, 0]
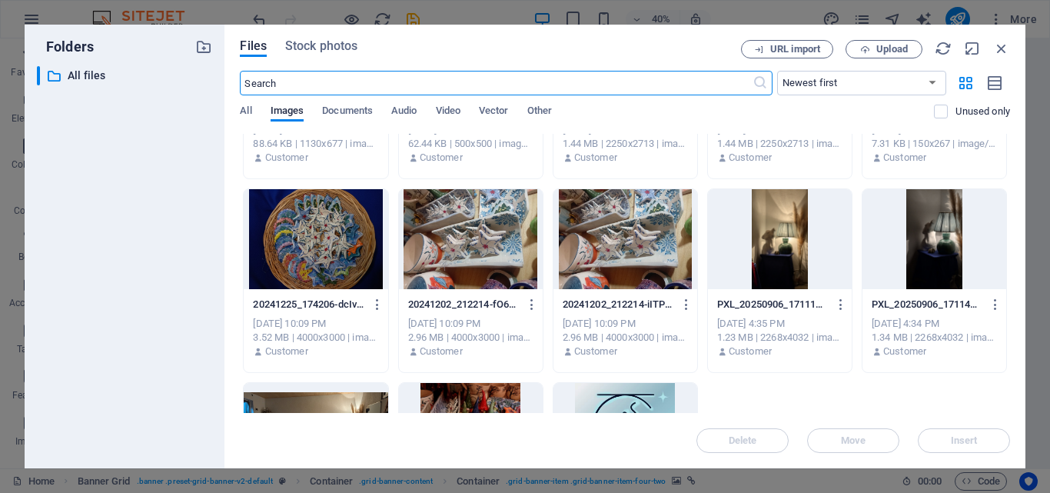
click at [319, 254] on div at bounding box center [316, 239] width 144 height 100
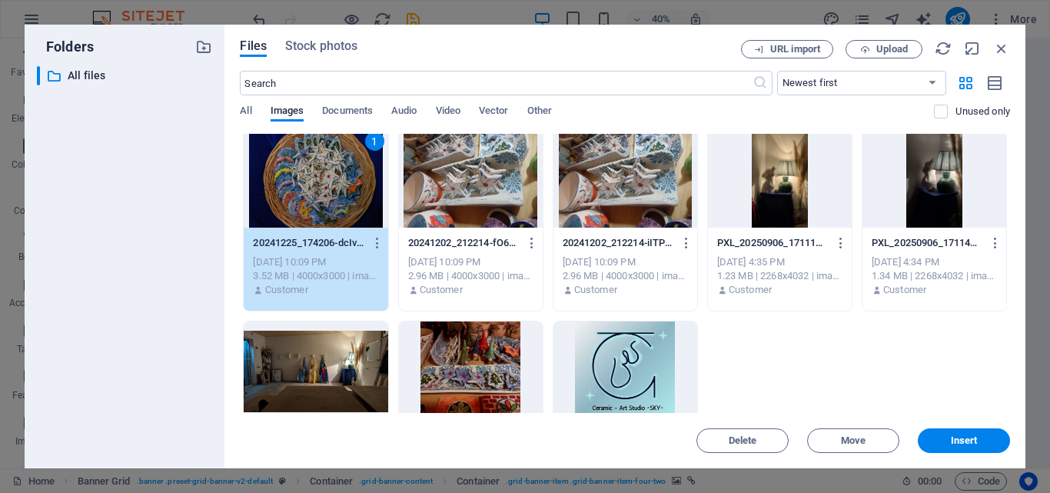
scroll to position [874, 0]
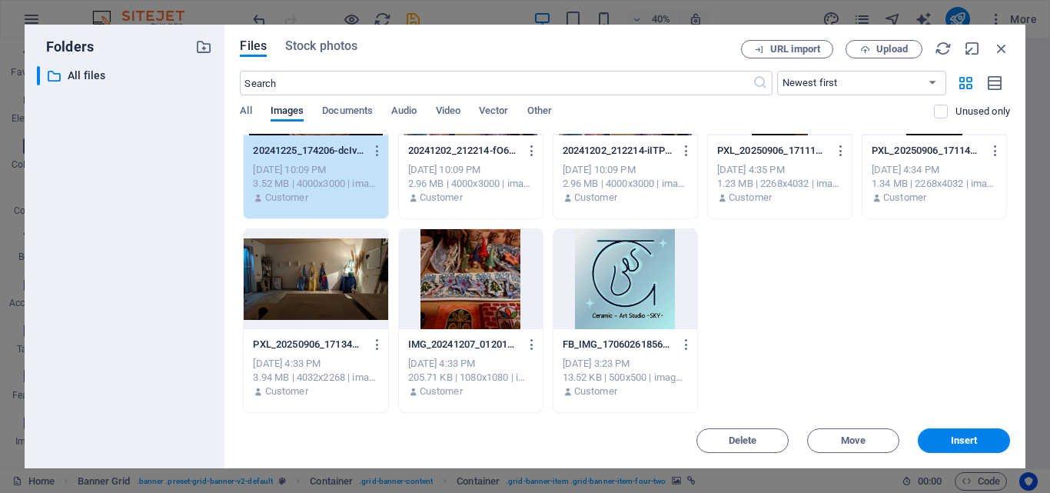
click at [486, 280] on div at bounding box center [471, 279] width 144 height 100
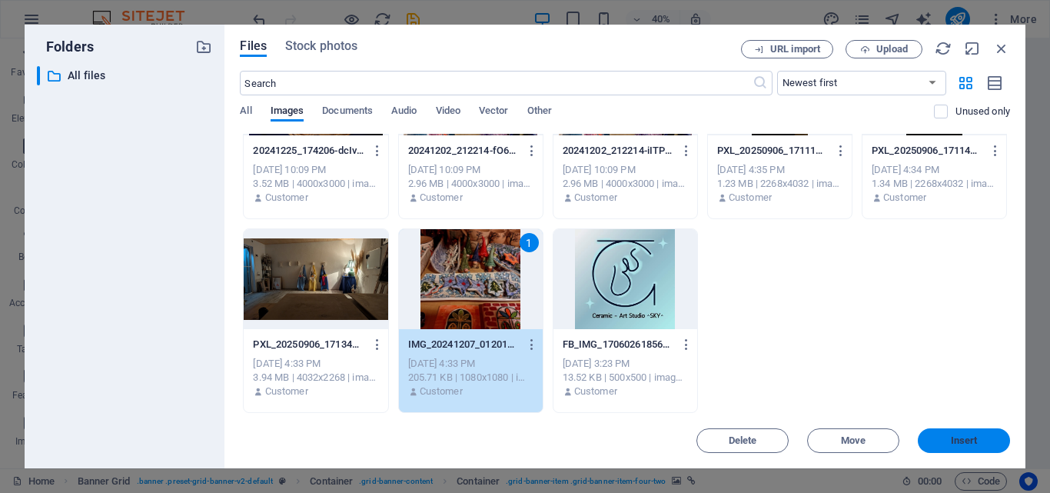
drag, startPoint x: 988, startPoint y: 435, endPoint x: 716, endPoint y: 440, distance: 272.0
click at [988, 435] on button "Insert" at bounding box center [963, 440] width 92 height 25
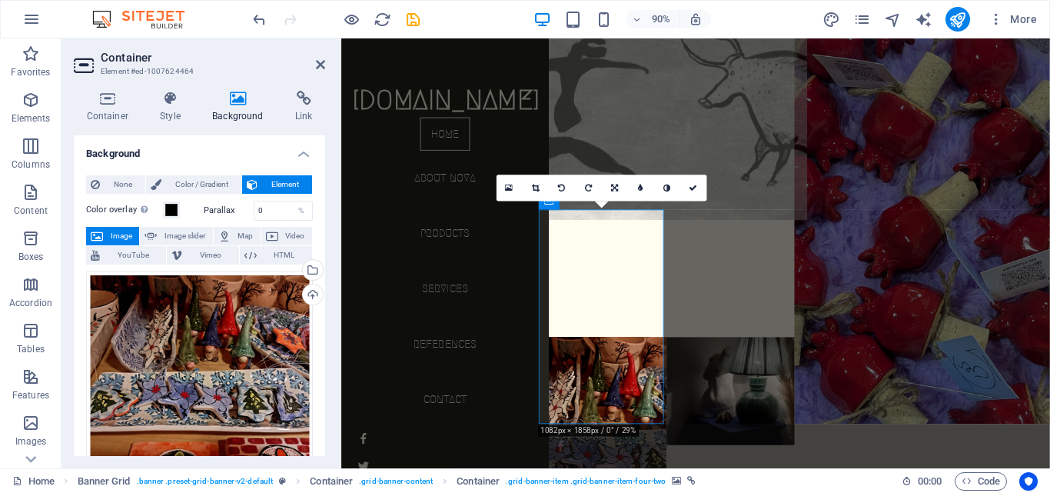
click at [759, 121] on figure at bounding box center [702, 108] width 312 height 263
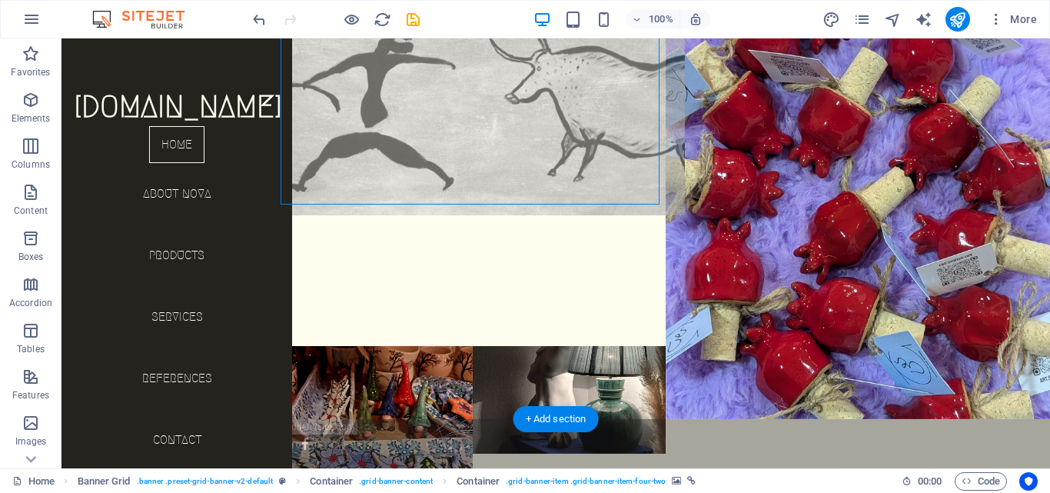
click at [545, 93] on figure at bounding box center [472, 96] width 423 height 237
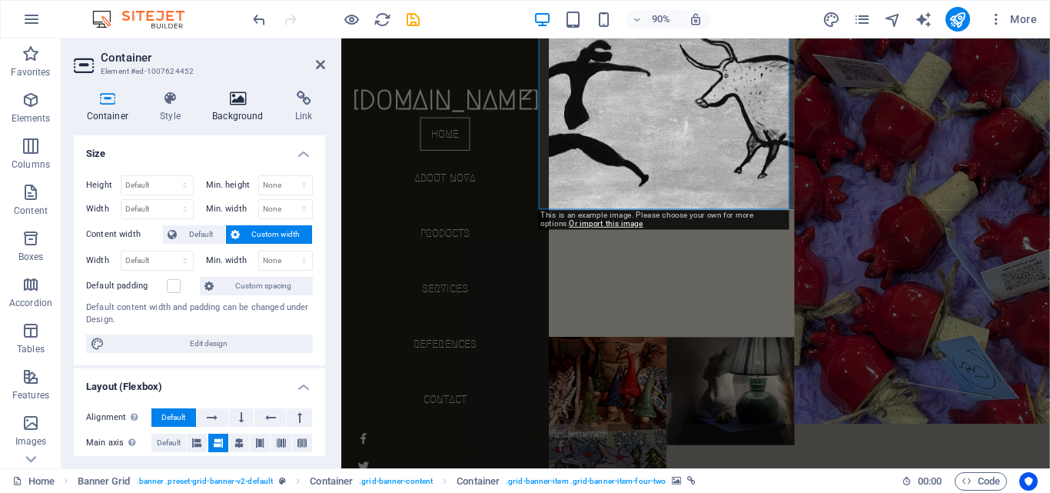
click at [238, 121] on h4 "Background" at bounding box center [241, 107] width 83 height 32
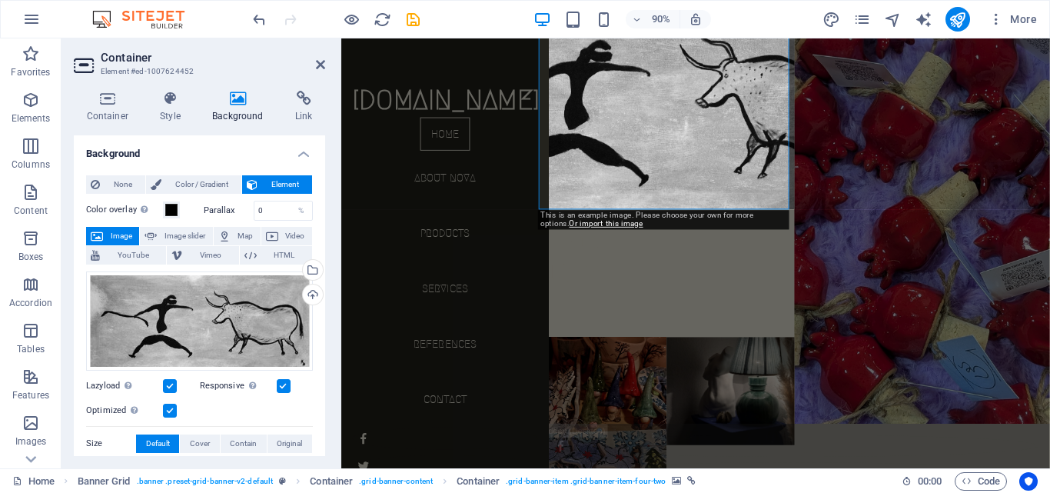
click at [239, 107] on h4 "Background" at bounding box center [241, 107] width 83 height 32
click at [267, 323] on div "Drag files here, click to choose files or select files from Files or our free s…" at bounding box center [199, 320] width 227 height 99
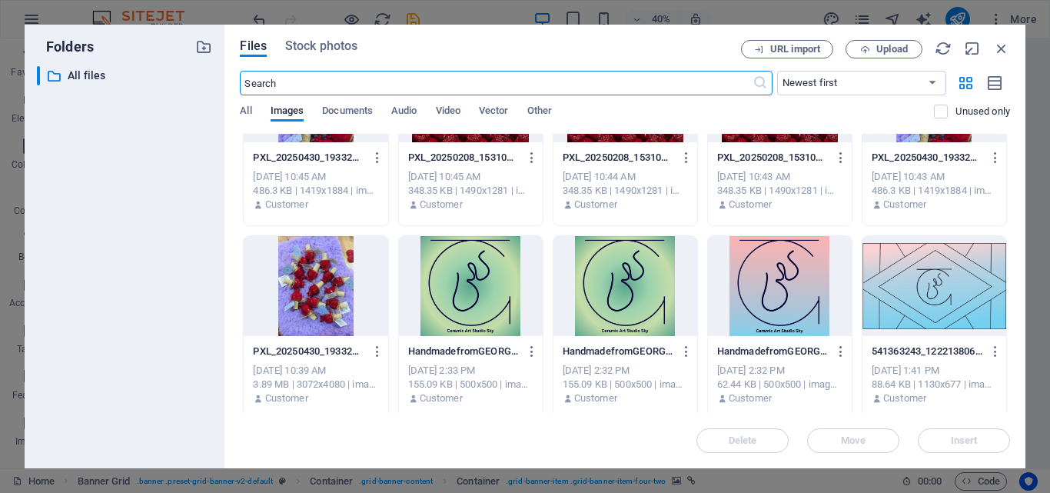
scroll to position [231, 0]
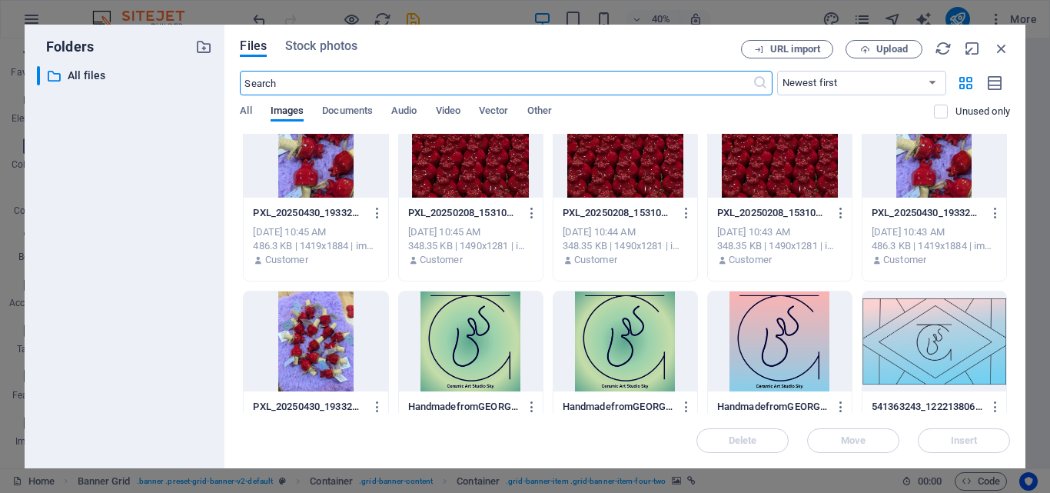
click at [924, 349] on div at bounding box center [934, 341] width 144 height 100
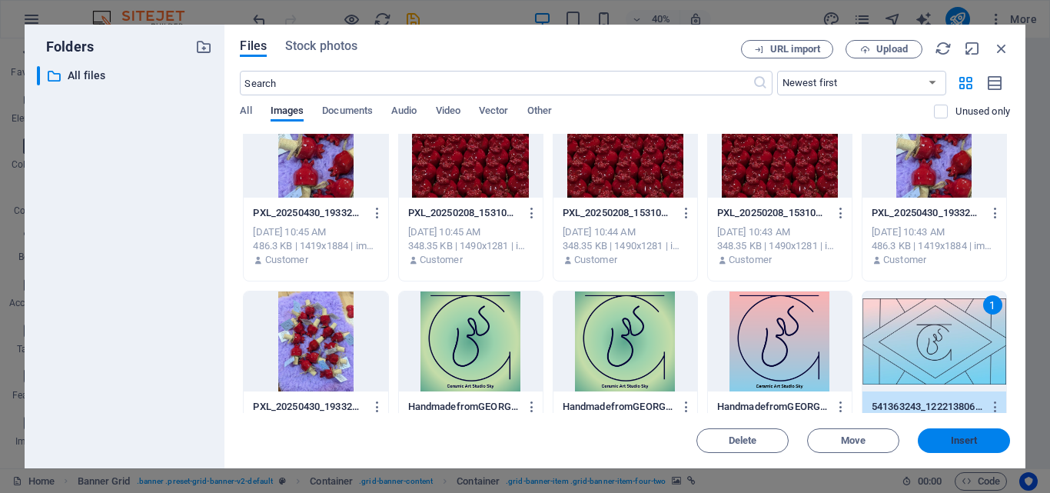
click at [935, 434] on button "Insert" at bounding box center [963, 440] width 92 height 25
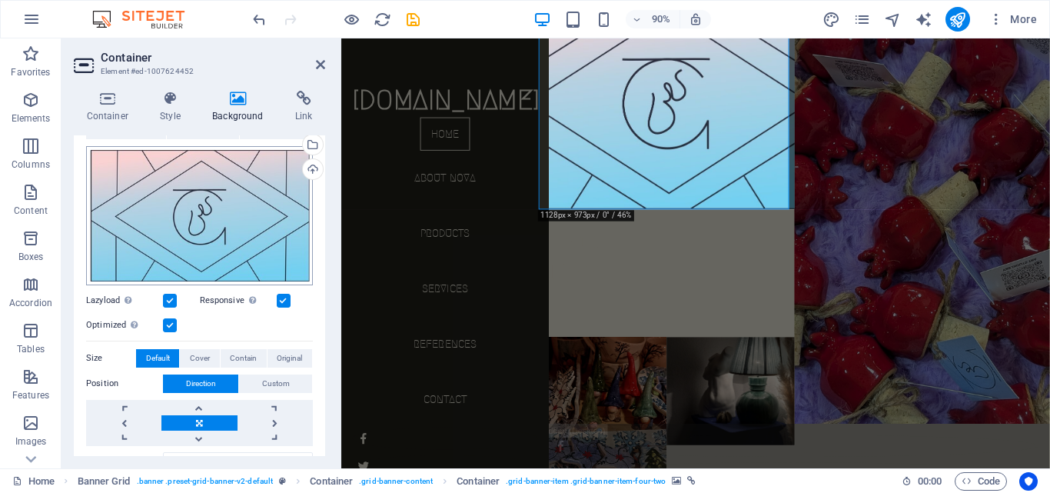
scroll to position [260, 0]
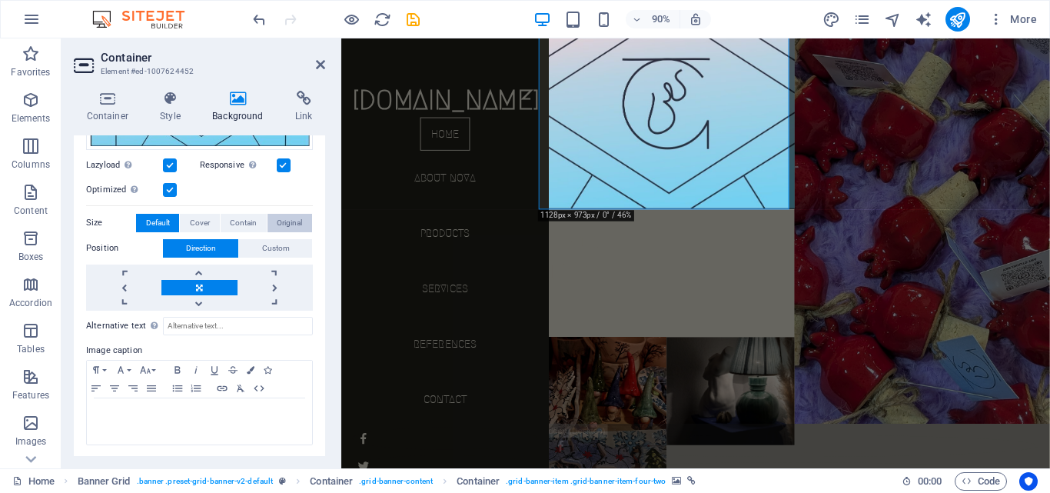
click at [297, 214] on span "Original" at bounding box center [289, 223] width 25 height 18
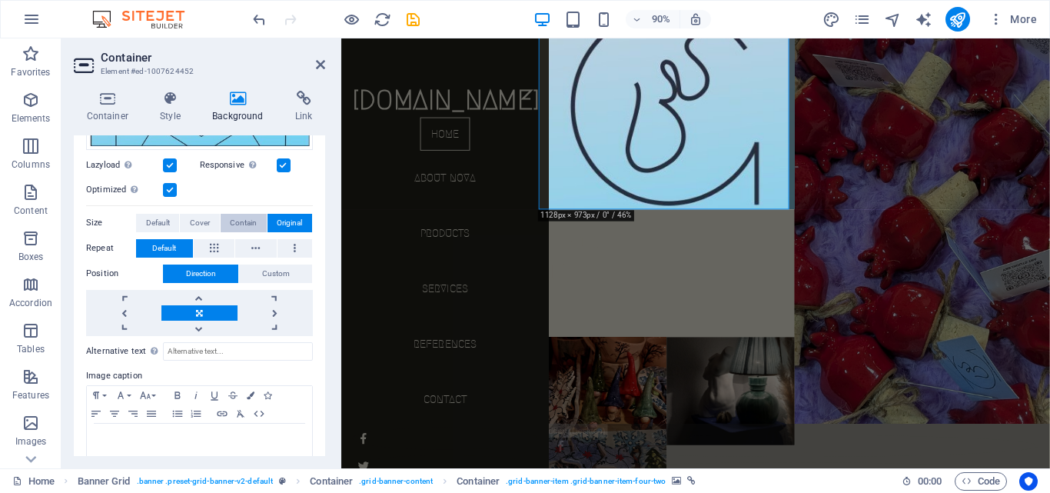
click at [233, 227] on span "Contain" at bounding box center [243, 223] width 27 height 18
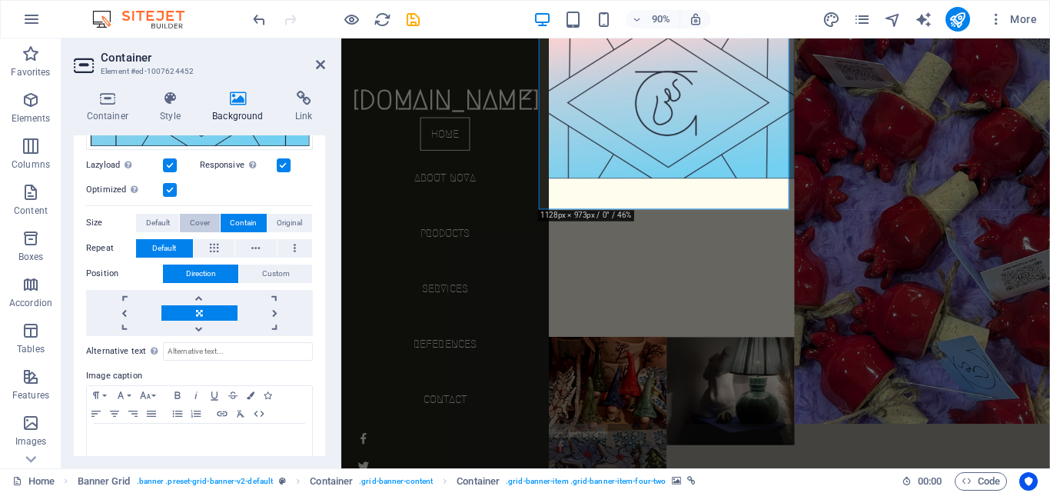
click at [201, 217] on span "Cover" at bounding box center [200, 223] width 20 height 18
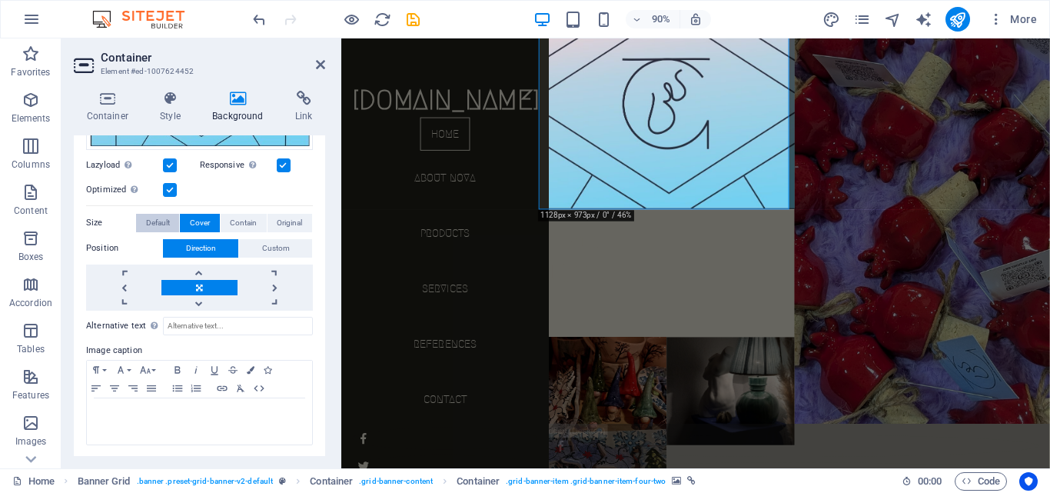
click at [157, 214] on span "Default" at bounding box center [158, 223] width 24 height 18
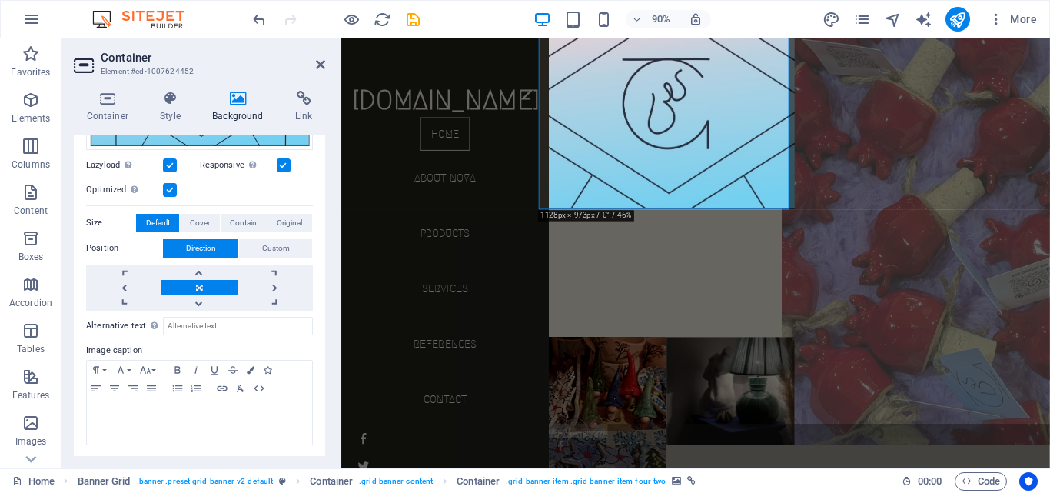
click at [970, 343] on figure at bounding box center [986, 227] width 312 height 525
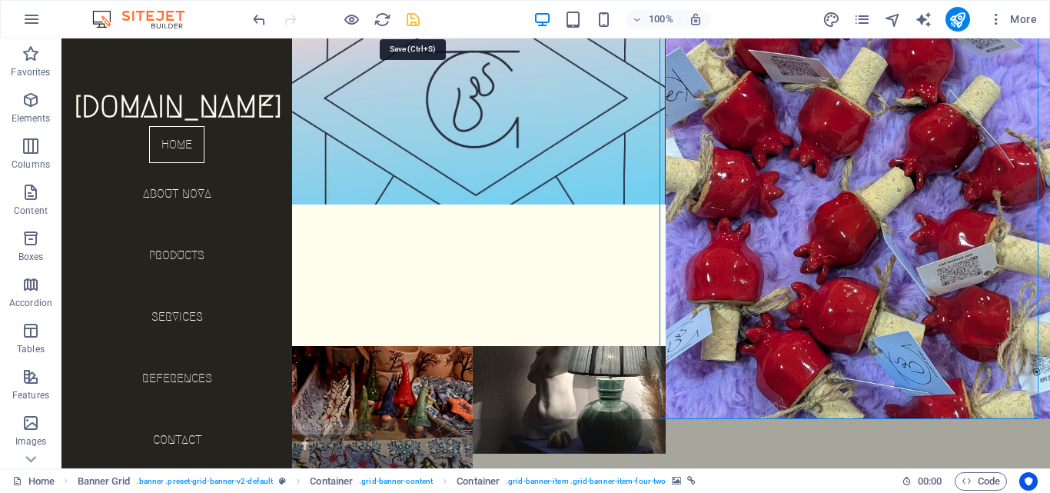
click at [418, 19] on icon "save" at bounding box center [413, 20] width 18 height 18
